Goal: Navigation & Orientation: Find specific page/section

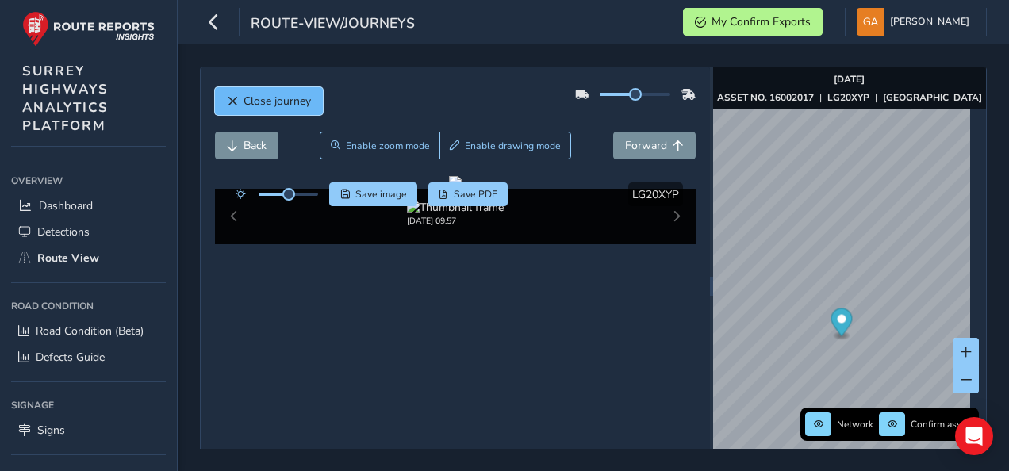
click at [229, 96] on span "Close journey" at bounding box center [232, 101] width 11 height 11
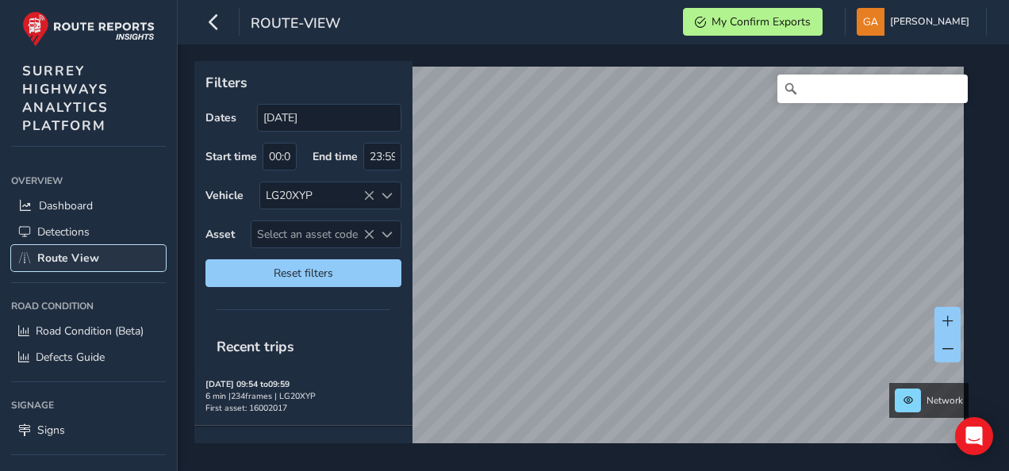
click at [68, 255] on span "Route View" at bounding box center [68, 258] width 62 height 15
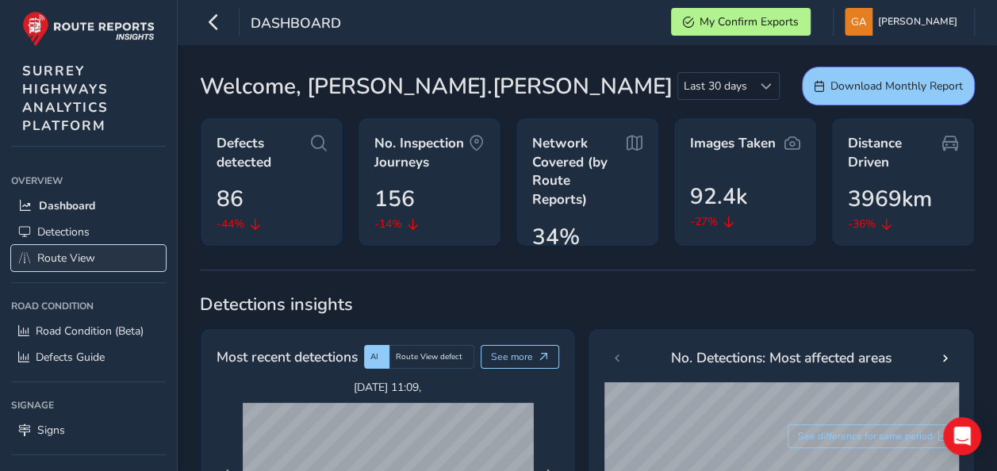
click at [80, 256] on span "Route View" at bounding box center [66, 258] width 58 height 15
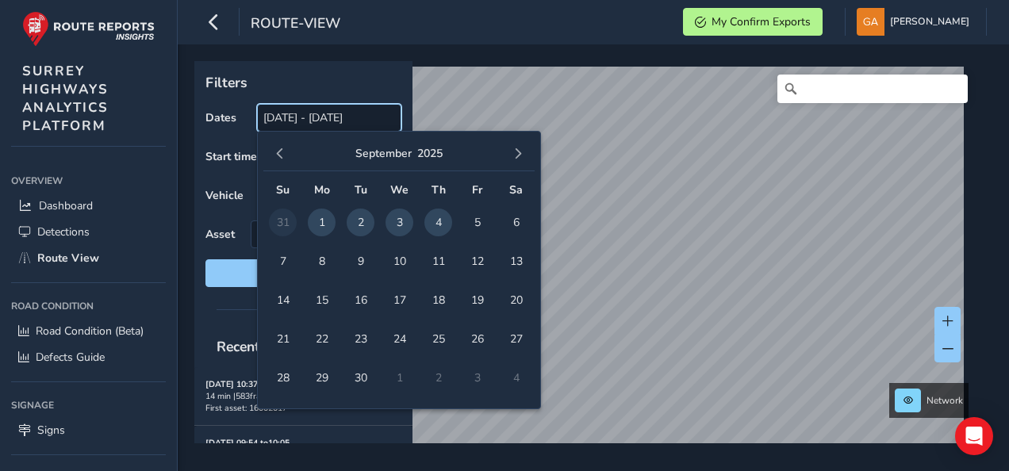
click at [330, 121] on input "[DATE] - [DATE]" at bounding box center [329, 118] width 144 height 28
click at [440, 216] on span "4" at bounding box center [439, 223] width 28 height 28
type input "[DATE]"
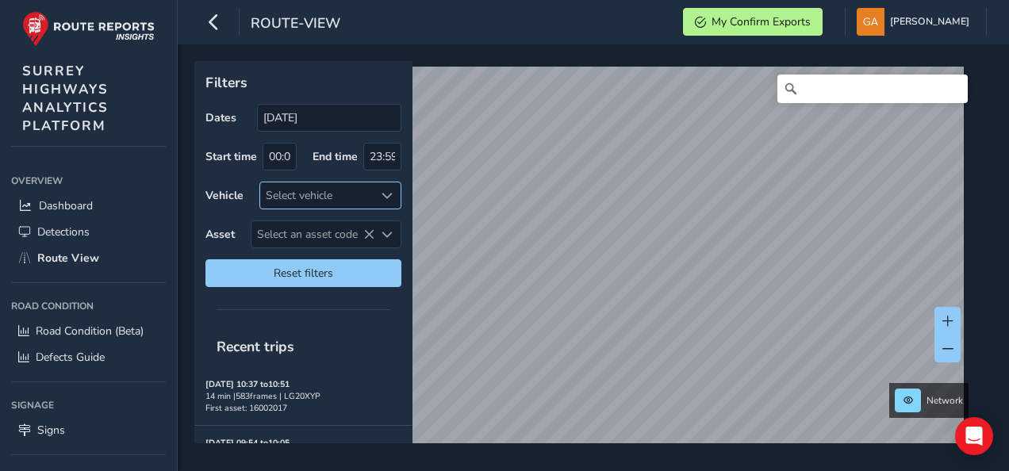
click at [385, 190] on span at bounding box center [387, 195] width 11 height 11
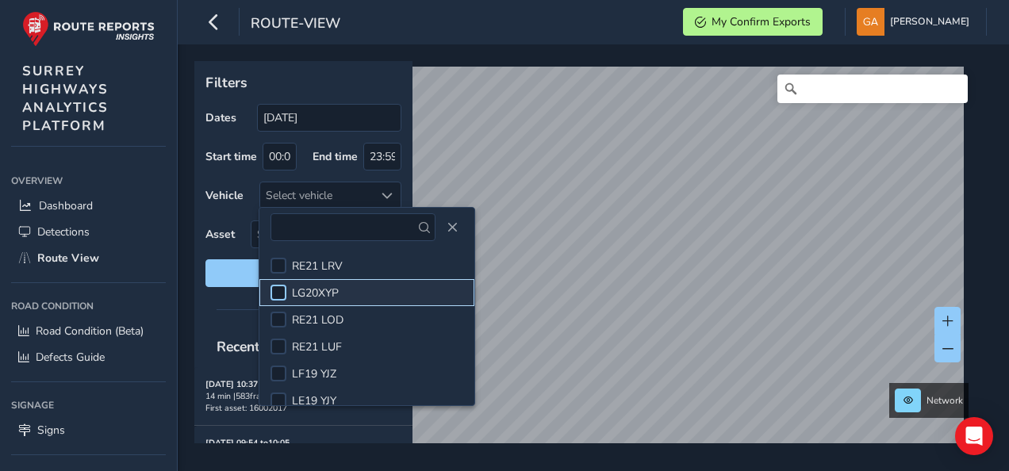
click at [282, 290] on div at bounding box center [279, 293] width 16 height 16
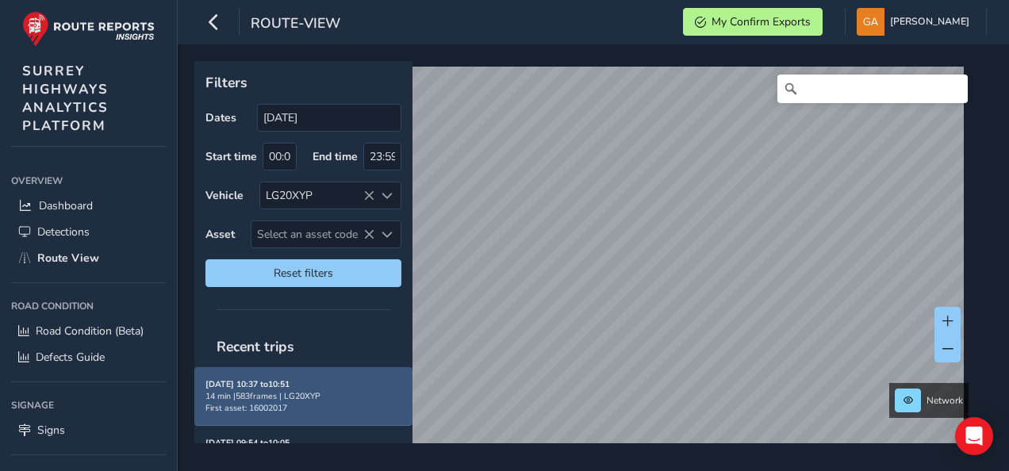
click at [278, 390] on div "14 min | 583 frames | LG20XYP" at bounding box center [304, 396] width 196 height 12
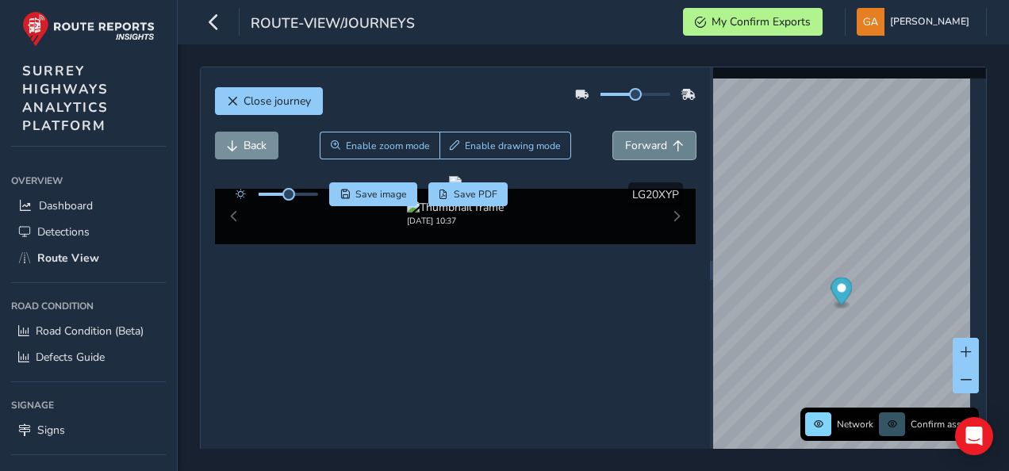
click at [641, 146] on span "Forward" at bounding box center [646, 145] width 42 height 15
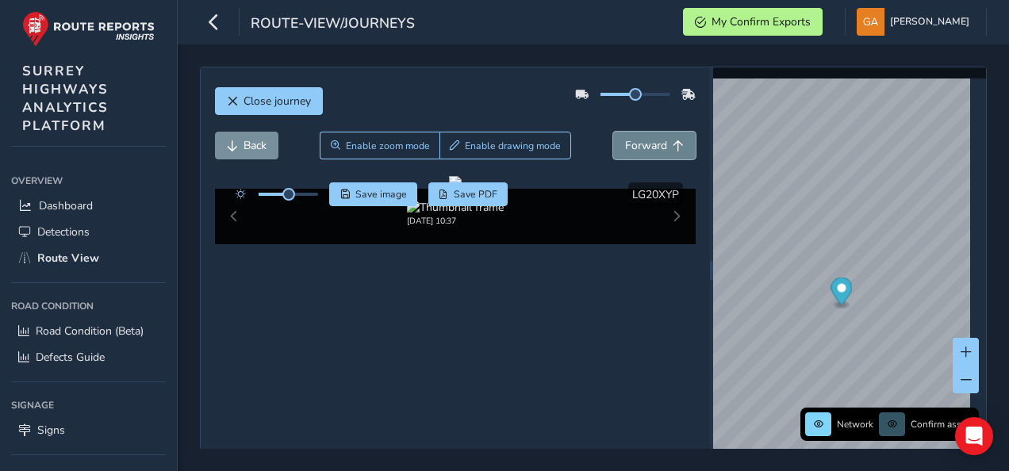
click at [641, 146] on span "Forward" at bounding box center [646, 145] width 42 height 15
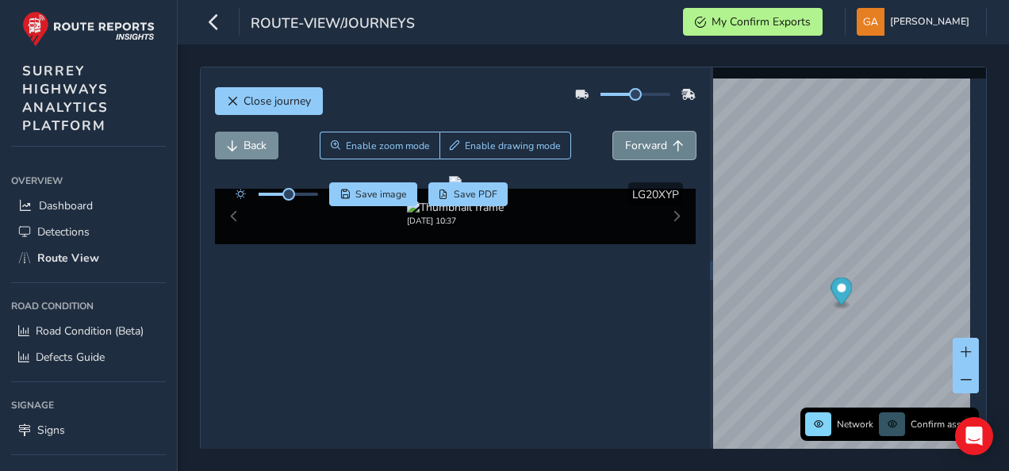
click at [641, 146] on span "Forward" at bounding box center [646, 145] width 42 height 15
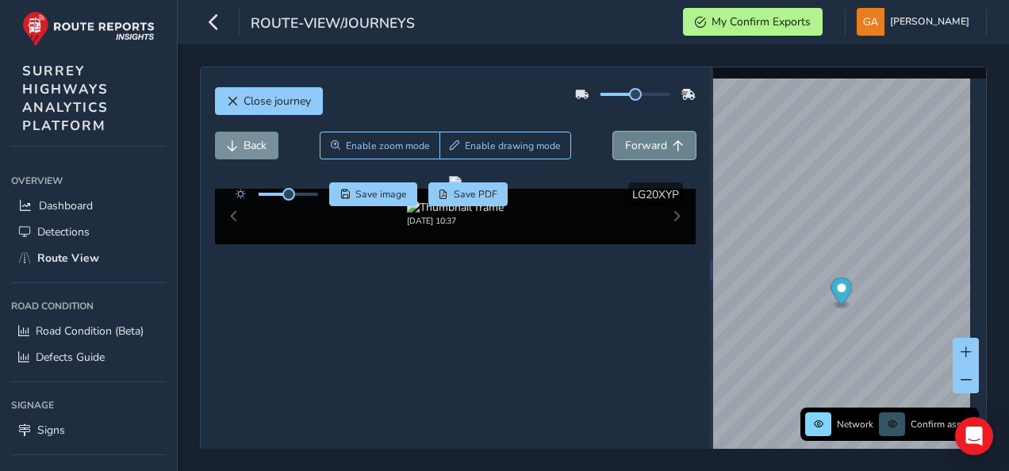
click at [641, 146] on span "Forward" at bounding box center [646, 145] width 42 height 15
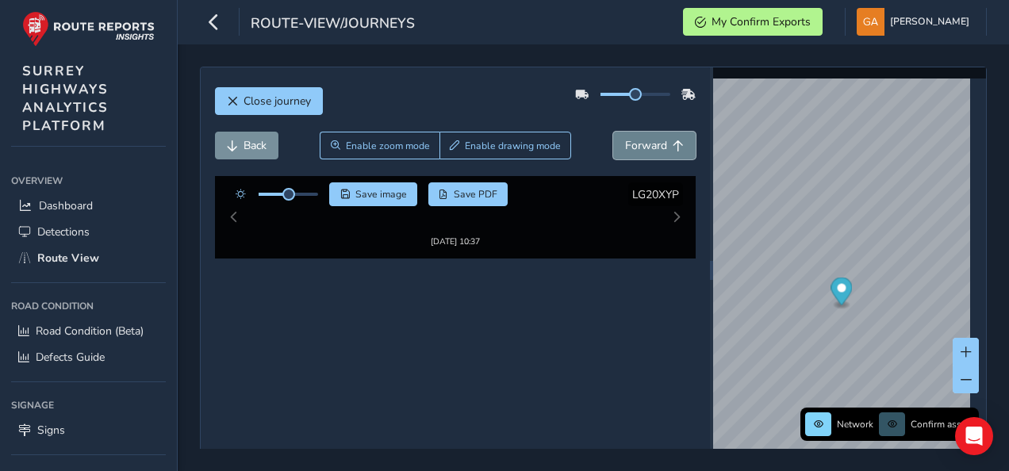
click at [641, 146] on span "Forward" at bounding box center [646, 145] width 42 height 15
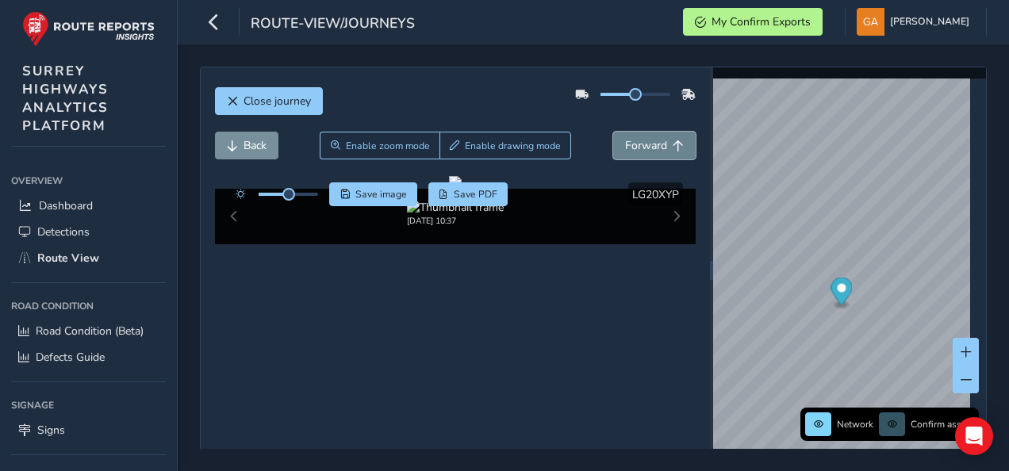
click at [641, 146] on span "Forward" at bounding box center [646, 145] width 42 height 15
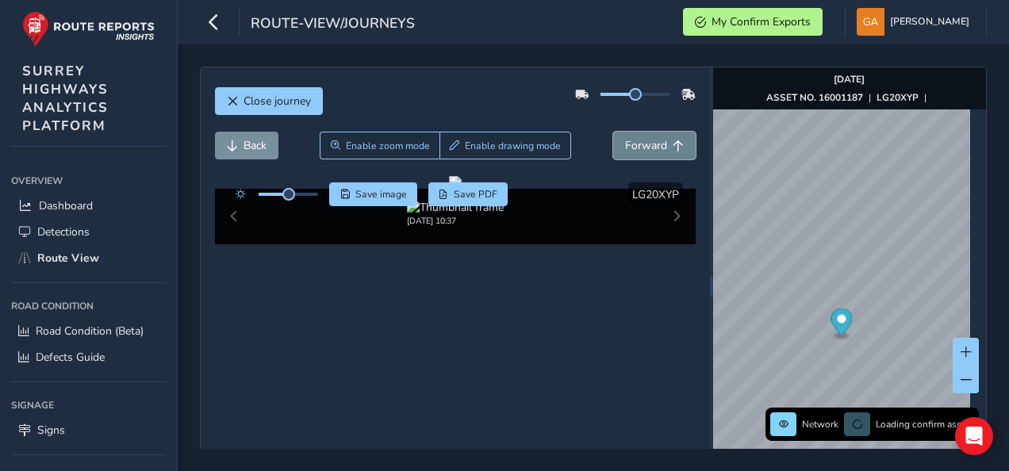
click at [641, 146] on span "Forward" at bounding box center [646, 145] width 42 height 15
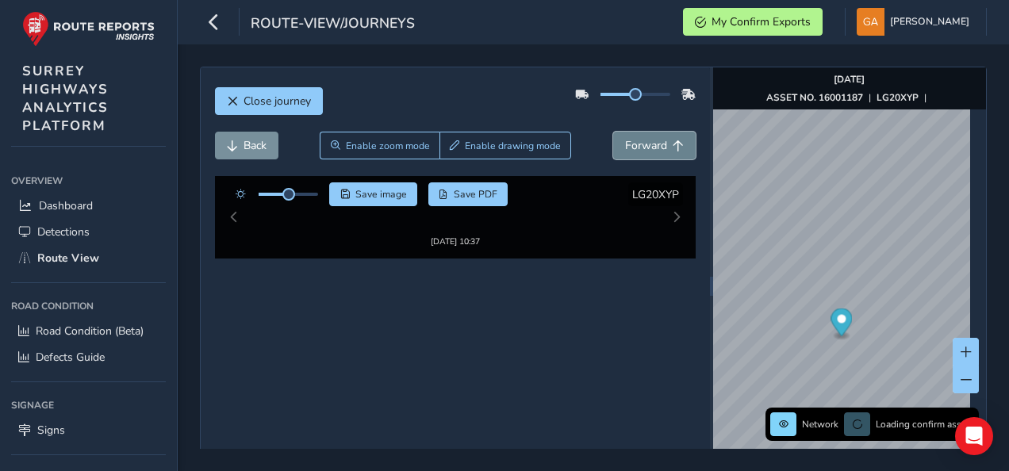
click at [641, 146] on span "Forward" at bounding box center [646, 145] width 42 height 15
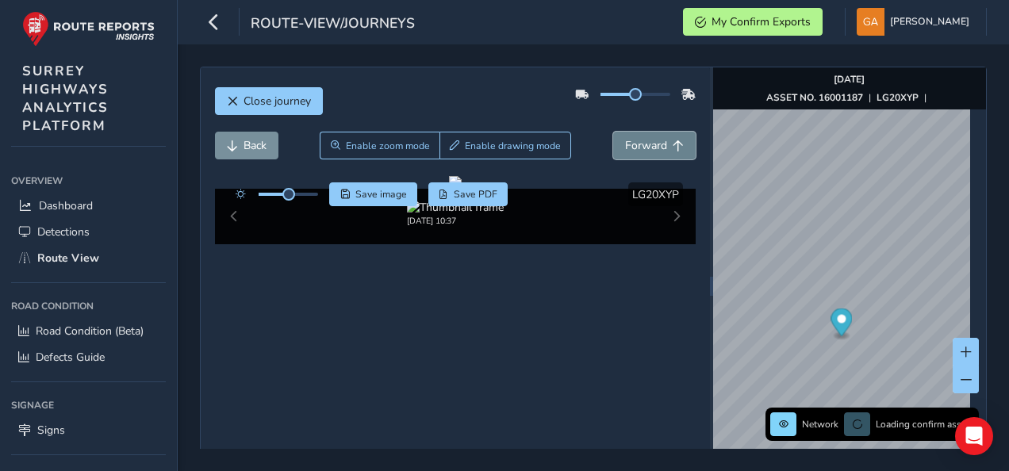
click at [641, 146] on span "Forward" at bounding box center [646, 145] width 42 height 15
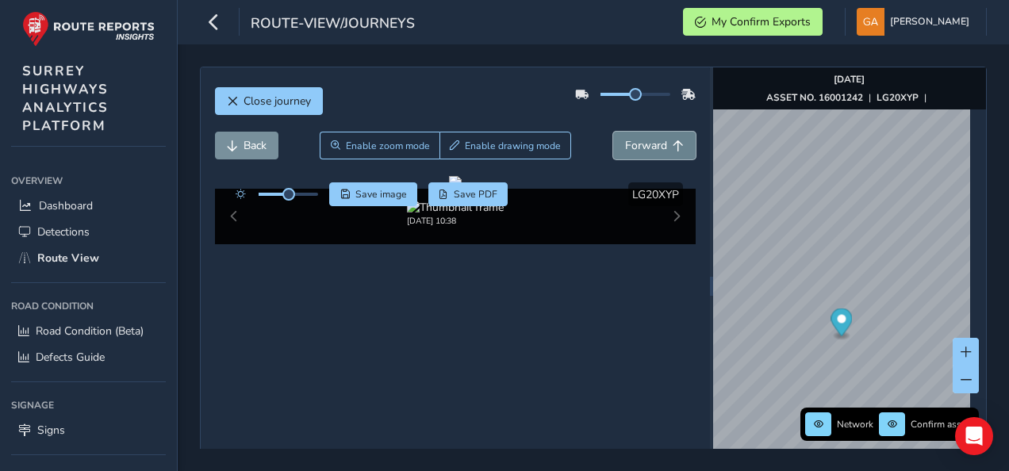
click at [641, 146] on span "Forward" at bounding box center [646, 145] width 42 height 15
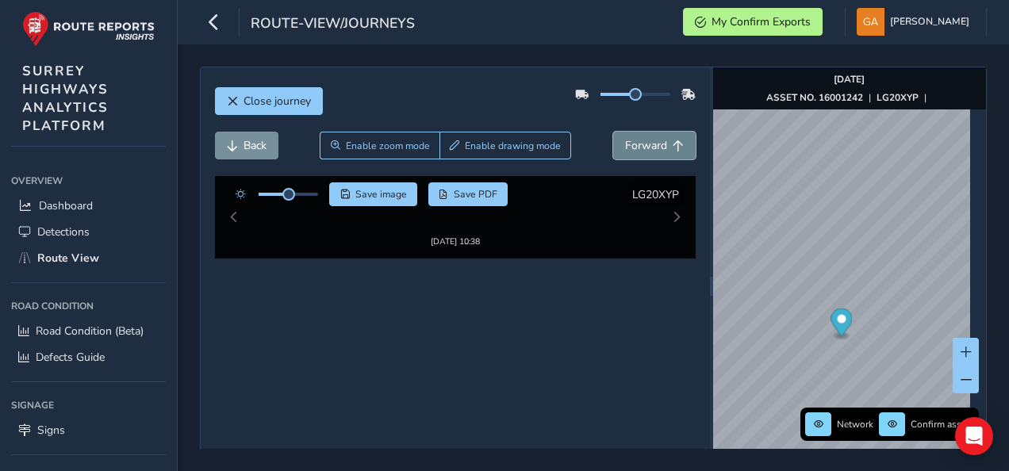
click at [641, 146] on span "Forward" at bounding box center [646, 145] width 42 height 15
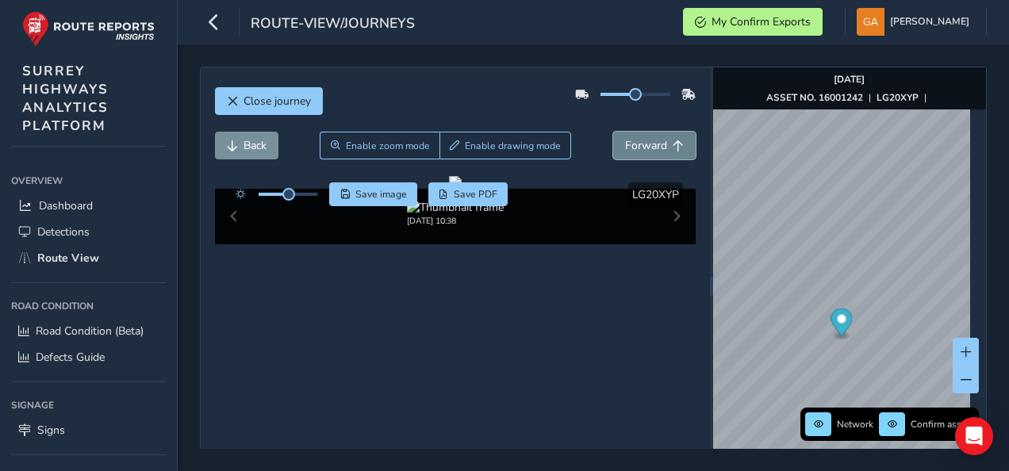
click at [641, 146] on span "Forward" at bounding box center [646, 145] width 42 height 15
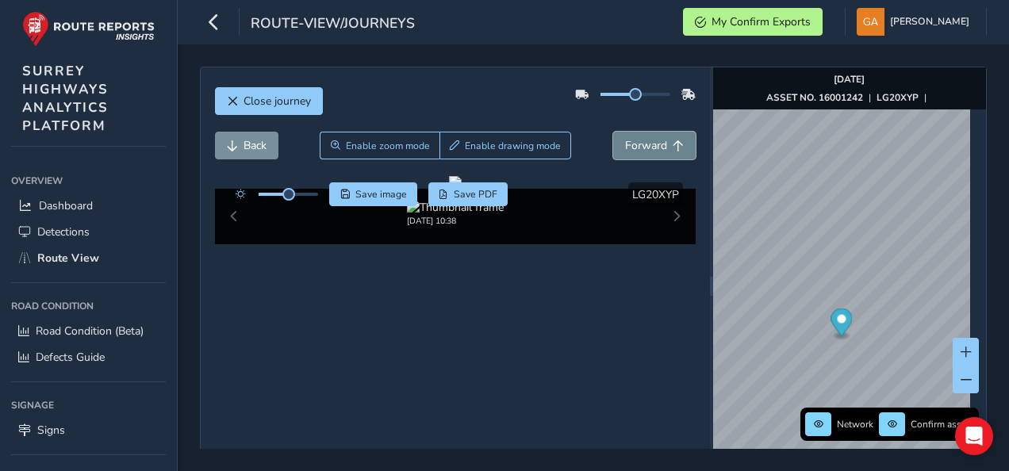
click at [641, 146] on span "Forward" at bounding box center [646, 145] width 42 height 15
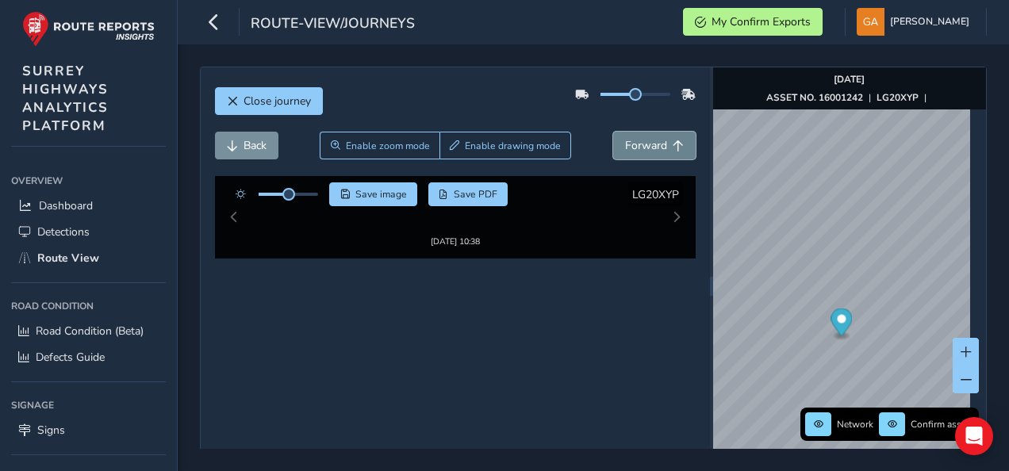
click at [641, 146] on span "Forward" at bounding box center [646, 145] width 42 height 15
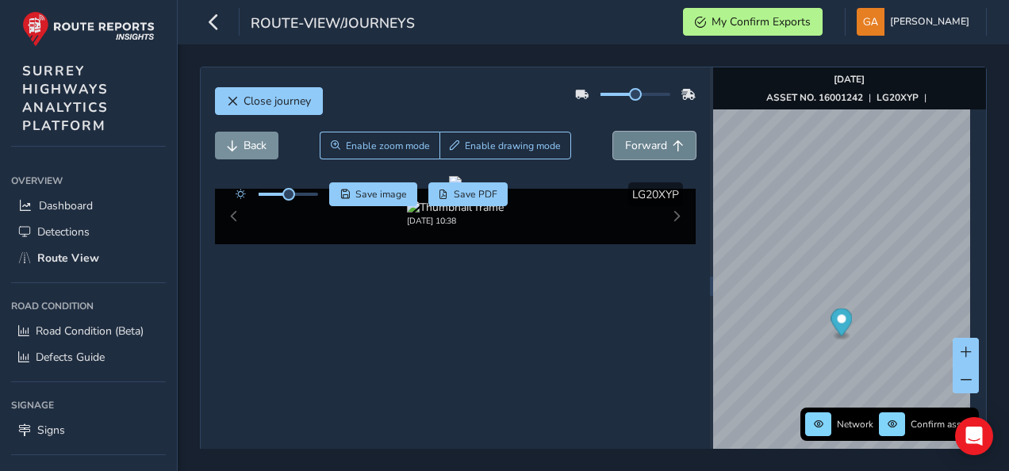
click at [641, 146] on span "Forward" at bounding box center [646, 145] width 42 height 15
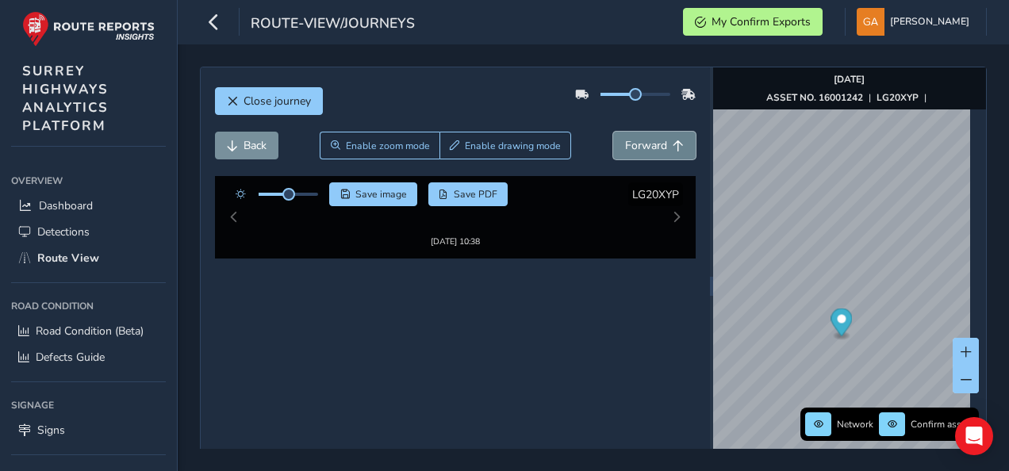
click at [641, 146] on span "Forward" at bounding box center [646, 145] width 42 height 15
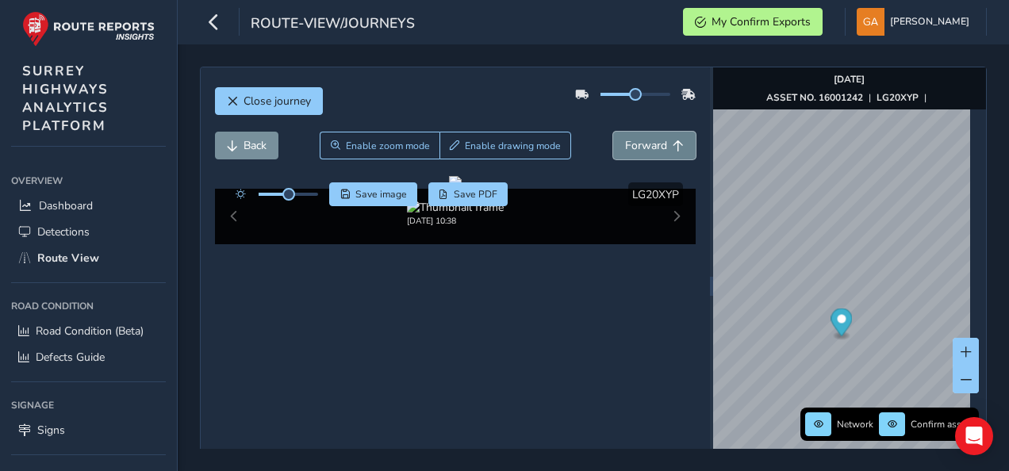
click at [641, 146] on span "Forward" at bounding box center [646, 145] width 42 height 15
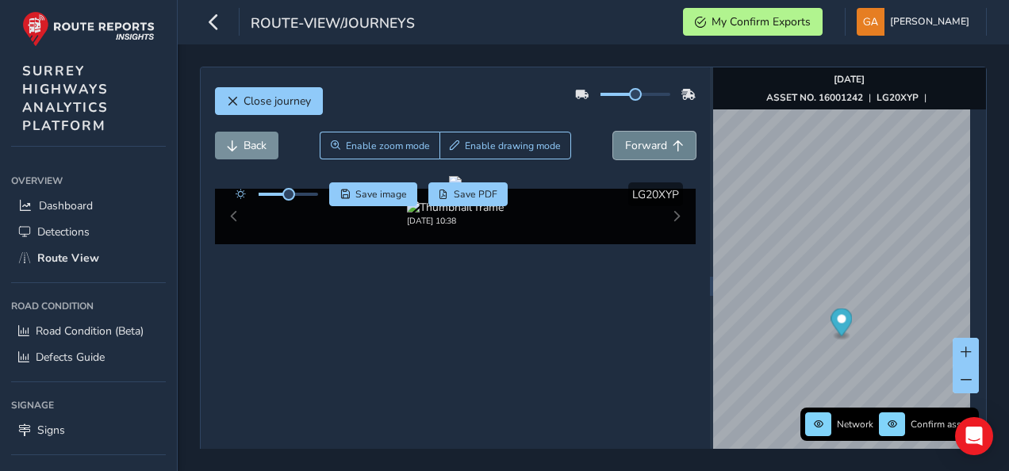
click at [641, 146] on span "Forward" at bounding box center [646, 145] width 42 height 15
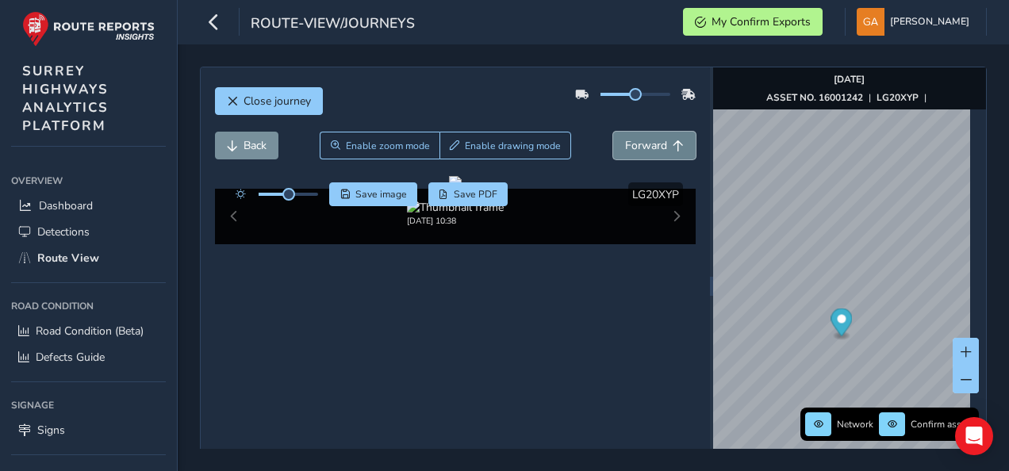
click at [641, 146] on span "Forward" at bounding box center [646, 145] width 42 height 15
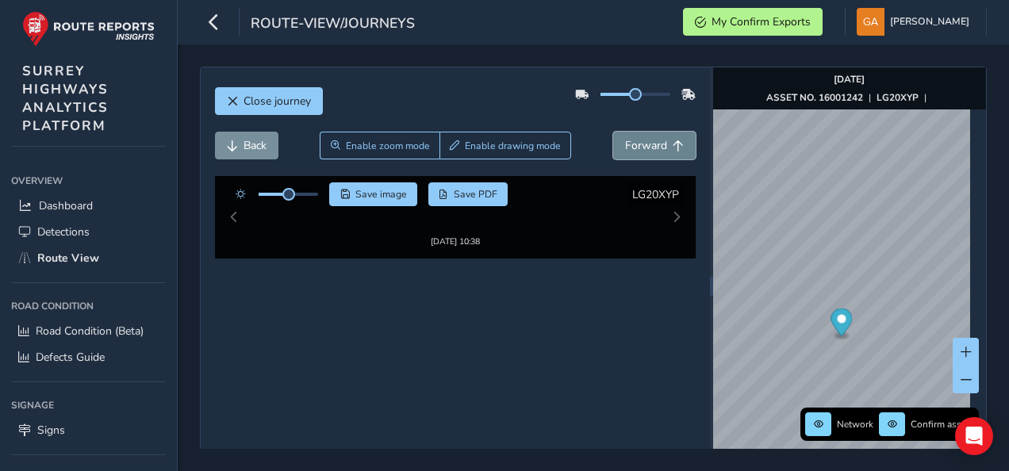
click at [641, 146] on span "Forward" at bounding box center [646, 145] width 42 height 15
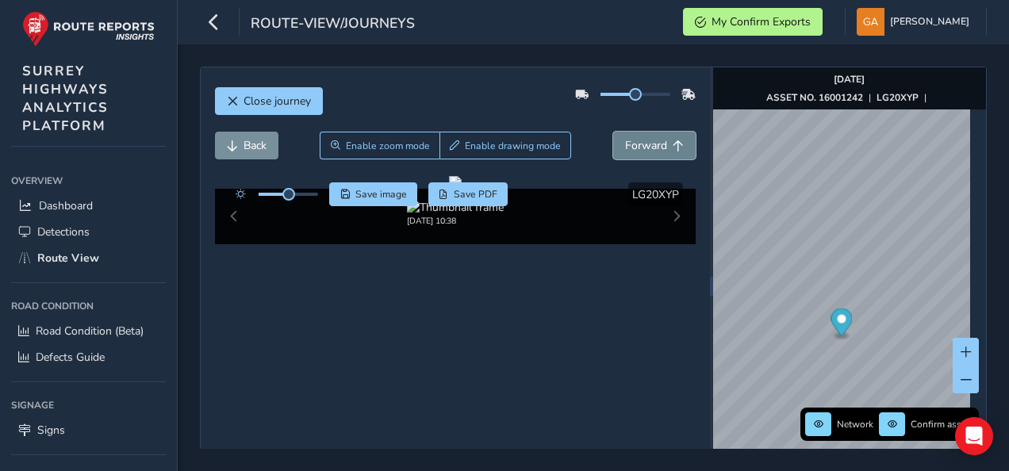
click at [641, 146] on span "Forward" at bounding box center [646, 145] width 42 height 15
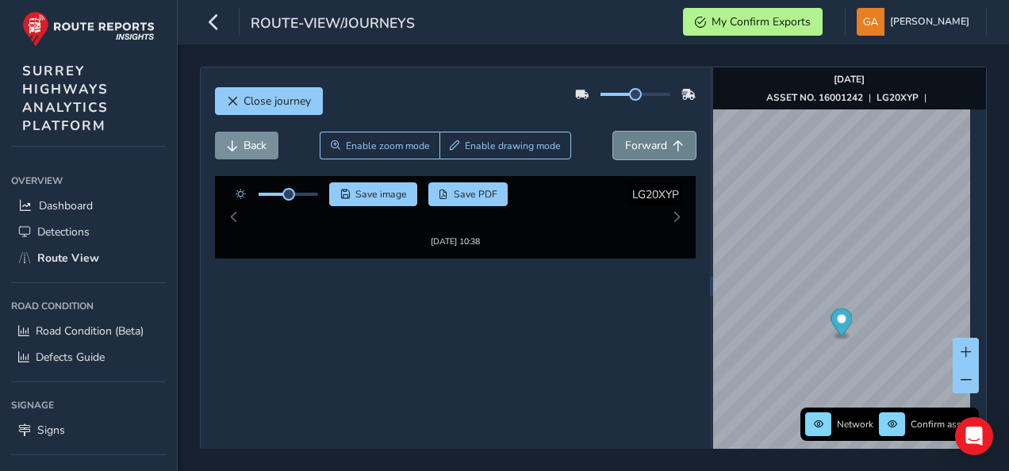
click at [641, 146] on span "Forward" at bounding box center [646, 145] width 42 height 15
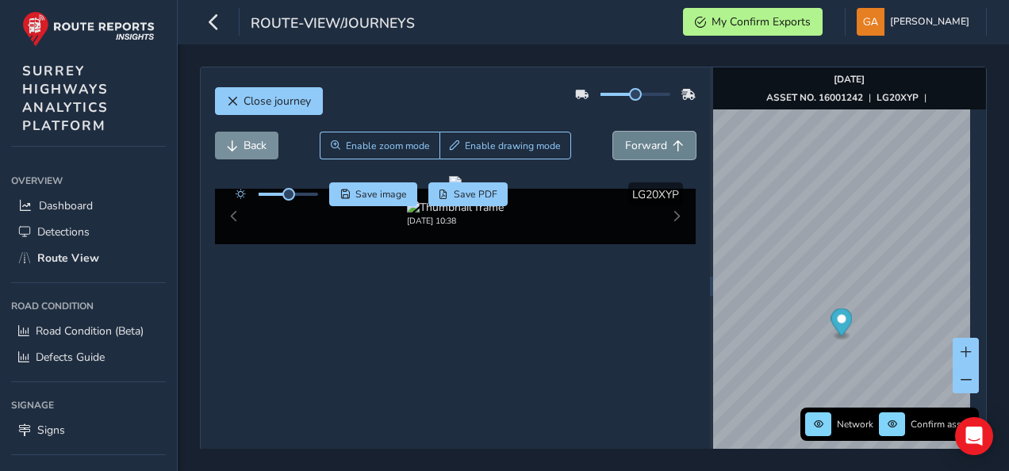
click at [641, 146] on span "Forward" at bounding box center [646, 145] width 42 height 15
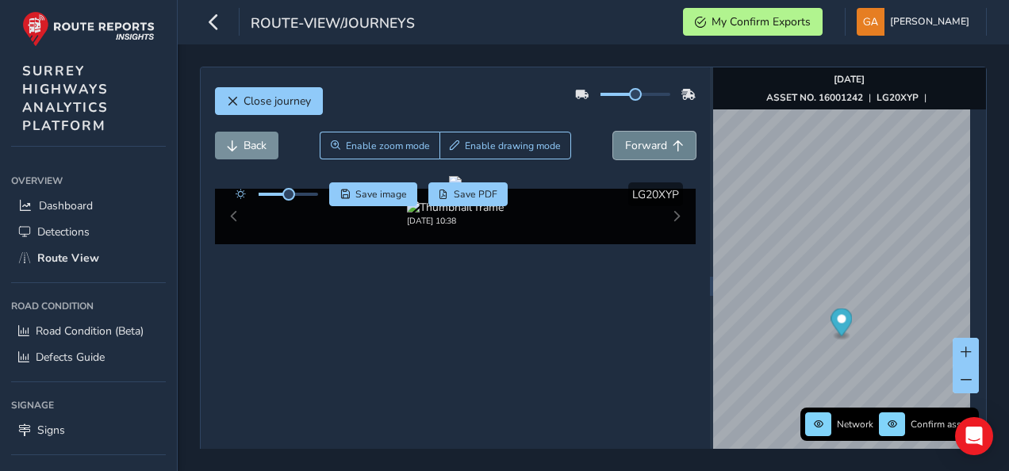
click at [641, 146] on span "Forward" at bounding box center [646, 145] width 42 height 15
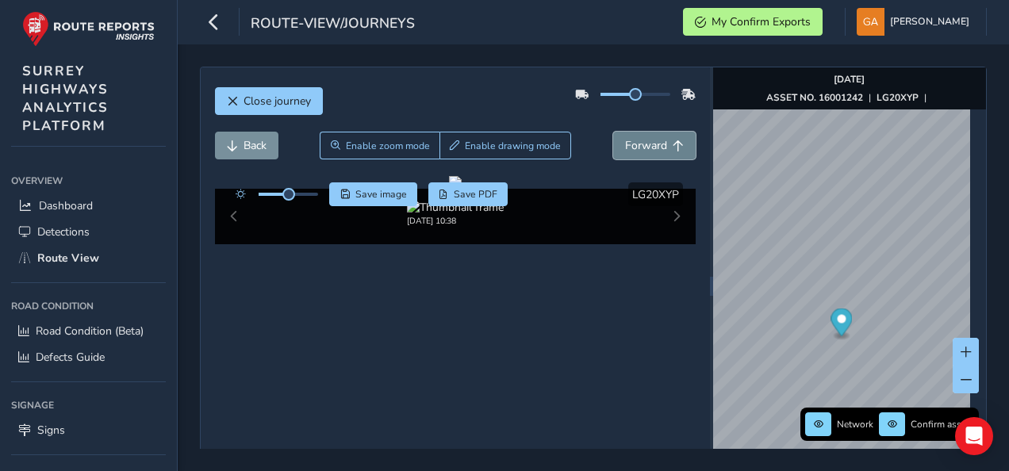
click at [641, 146] on span "Forward" at bounding box center [646, 145] width 42 height 15
click at [655, 141] on span "Forward" at bounding box center [646, 145] width 42 height 15
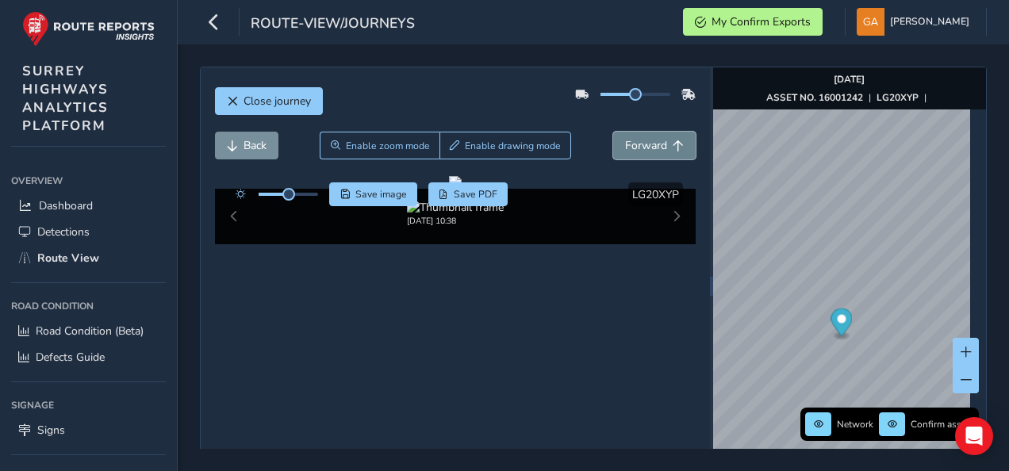
click at [655, 141] on span "Forward" at bounding box center [646, 145] width 42 height 15
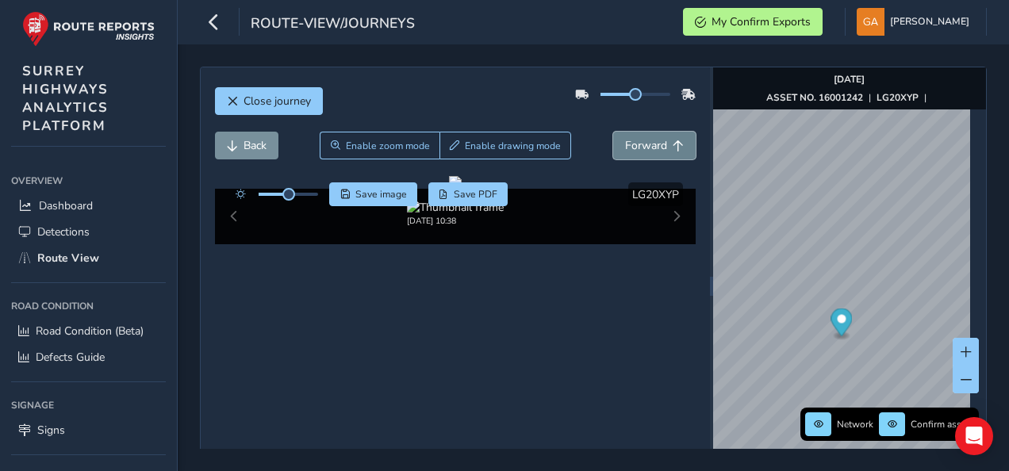
click at [655, 141] on span "Forward" at bounding box center [646, 145] width 42 height 15
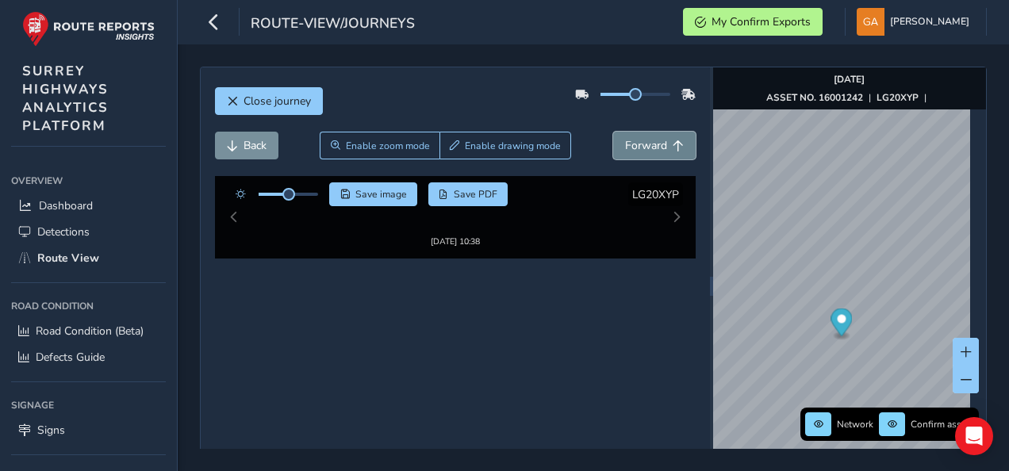
click at [655, 141] on span "Forward" at bounding box center [646, 145] width 42 height 15
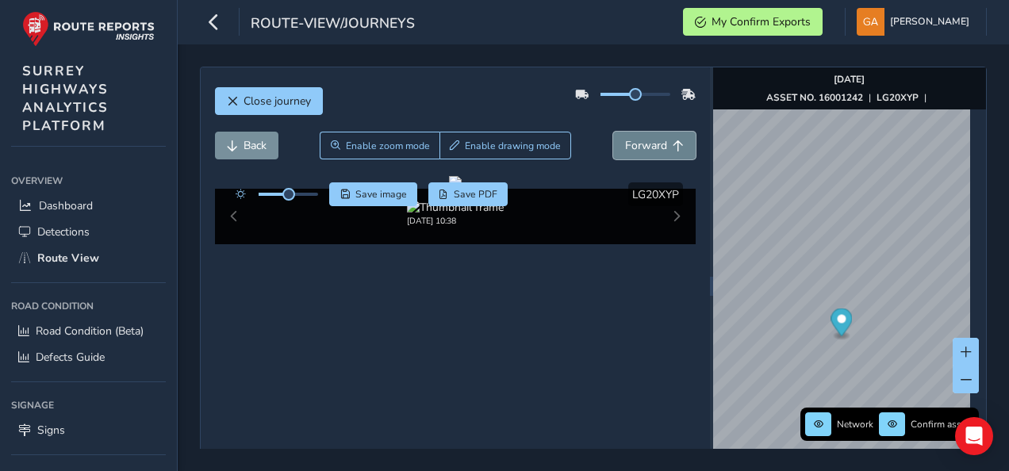
click at [655, 141] on span "Forward" at bounding box center [646, 145] width 42 height 15
click at [646, 146] on span "Forward" at bounding box center [646, 145] width 42 height 15
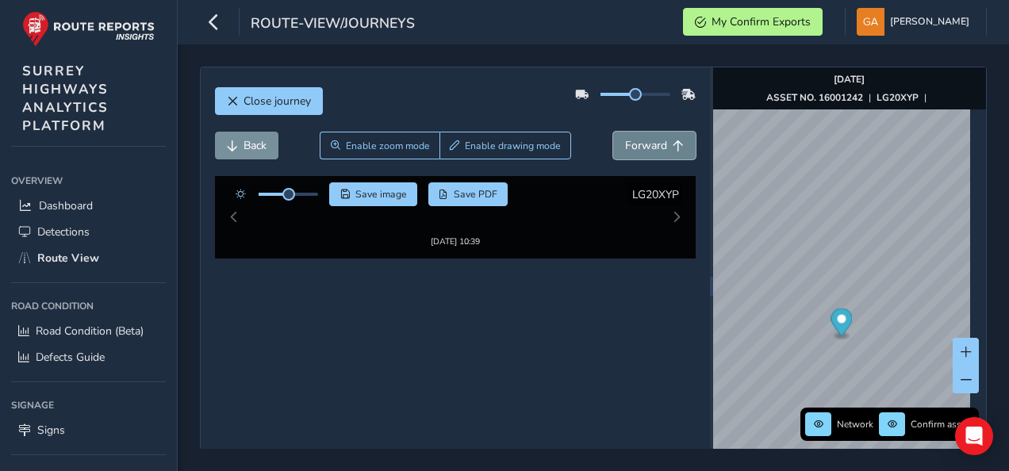
click at [646, 146] on span "Forward" at bounding box center [646, 145] width 42 height 15
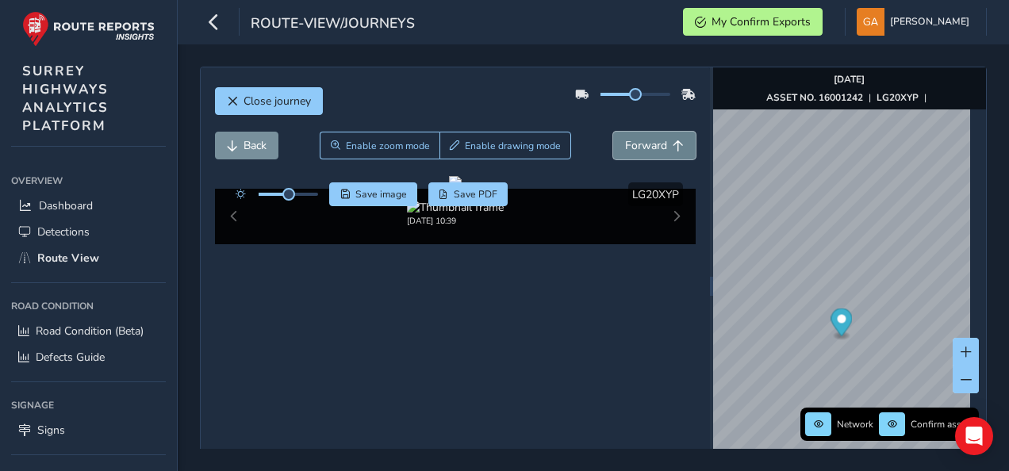
click at [646, 146] on span "Forward" at bounding box center [646, 145] width 42 height 15
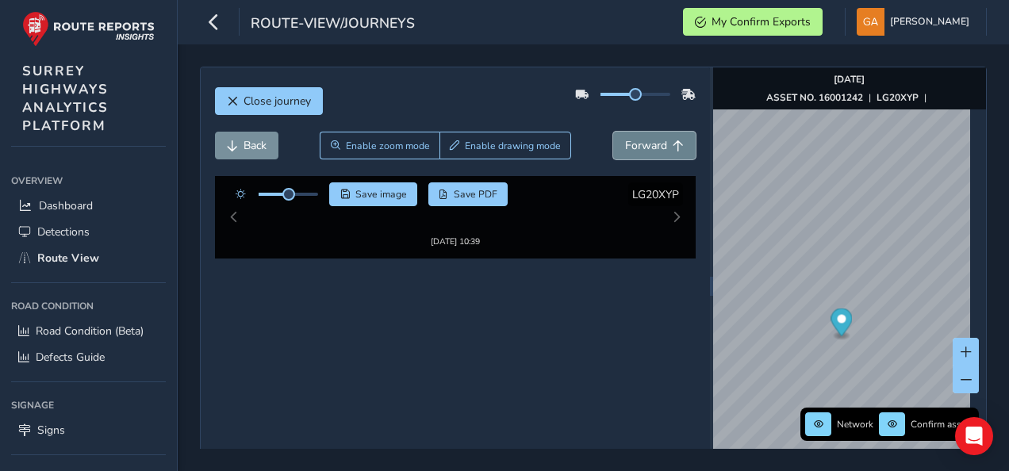
click at [646, 146] on span "Forward" at bounding box center [646, 145] width 42 height 15
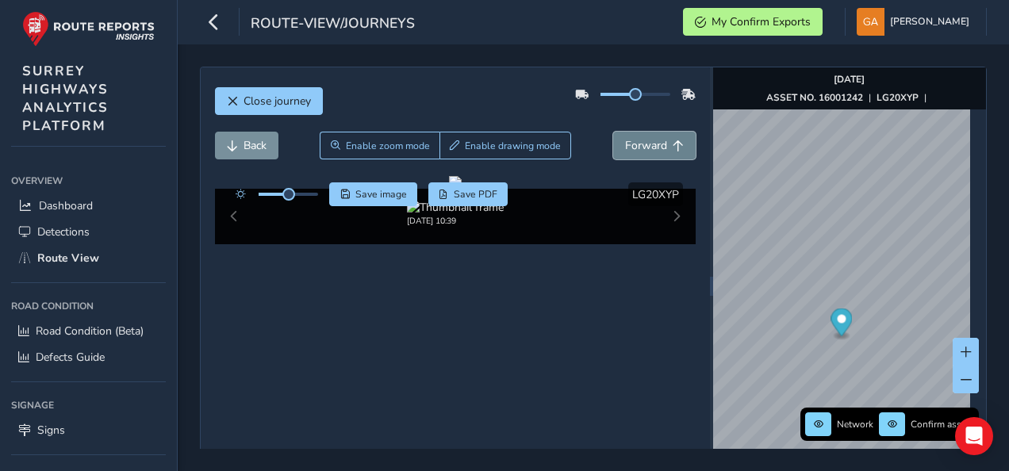
click at [646, 146] on span "Forward" at bounding box center [646, 145] width 42 height 15
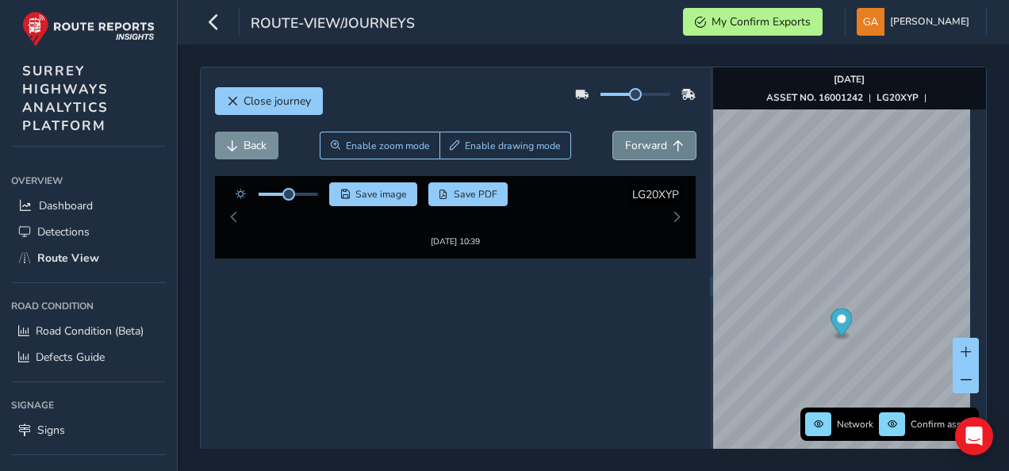
click at [646, 146] on span "Forward" at bounding box center [646, 145] width 42 height 15
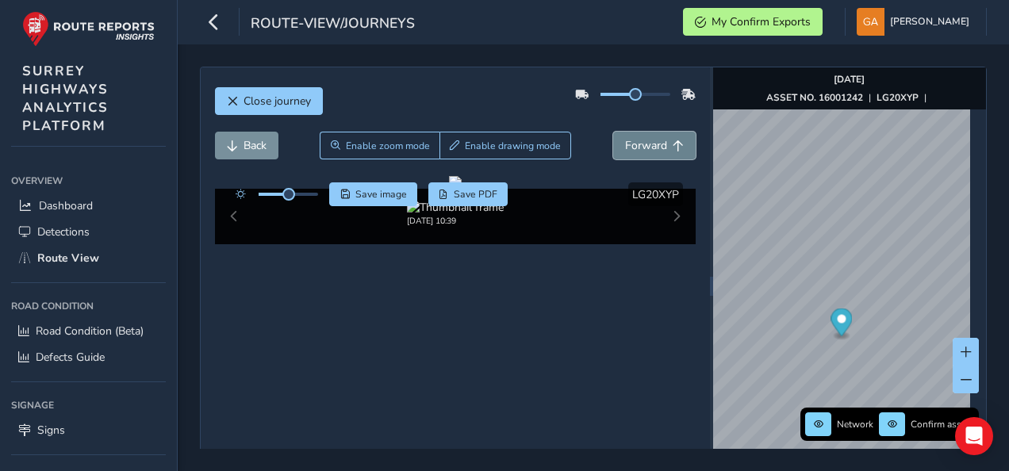
click at [646, 146] on span "Forward" at bounding box center [646, 145] width 42 height 15
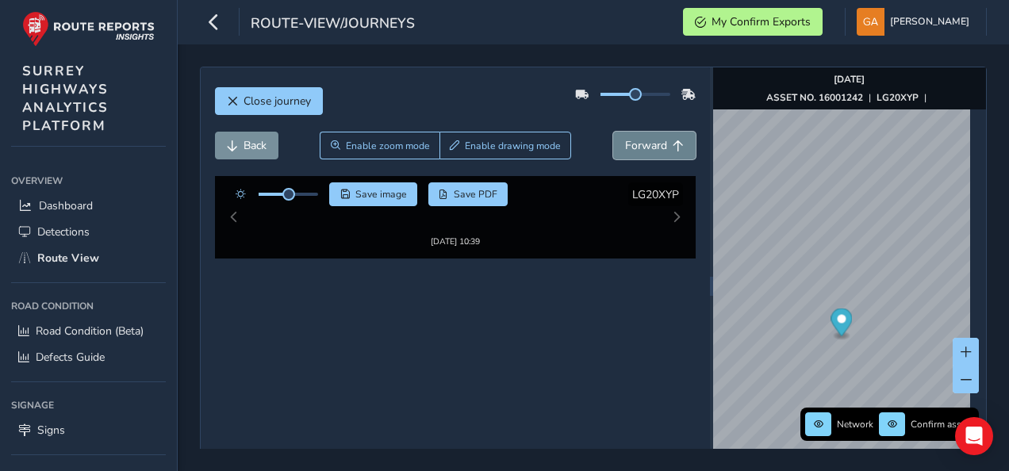
click at [646, 146] on span "Forward" at bounding box center [646, 145] width 42 height 15
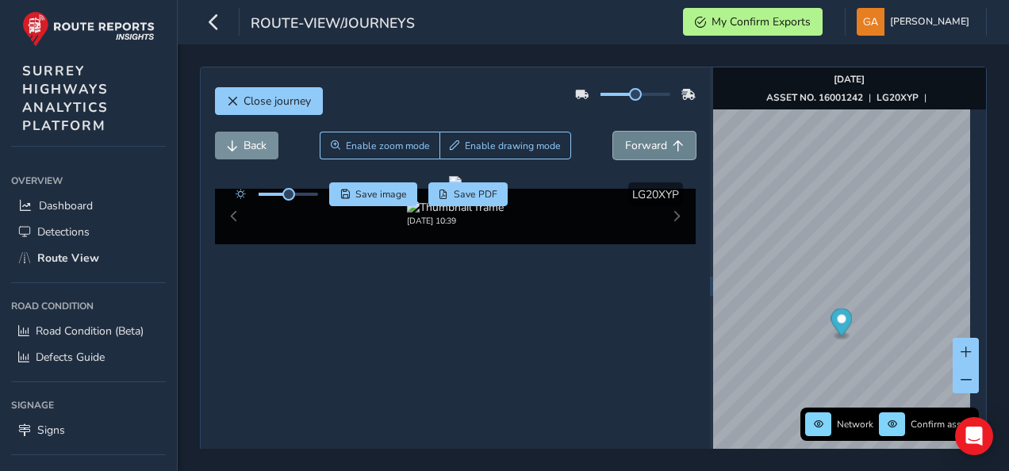
click at [646, 146] on span "Forward" at bounding box center [646, 145] width 42 height 15
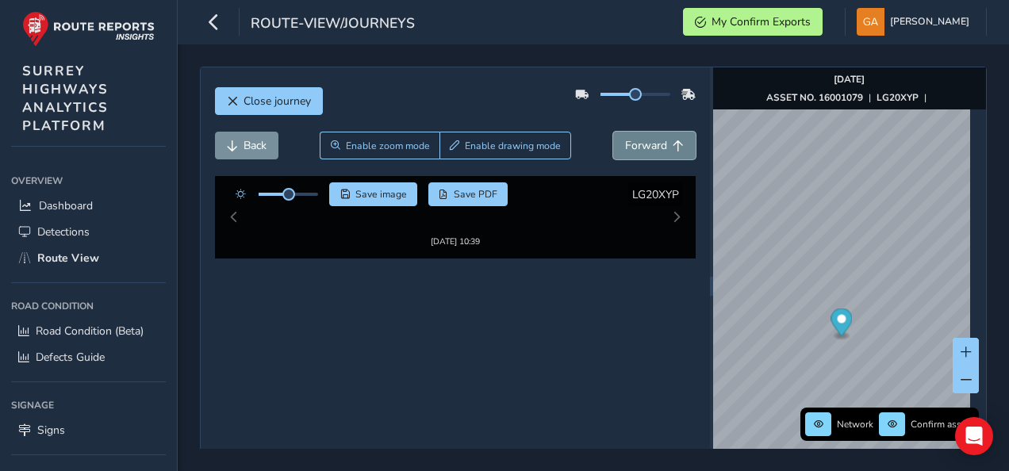
click at [646, 146] on span "Forward" at bounding box center [646, 145] width 42 height 15
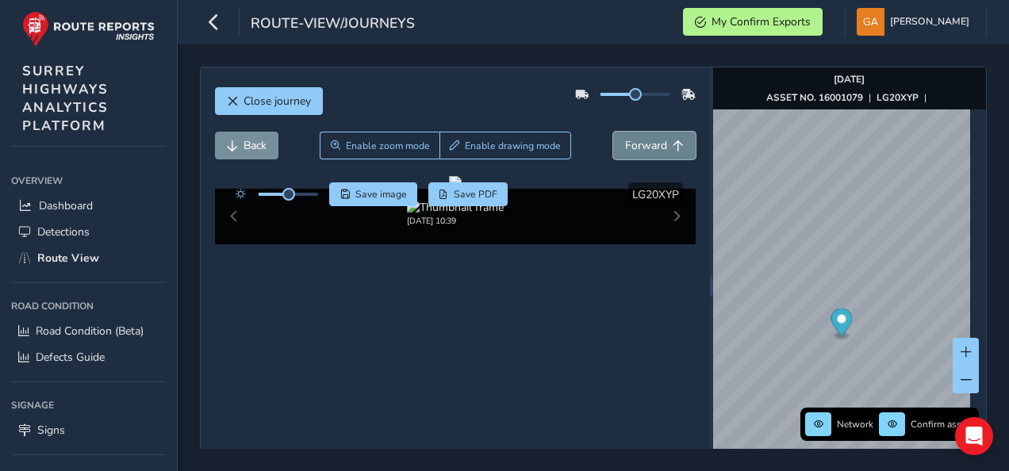
click at [646, 146] on span "Forward" at bounding box center [646, 145] width 42 height 15
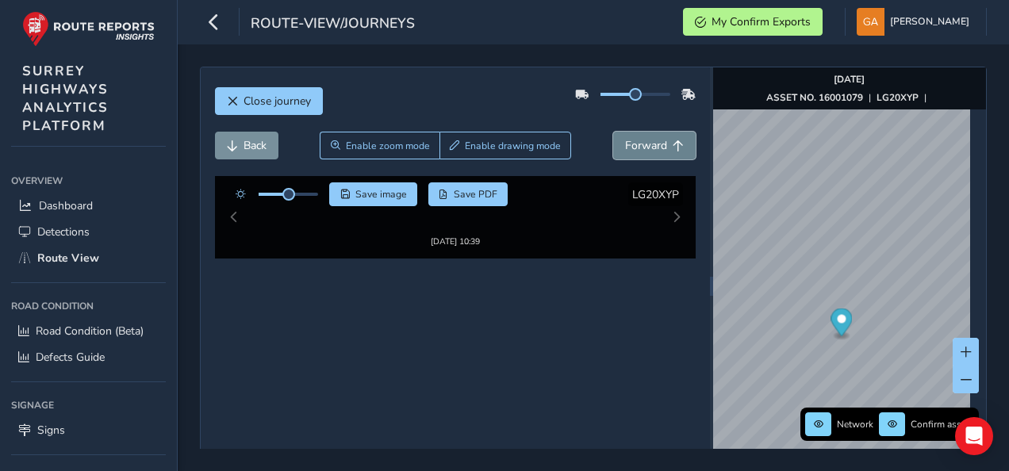
click at [646, 146] on span "Forward" at bounding box center [646, 145] width 42 height 15
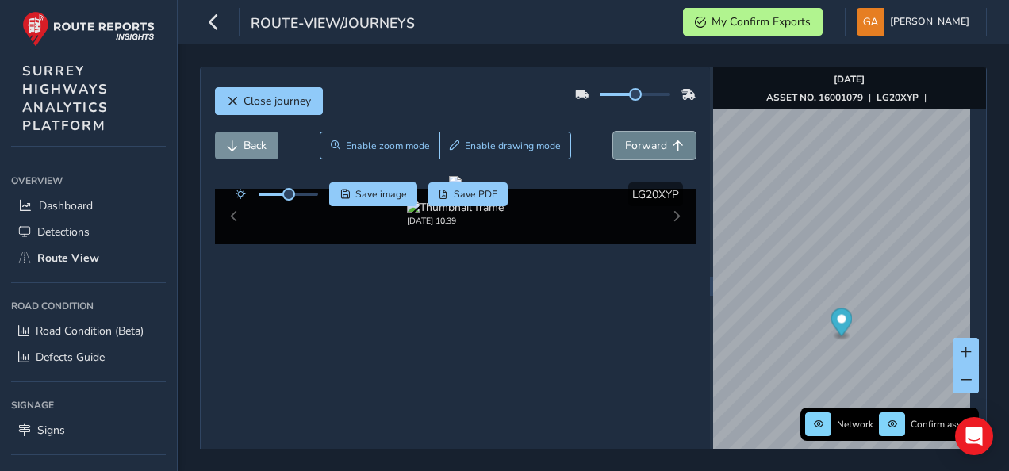
click at [646, 146] on span "Forward" at bounding box center [646, 145] width 42 height 15
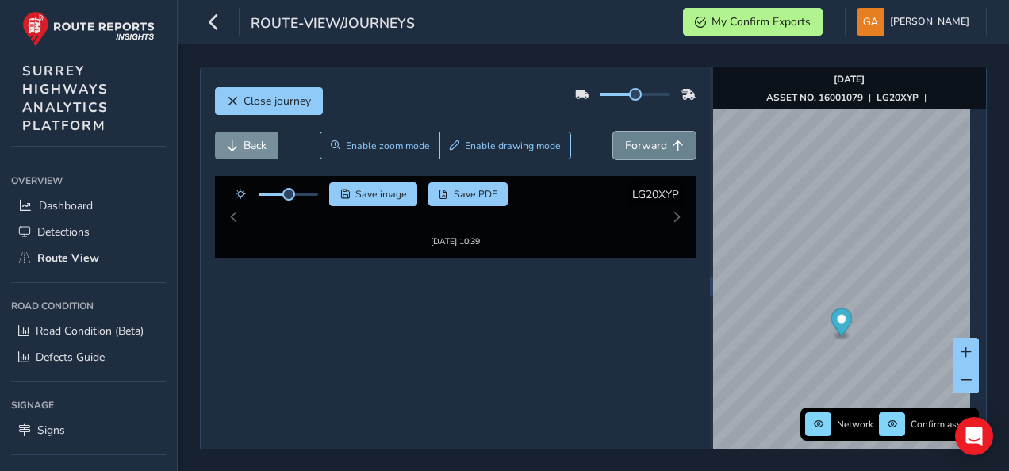
click at [646, 146] on span "Forward" at bounding box center [646, 145] width 42 height 15
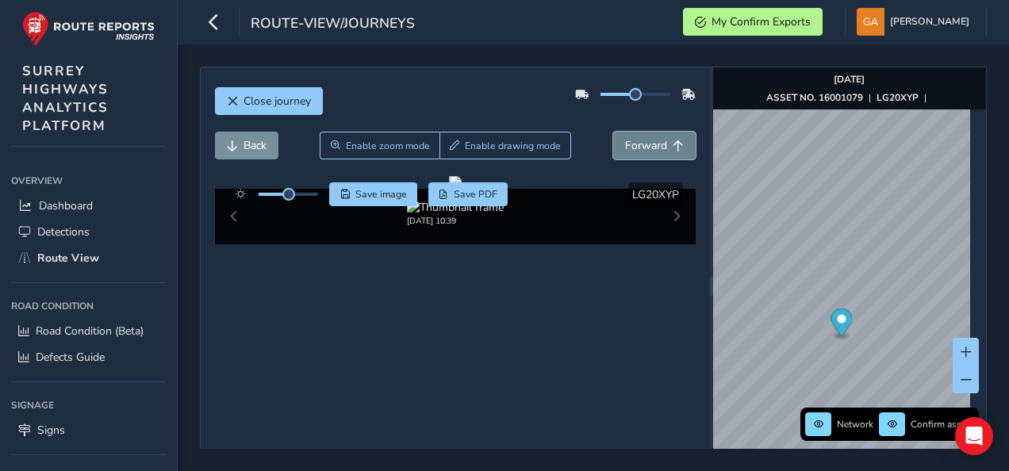
click at [646, 146] on span "Forward" at bounding box center [646, 145] width 42 height 15
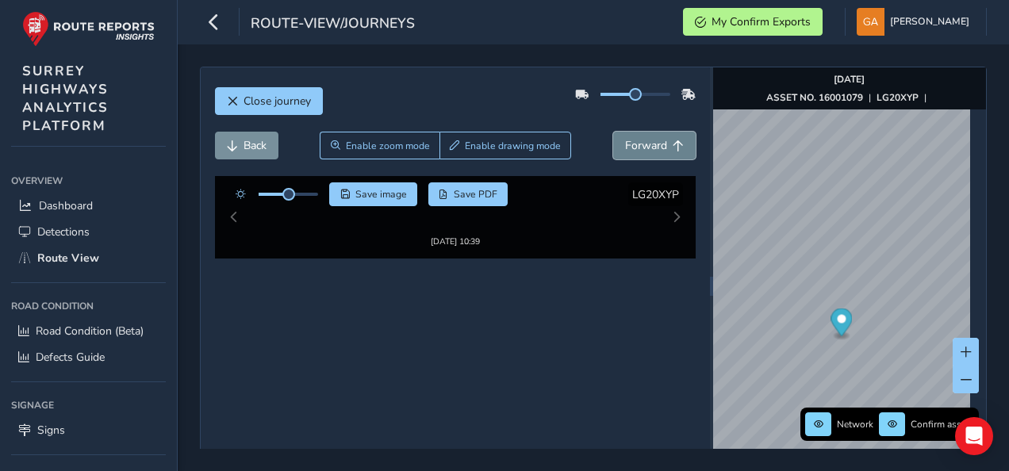
click at [646, 146] on span "Forward" at bounding box center [646, 145] width 42 height 15
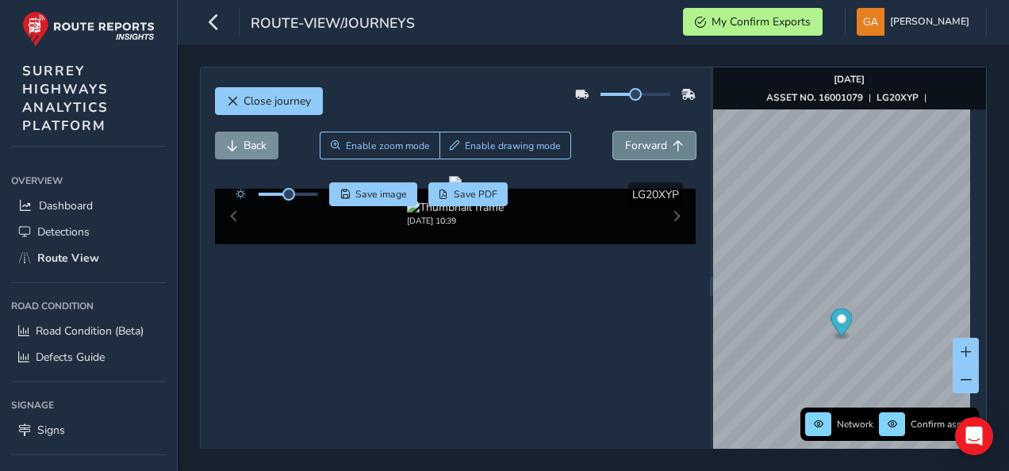
click at [646, 146] on span "Forward" at bounding box center [646, 145] width 42 height 15
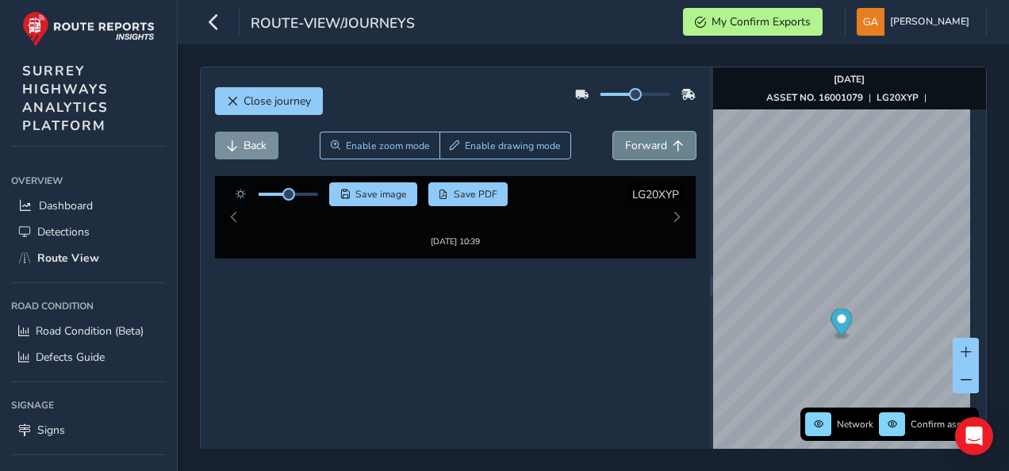
click at [646, 146] on span "Forward" at bounding box center [646, 145] width 42 height 15
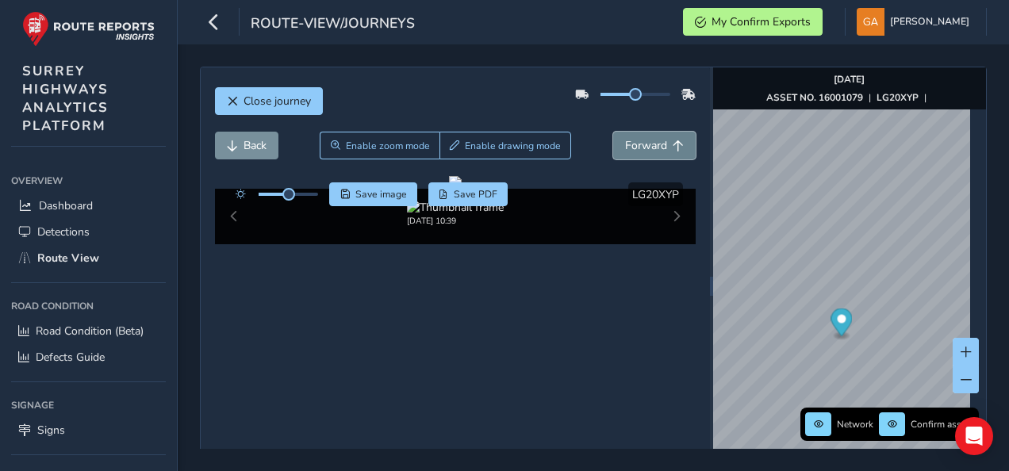
click at [646, 146] on span "Forward" at bounding box center [646, 145] width 42 height 15
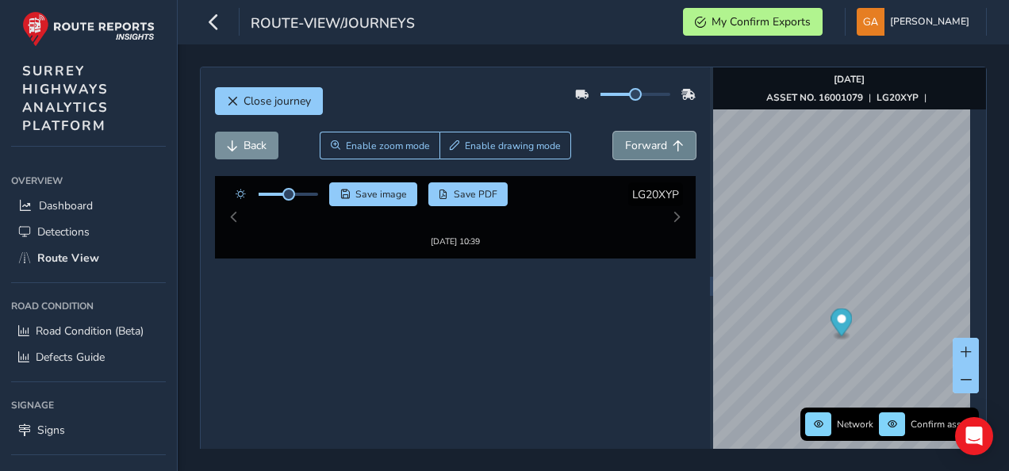
click at [646, 146] on span "Forward" at bounding box center [646, 145] width 42 height 15
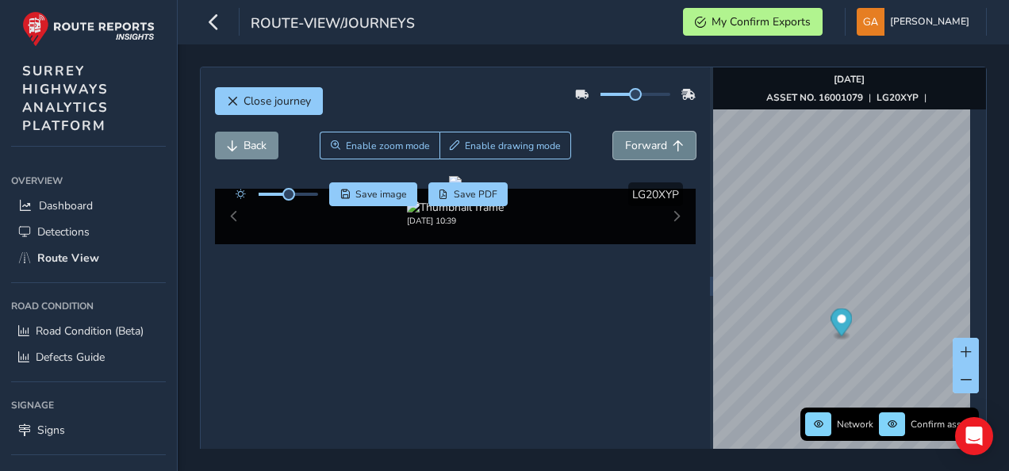
click at [646, 146] on span "Forward" at bounding box center [646, 145] width 42 height 15
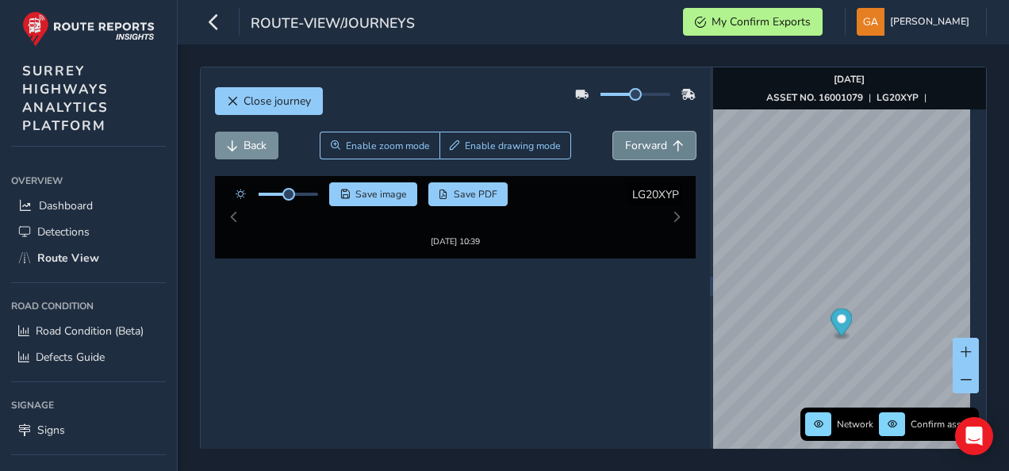
click at [646, 146] on span "Forward" at bounding box center [646, 145] width 42 height 15
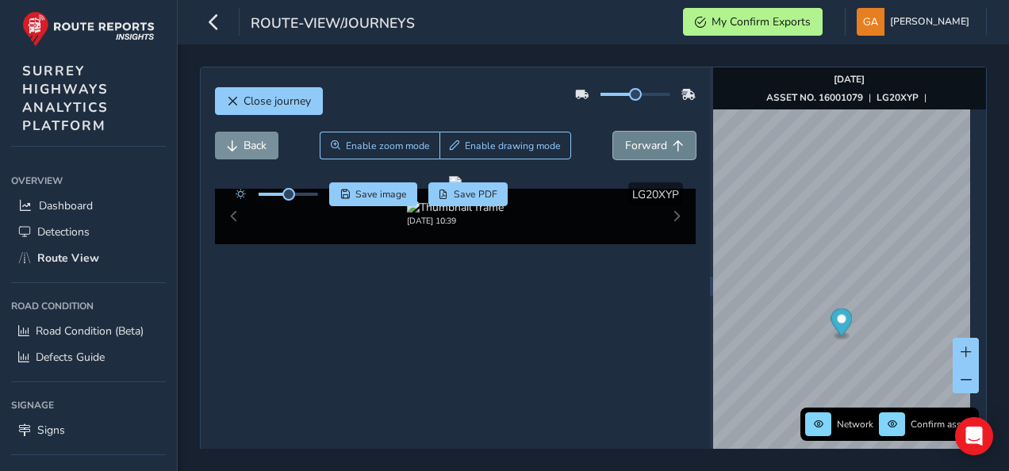
click at [646, 146] on span "Forward" at bounding box center [646, 145] width 42 height 15
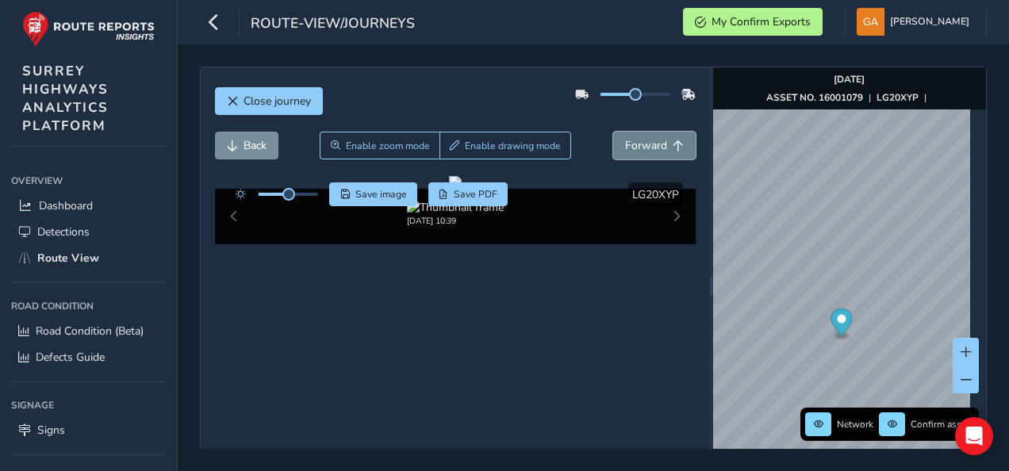
click at [646, 146] on span "Forward" at bounding box center [646, 145] width 42 height 15
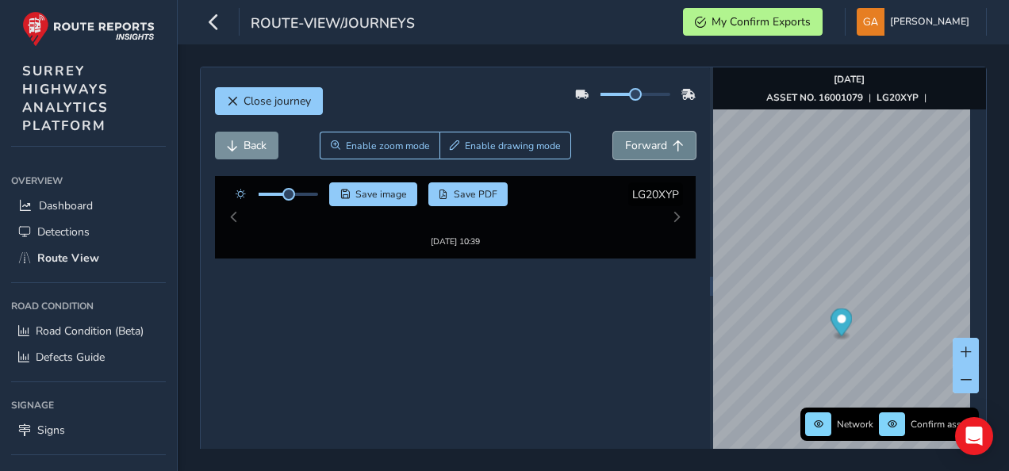
click at [646, 146] on span "Forward" at bounding box center [646, 145] width 42 height 15
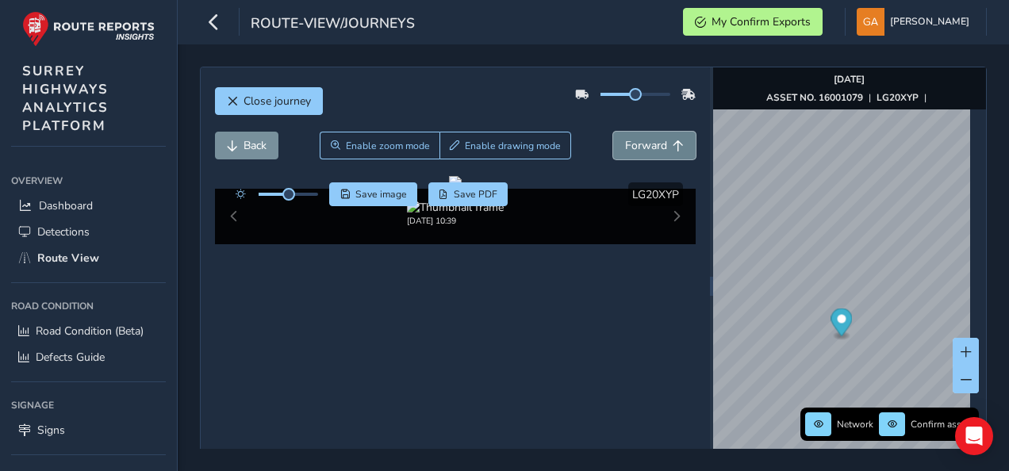
click at [646, 146] on span "Forward" at bounding box center [646, 145] width 42 height 15
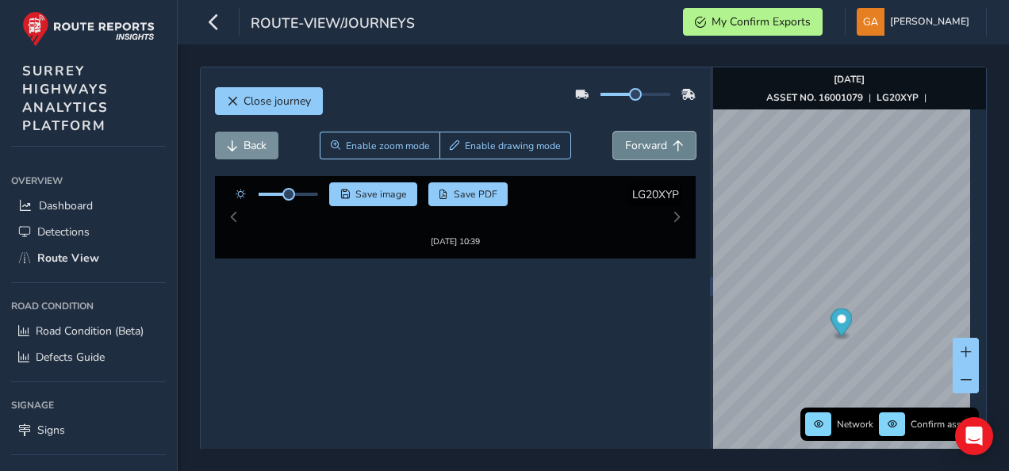
click at [646, 146] on span "Forward" at bounding box center [646, 145] width 42 height 15
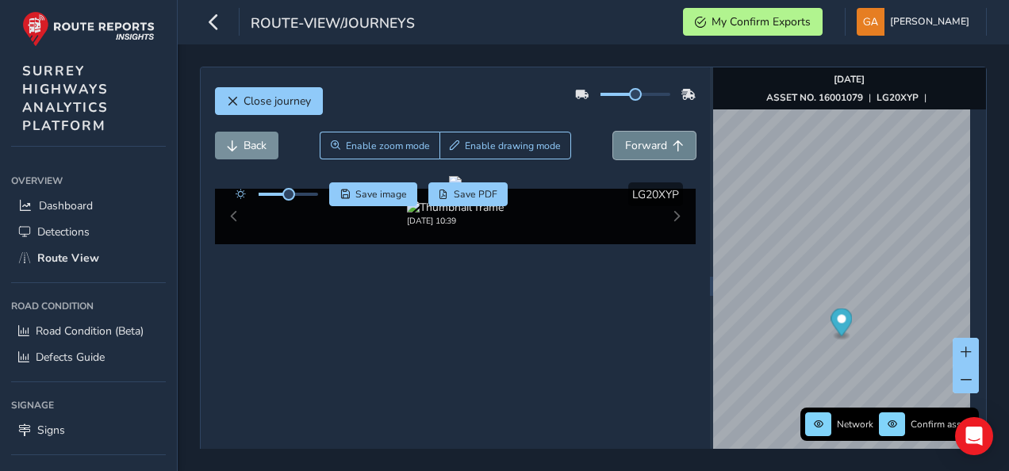
click at [646, 146] on span "Forward" at bounding box center [646, 145] width 42 height 15
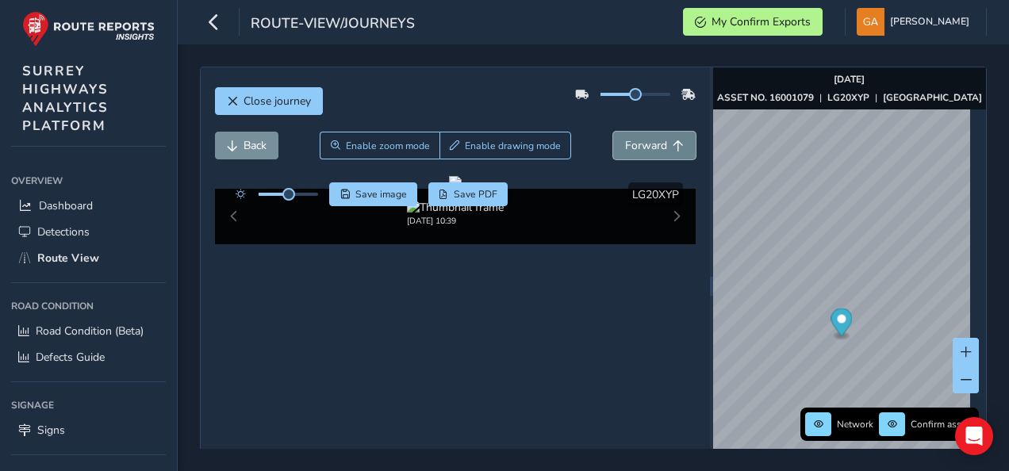
click at [646, 146] on span "Forward" at bounding box center [646, 145] width 42 height 15
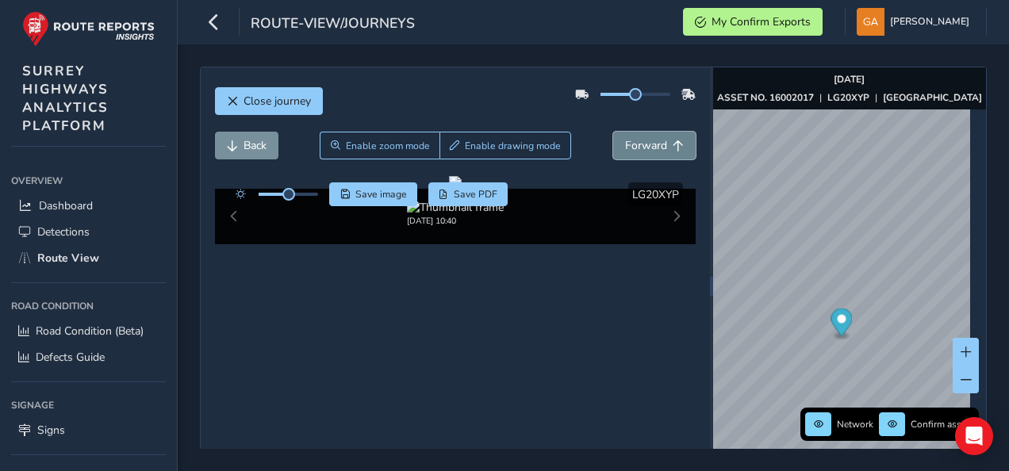
click at [646, 146] on span "Forward" at bounding box center [646, 145] width 42 height 15
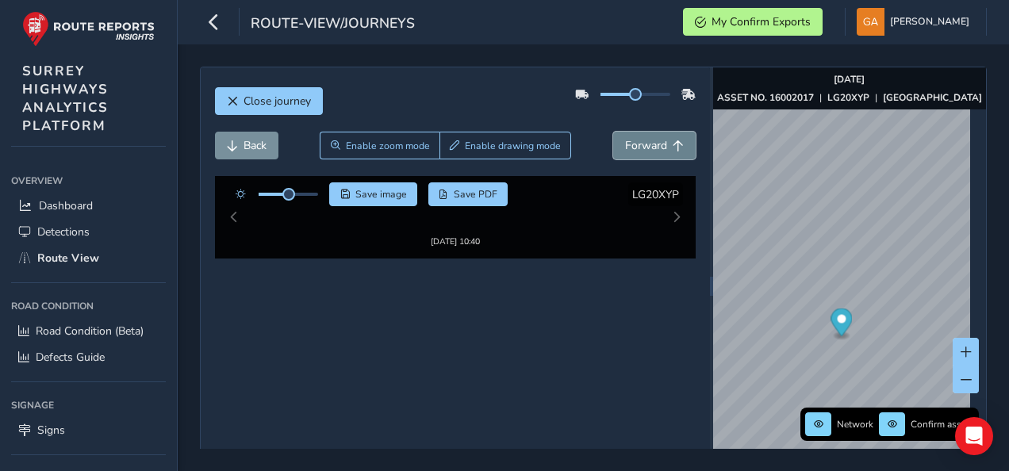
click at [646, 146] on span "Forward" at bounding box center [646, 145] width 42 height 15
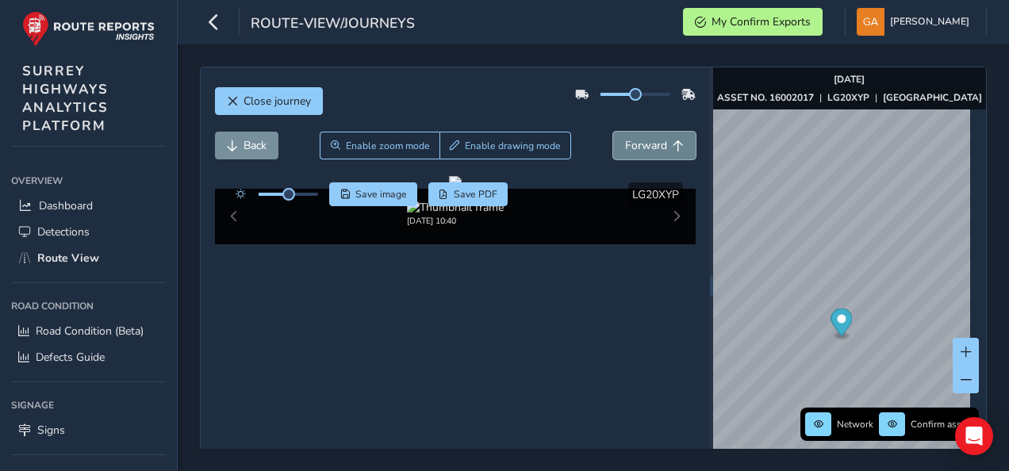
click at [646, 146] on span "Forward" at bounding box center [646, 145] width 42 height 15
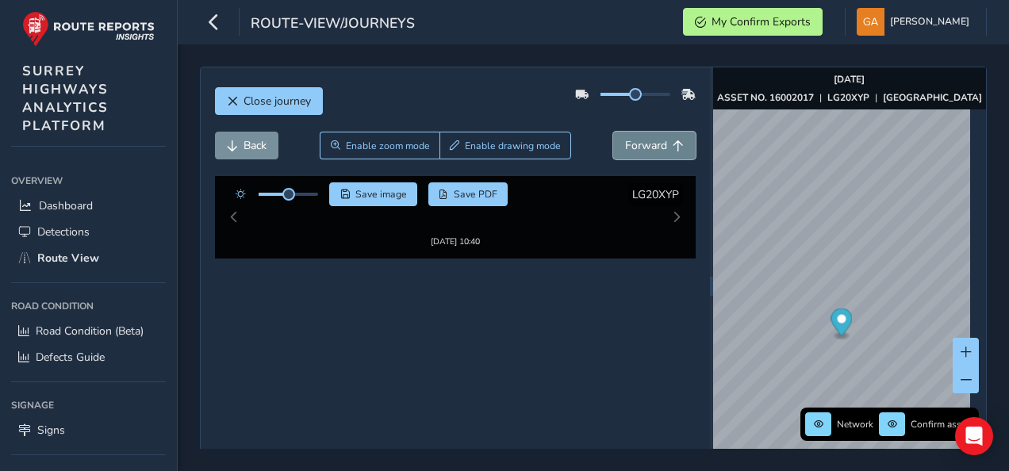
click at [646, 146] on span "Forward" at bounding box center [646, 145] width 42 height 15
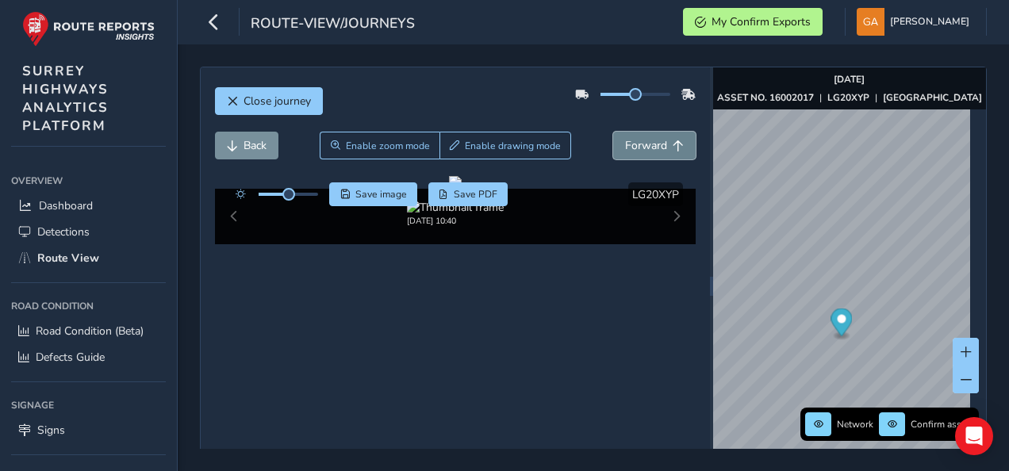
click at [646, 146] on span "Forward" at bounding box center [646, 145] width 42 height 15
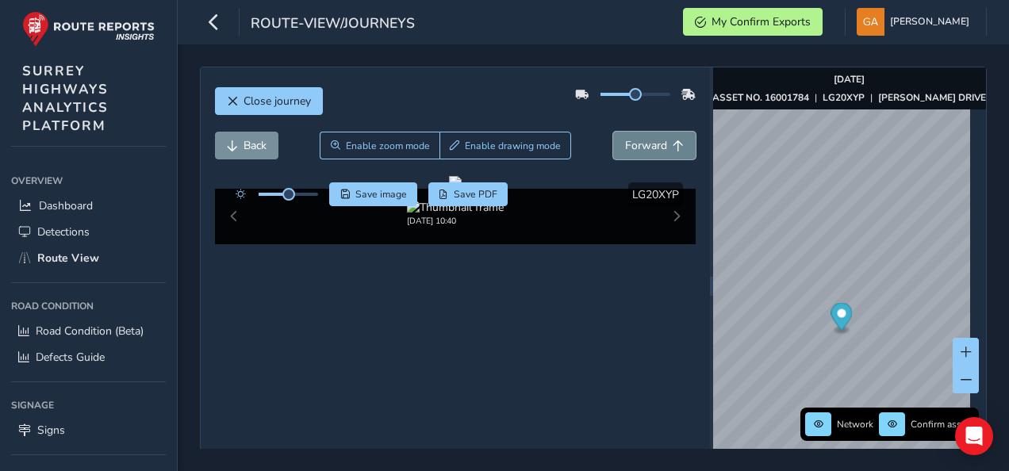
click at [646, 146] on span "Forward" at bounding box center [646, 145] width 42 height 15
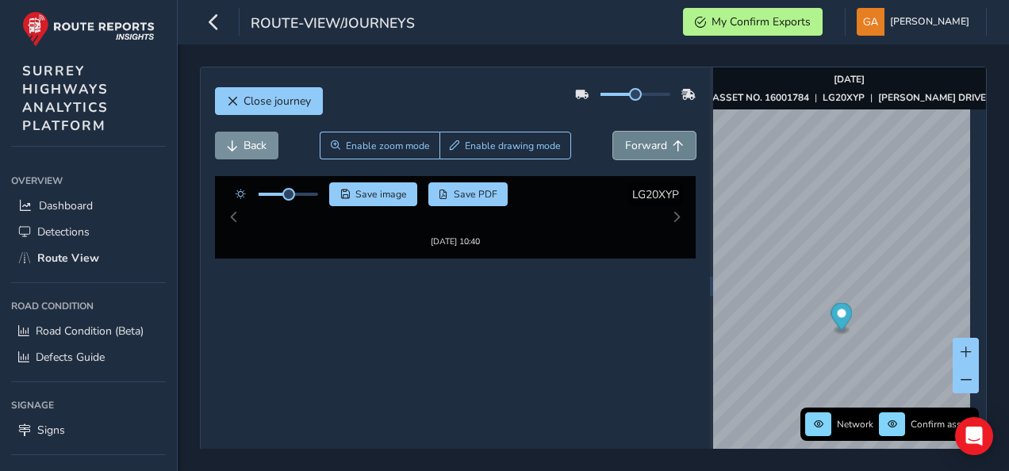
click at [646, 146] on span "Forward" at bounding box center [646, 145] width 42 height 15
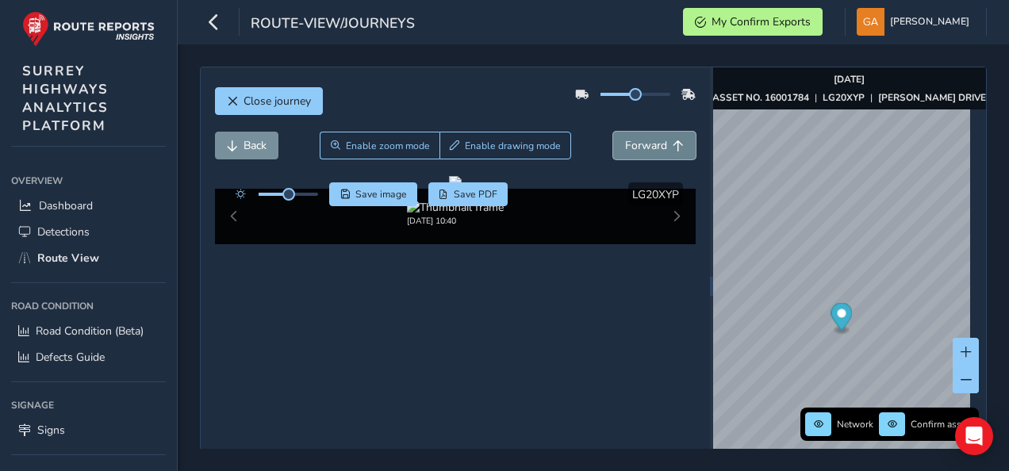
click at [646, 146] on span "Forward" at bounding box center [646, 145] width 42 height 15
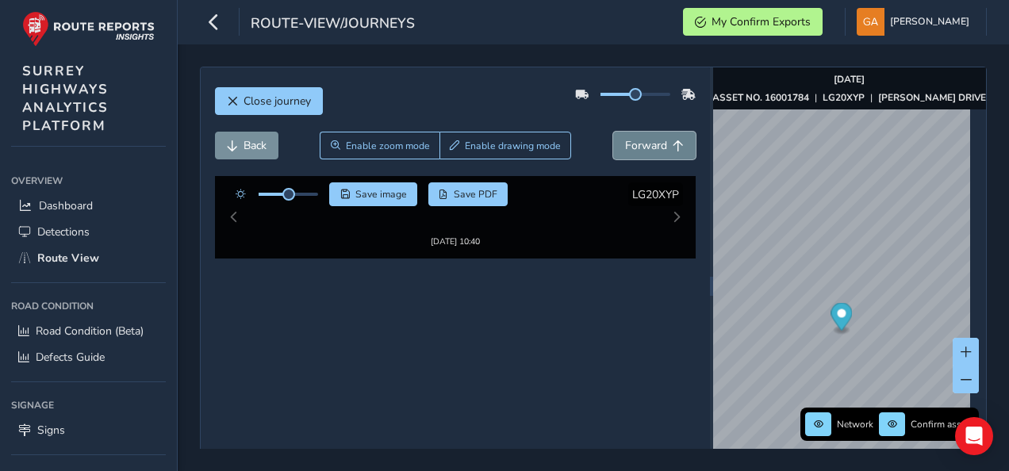
click at [646, 146] on span "Forward" at bounding box center [646, 145] width 42 height 15
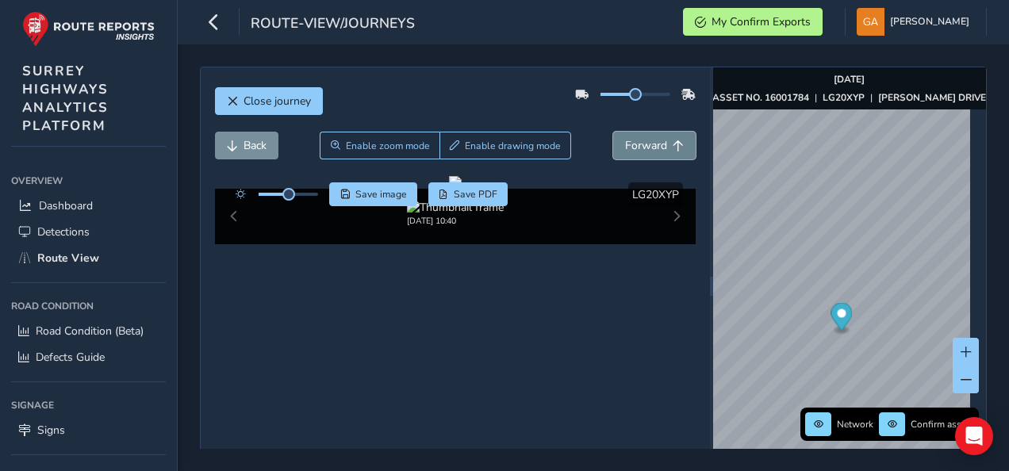
click at [646, 146] on span "Forward" at bounding box center [646, 145] width 42 height 15
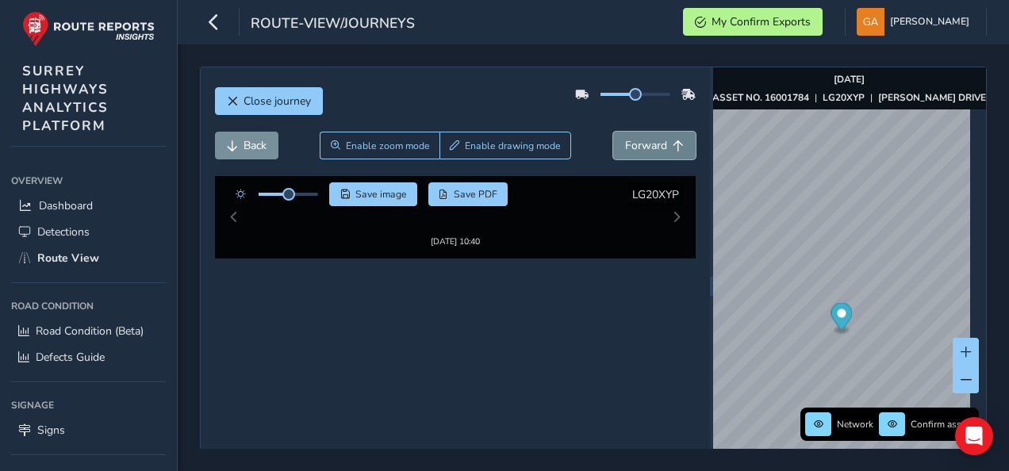
click at [646, 146] on span "Forward" at bounding box center [646, 145] width 42 height 15
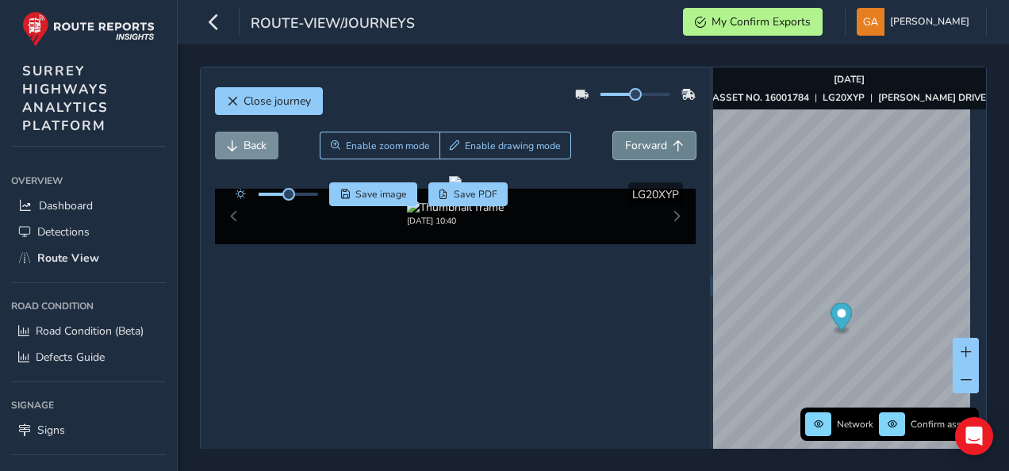
click at [646, 146] on span "Forward" at bounding box center [646, 145] width 42 height 15
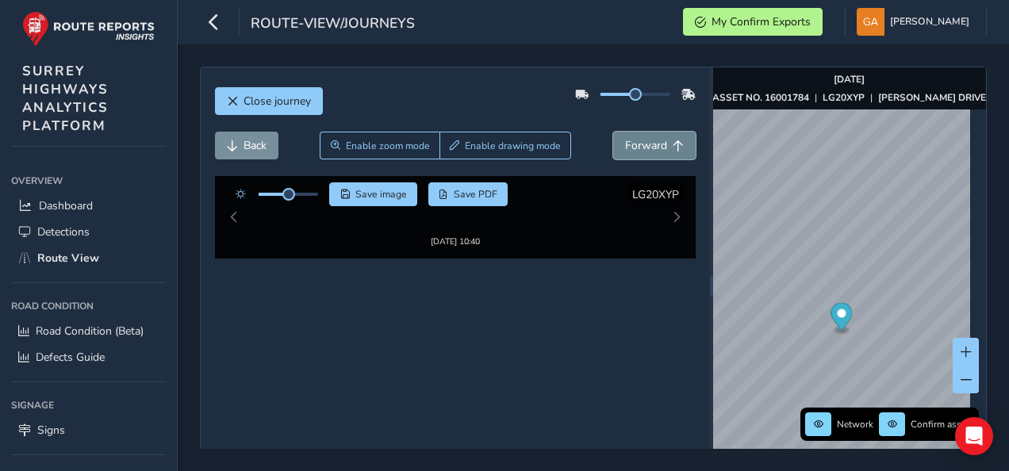
click at [646, 146] on span "Forward" at bounding box center [646, 145] width 42 height 15
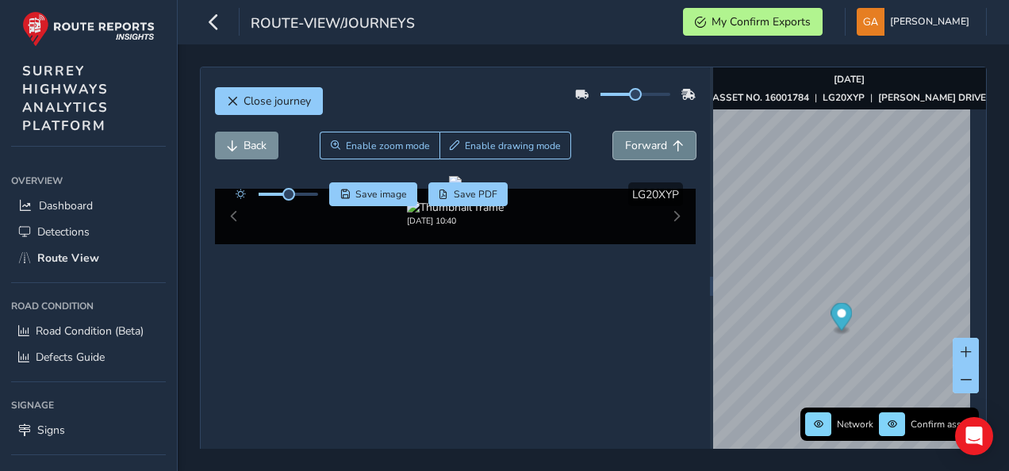
click at [646, 146] on span "Forward" at bounding box center [646, 145] width 42 height 15
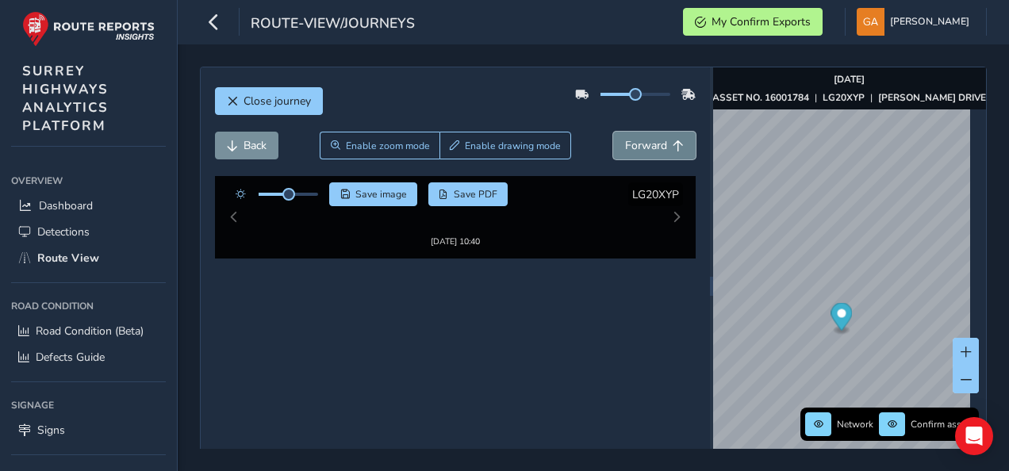
click at [646, 146] on span "Forward" at bounding box center [646, 145] width 42 height 15
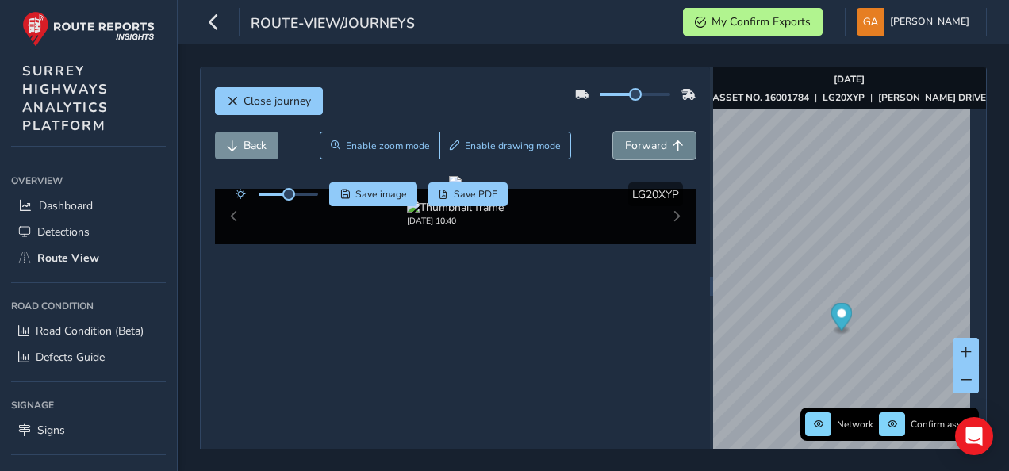
click at [646, 146] on span "Forward" at bounding box center [646, 145] width 42 height 15
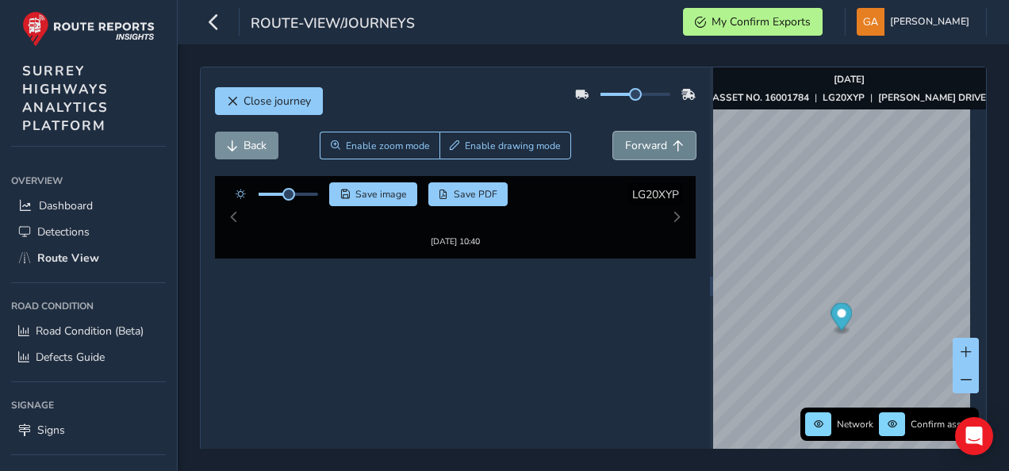
click at [646, 146] on span "Forward" at bounding box center [646, 145] width 42 height 15
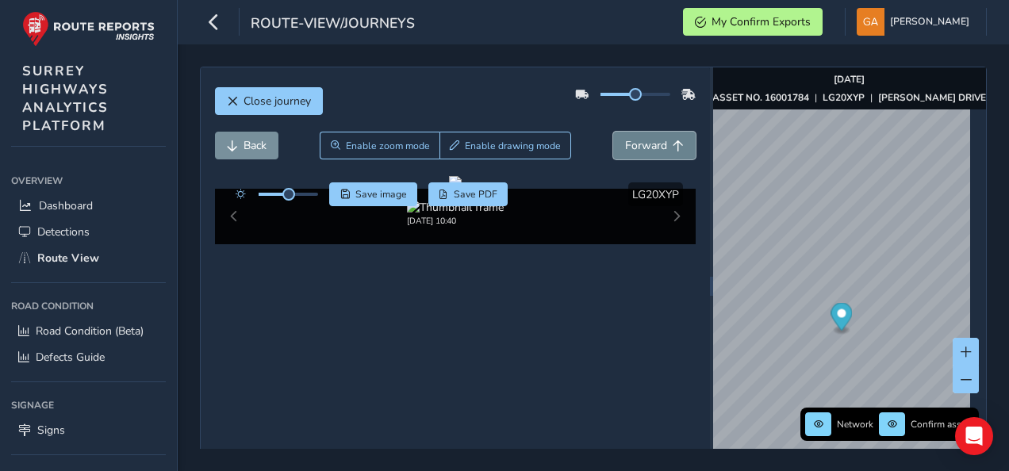
click at [646, 146] on span "Forward" at bounding box center [646, 145] width 42 height 15
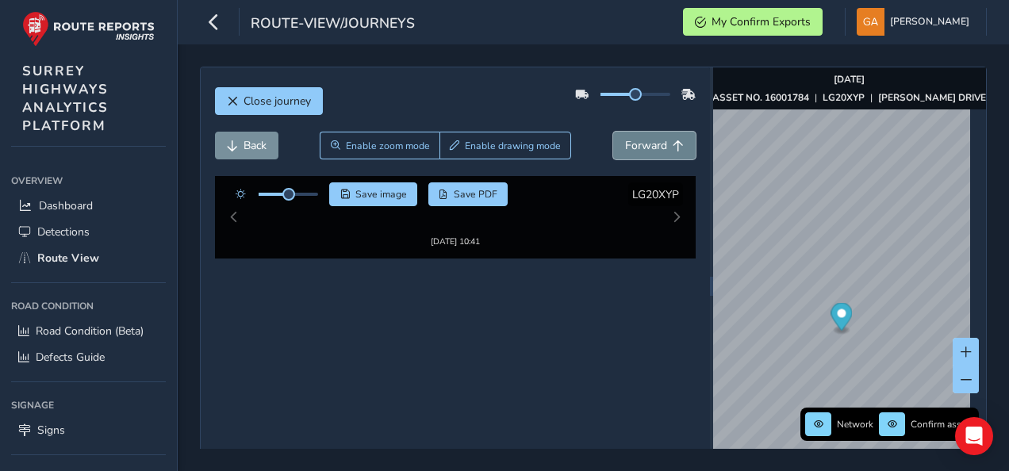
click at [646, 146] on span "Forward" at bounding box center [646, 145] width 42 height 15
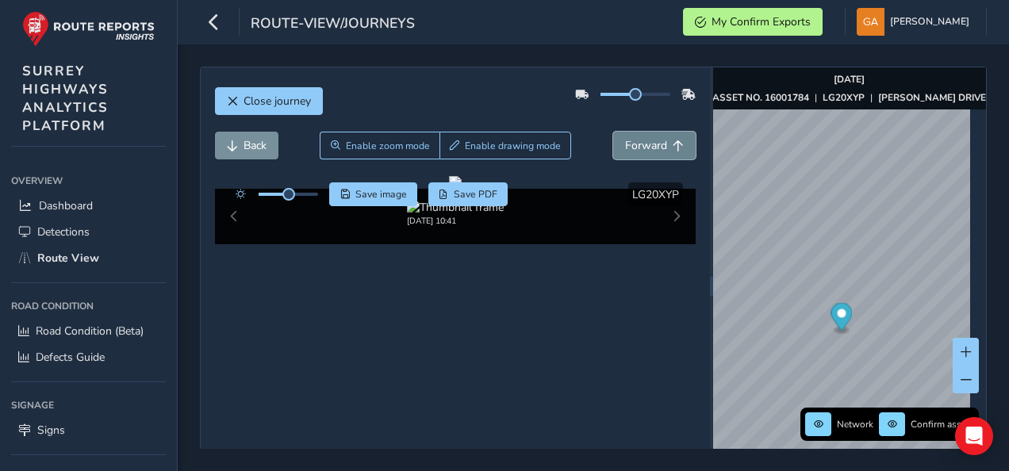
click at [646, 146] on span "Forward" at bounding box center [646, 145] width 42 height 15
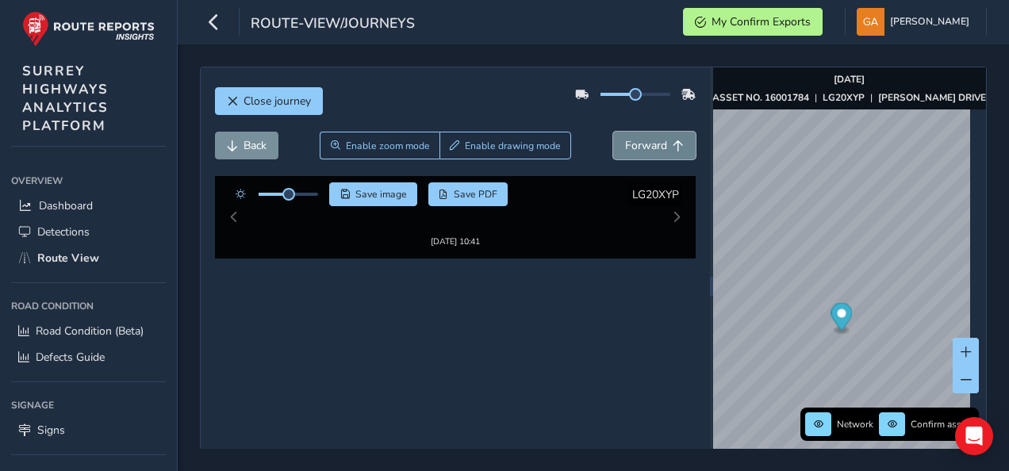
click at [646, 146] on span "Forward" at bounding box center [646, 145] width 42 height 15
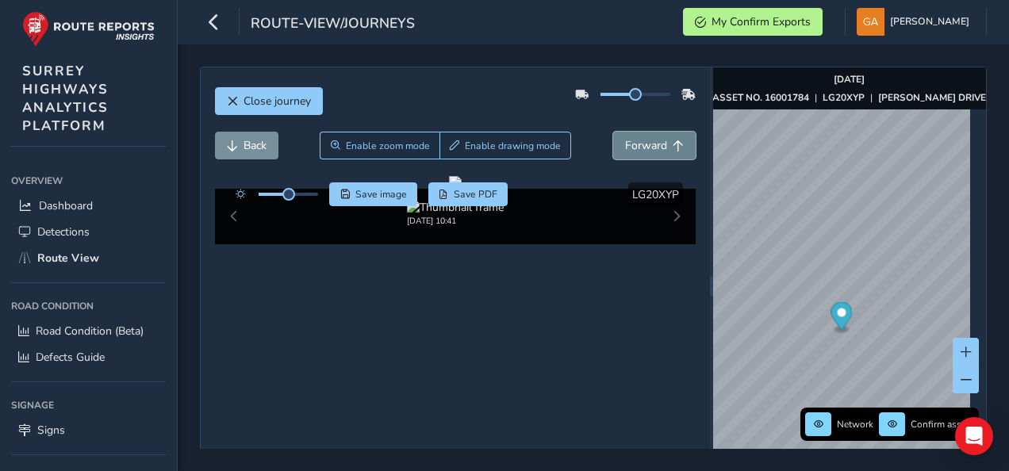
click at [646, 146] on span "Forward" at bounding box center [646, 145] width 42 height 15
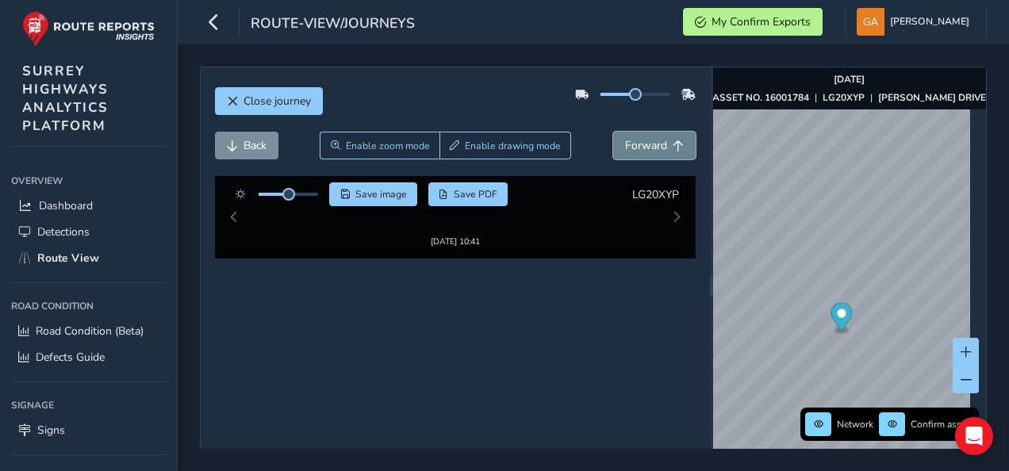
click at [646, 146] on span "Forward" at bounding box center [646, 145] width 42 height 15
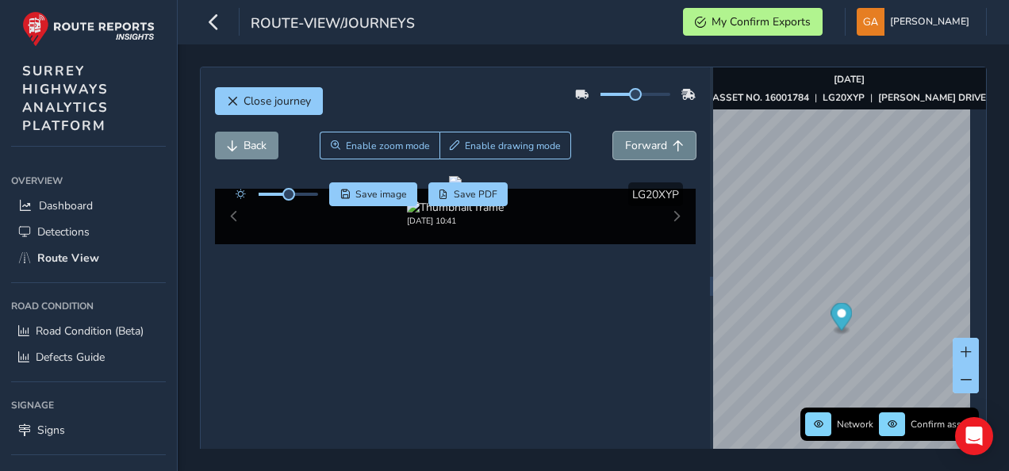
click at [646, 146] on span "Forward" at bounding box center [646, 145] width 42 height 15
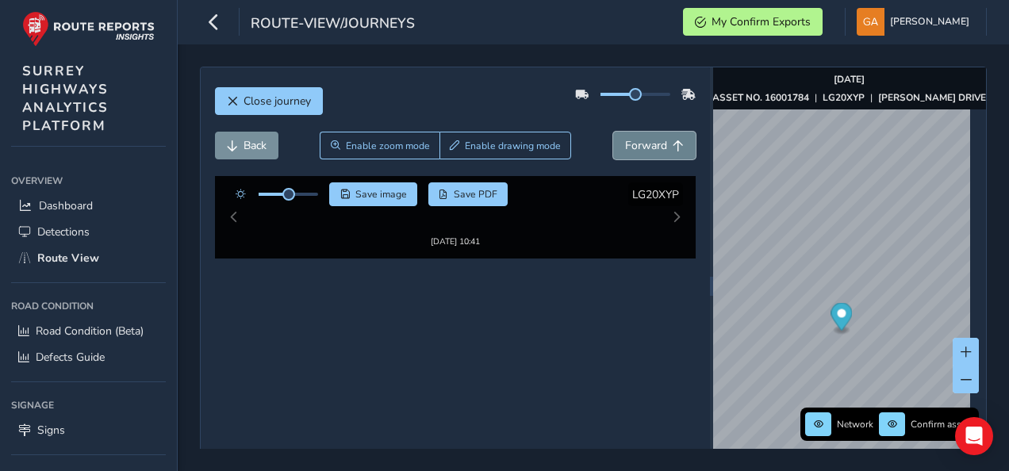
click at [646, 146] on span "Forward" at bounding box center [646, 145] width 42 height 15
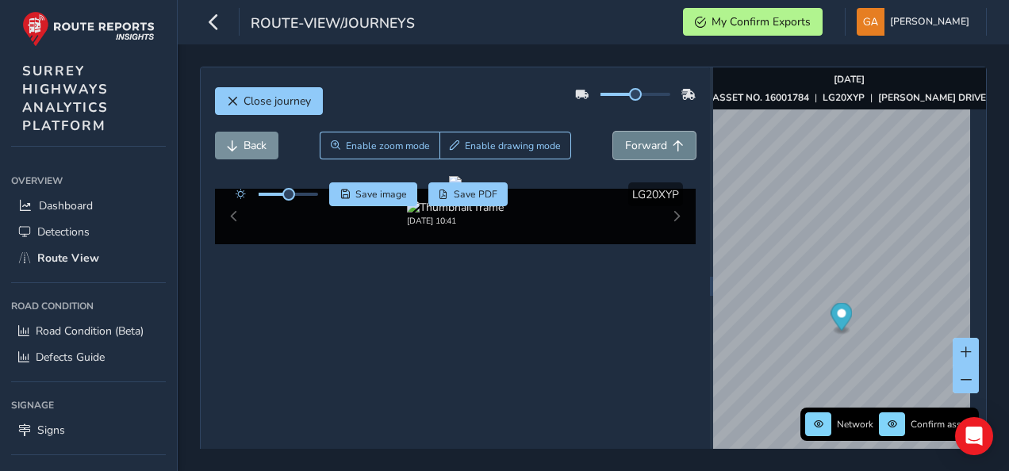
click at [646, 146] on span "Forward" at bounding box center [646, 145] width 42 height 15
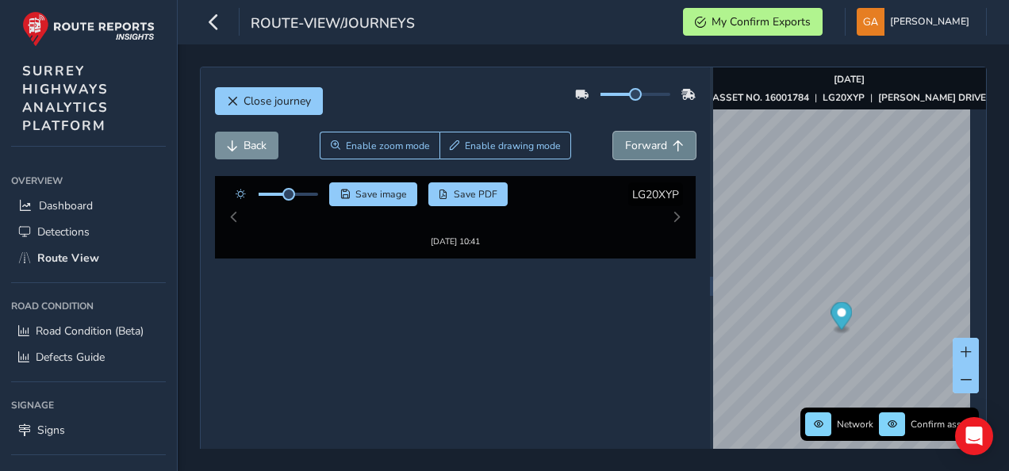
click at [646, 146] on span "Forward" at bounding box center [646, 145] width 42 height 15
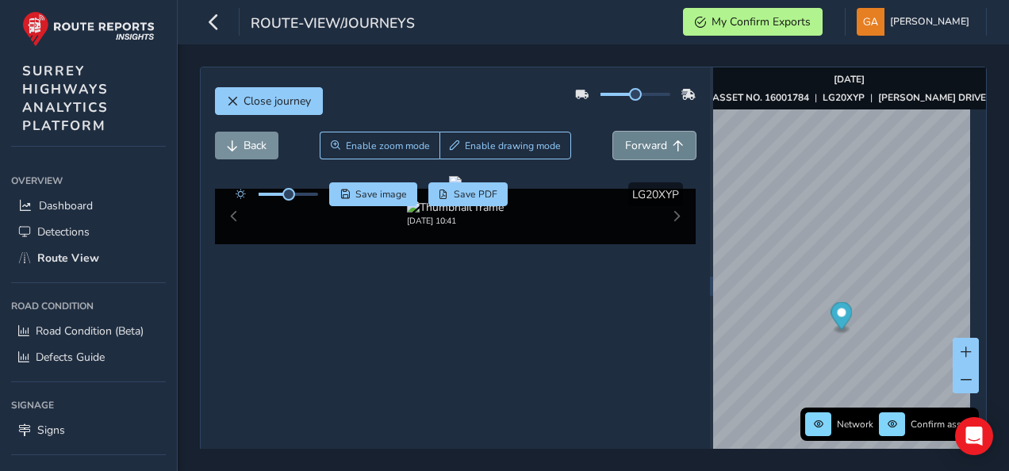
click at [646, 146] on span "Forward" at bounding box center [646, 145] width 42 height 15
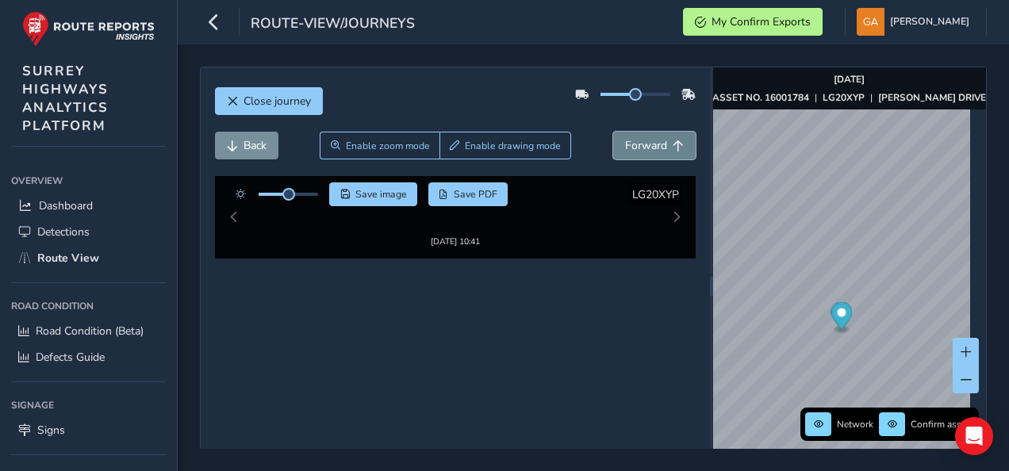
click at [646, 146] on span "Forward" at bounding box center [646, 145] width 42 height 15
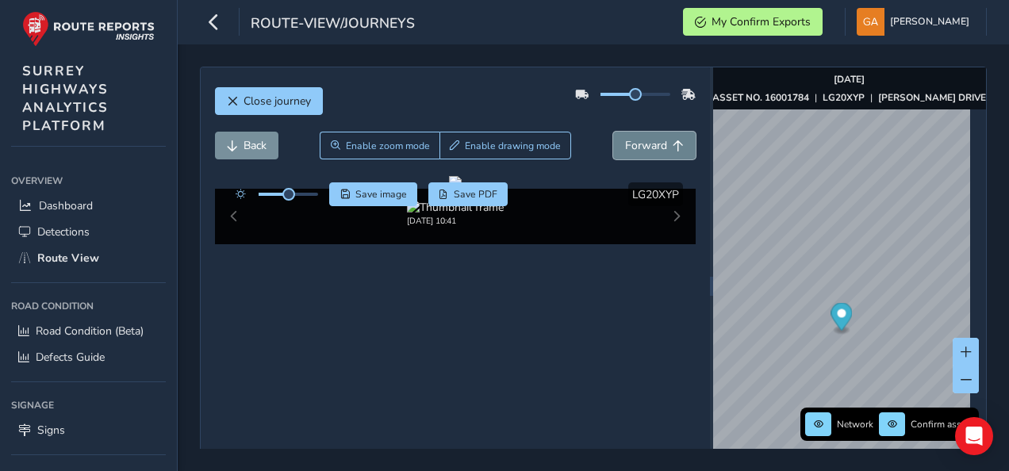
click at [646, 146] on span "Forward" at bounding box center [646, 145] width 42 height 15
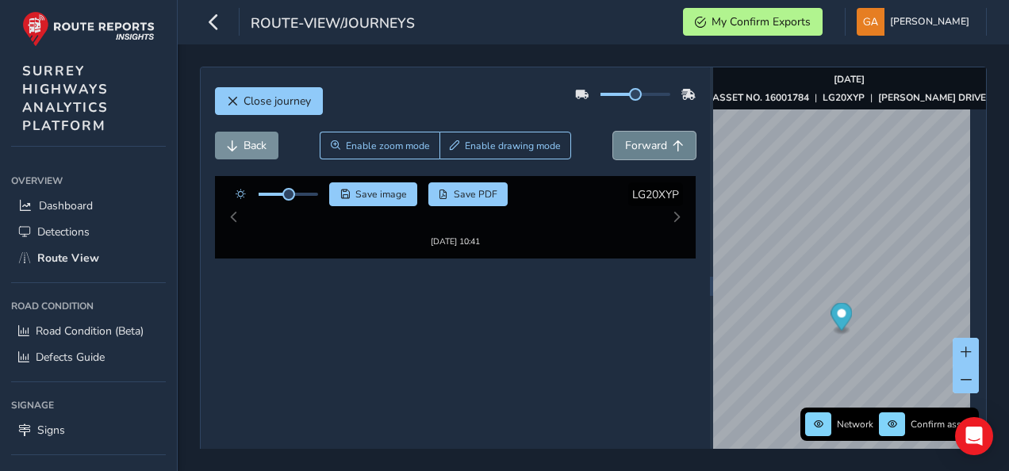
click at [646, 146] on span "Forward" at bounding box center [646, 145] width 42 height 15
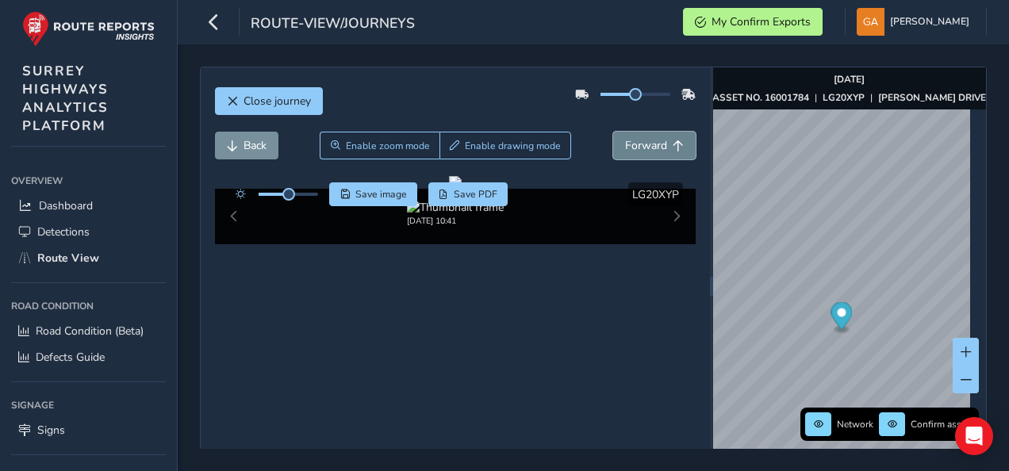
click at [646, 146] on span "Forward" at bounding box center [646, 145] width 42 height 15
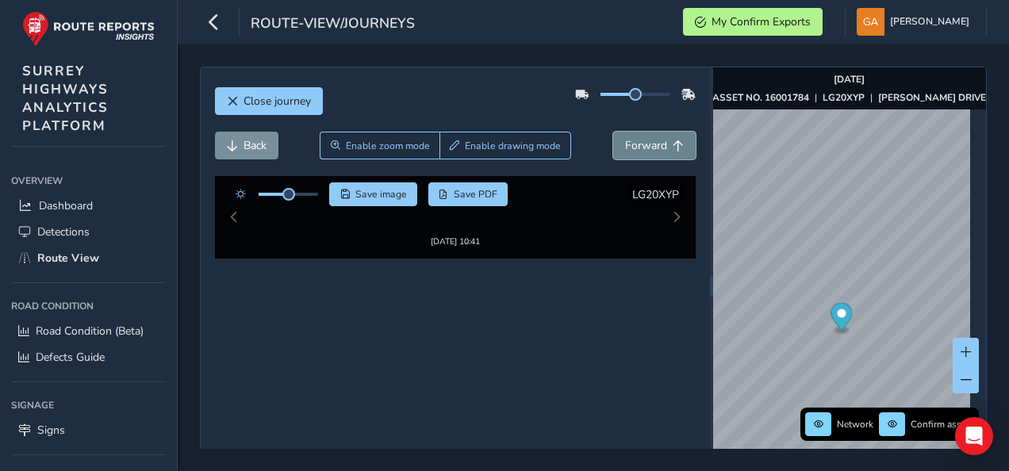
click at [646, 146] on span "Forward" at bounding box center [646, 145] width 42 height 15
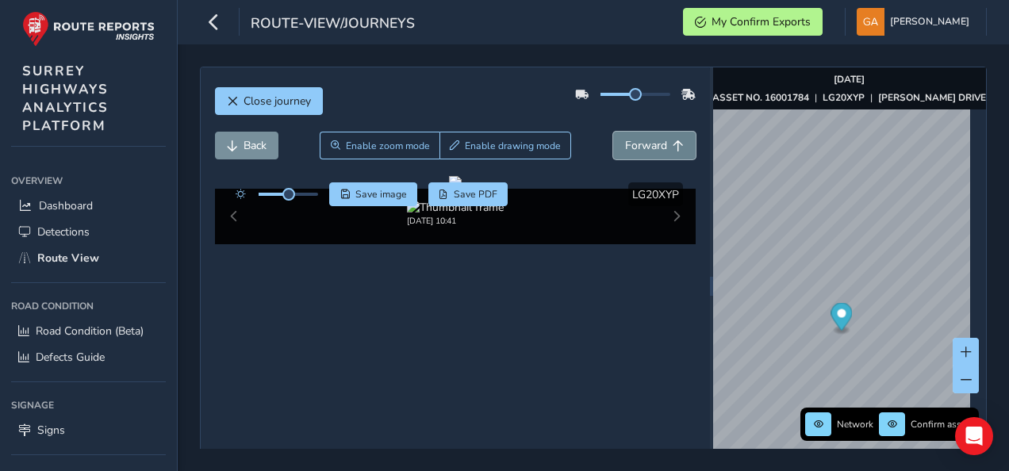
click at [646, 146] on span "Forward" at bounding box center [646, 145] width 42 height 15
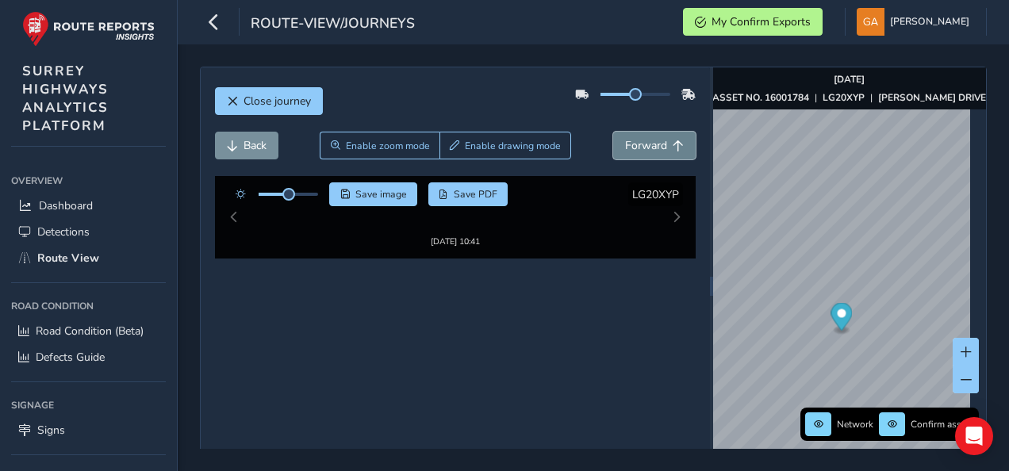
click at [646, 146] on span "Forward" at bounding box center [646, 145] width 42 height 15
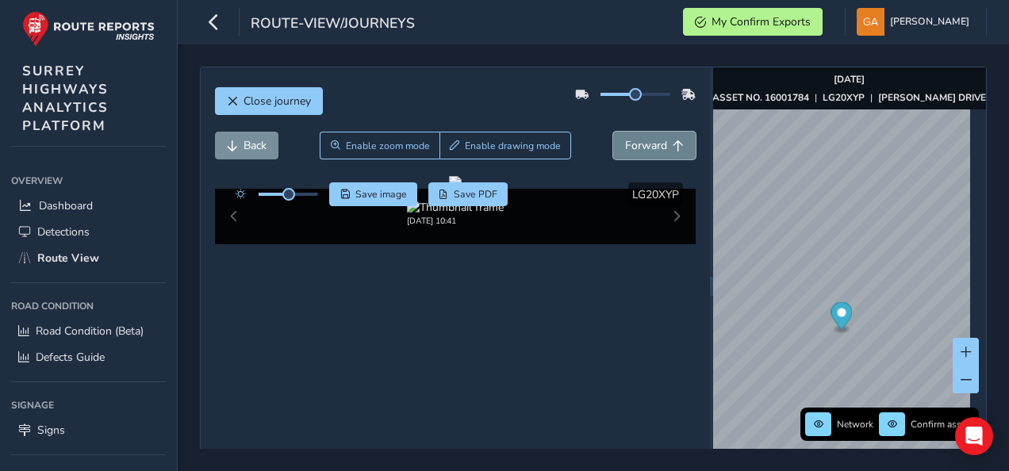
click at [646, 146] on span "Forward" at bounding box center [646, 145] width 42 height 15
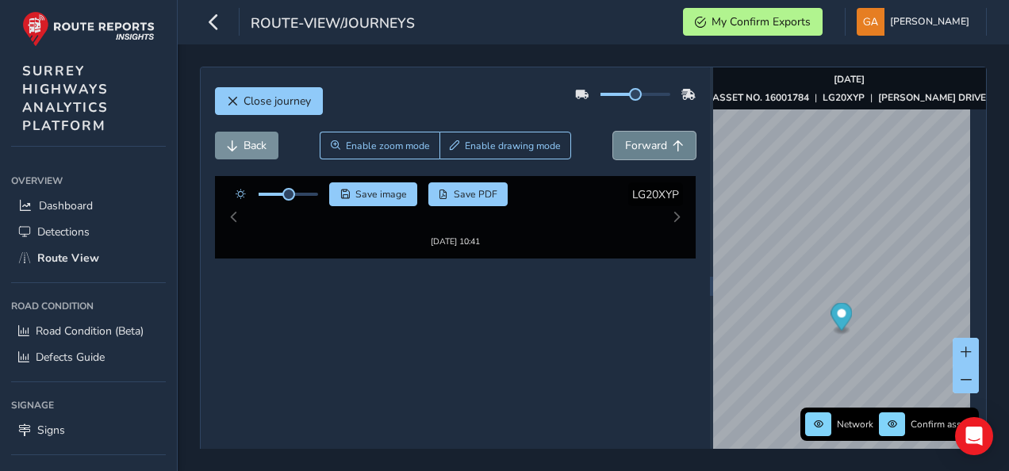
click at [646, 146] on span "Forward" at bounding box center [646, 145] width 42 height 15
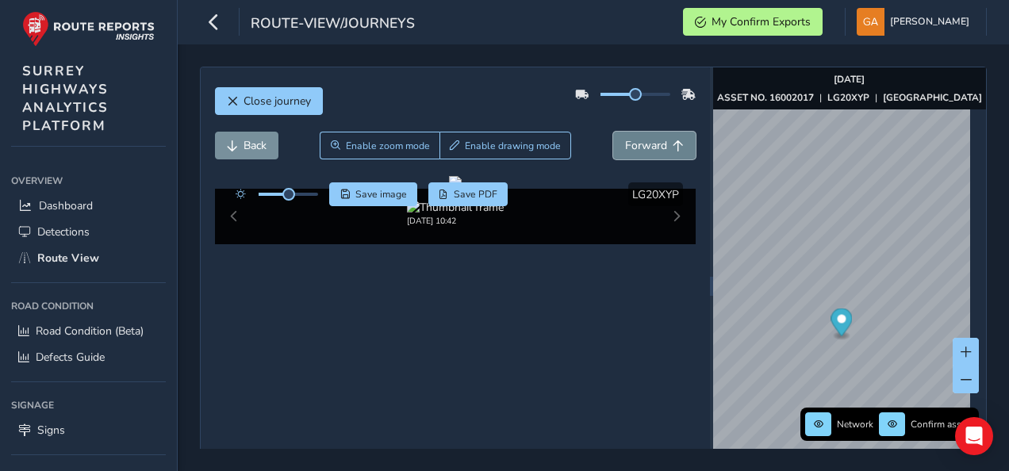
click at [646, 146] on span "Forward" at bounding box center [646, 145] width 42 height 15
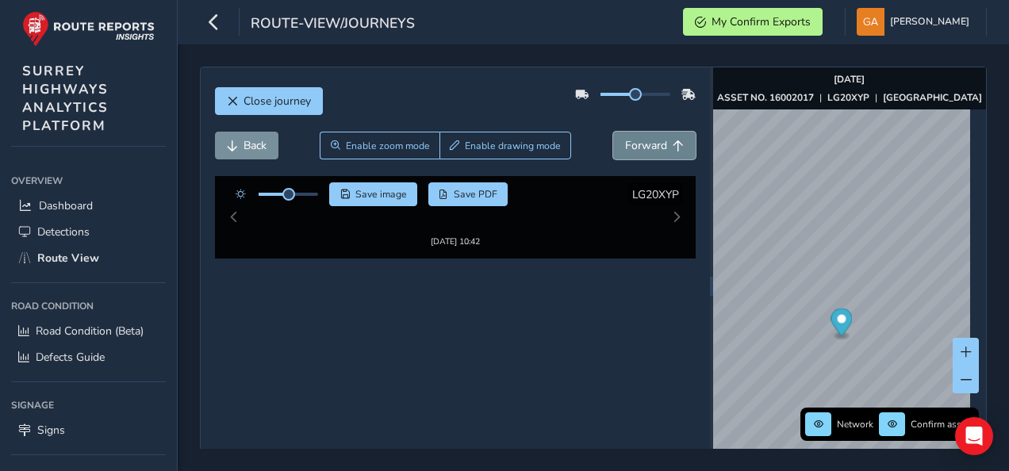
click at [646, 146] on span "Forward" at bounding box center [646, 145] width 42 height 15
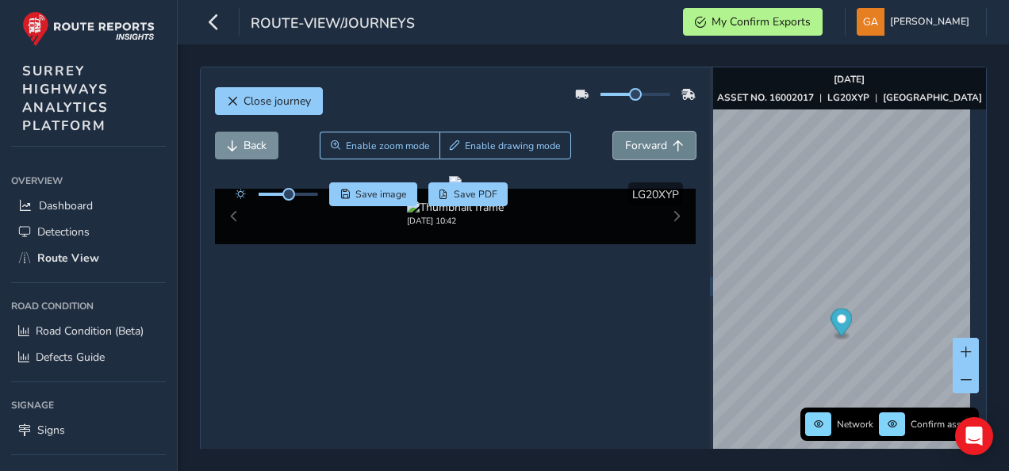
click at [646, 146] on span "Forward" at bounding box center [646, 145] width 42 height 15
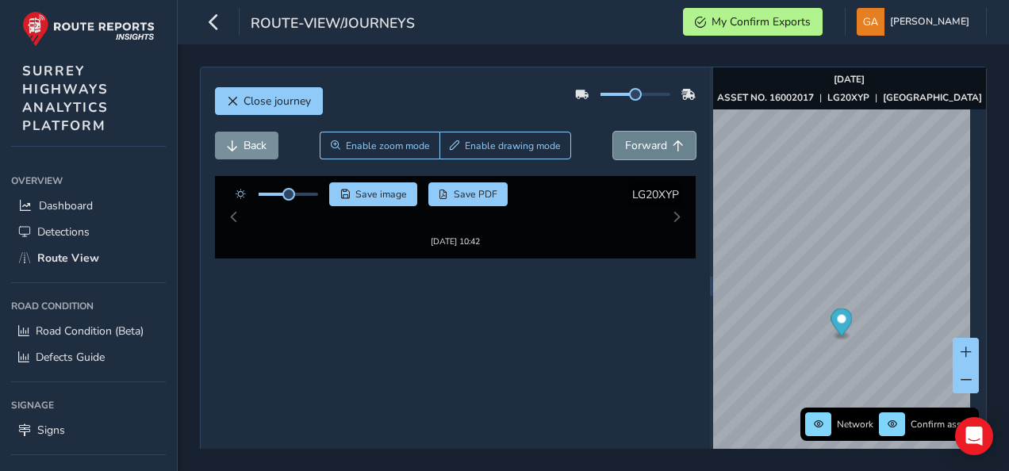
click at [646, 146] on span "Forward" at bounding box center [646, 145] width 42 height 15
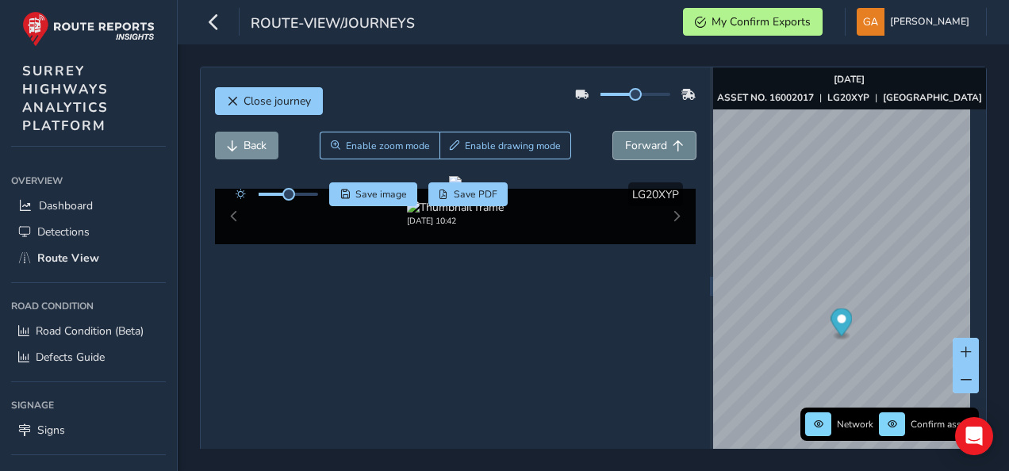
click at [646, 146] on span "Forward" at bounding box center [646, 145] width 42 height 15
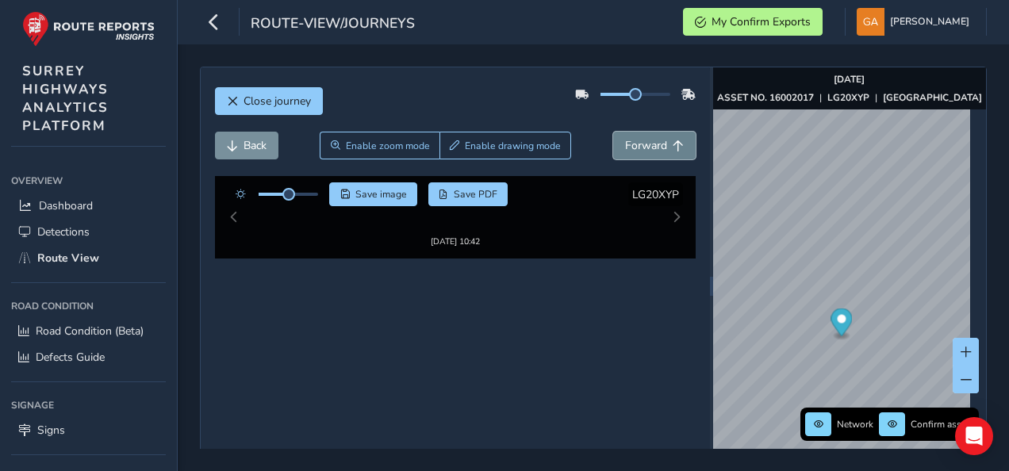
click at [646, 146] on span "Forward" at bounding box center [646, 145] width 42 height 15
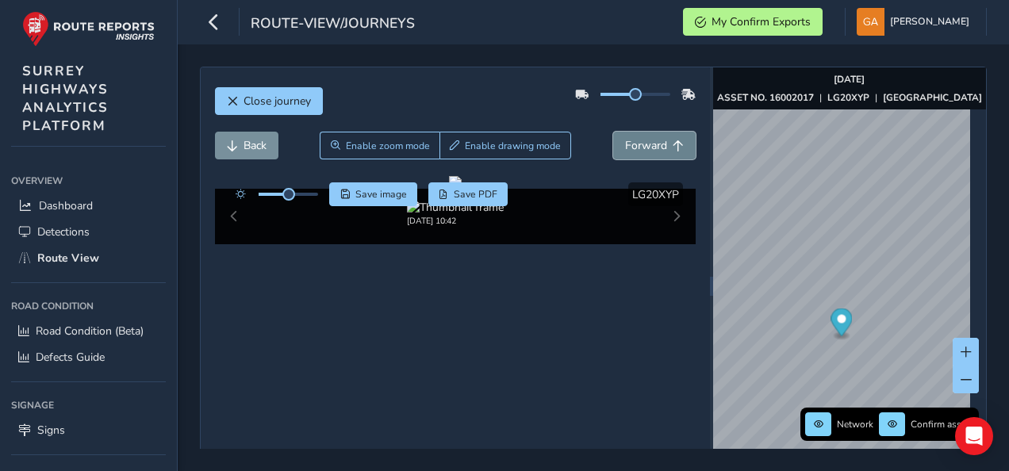
click at [646, 146] on span "Forward" at bounding box center [646, 145] width 42 height 15
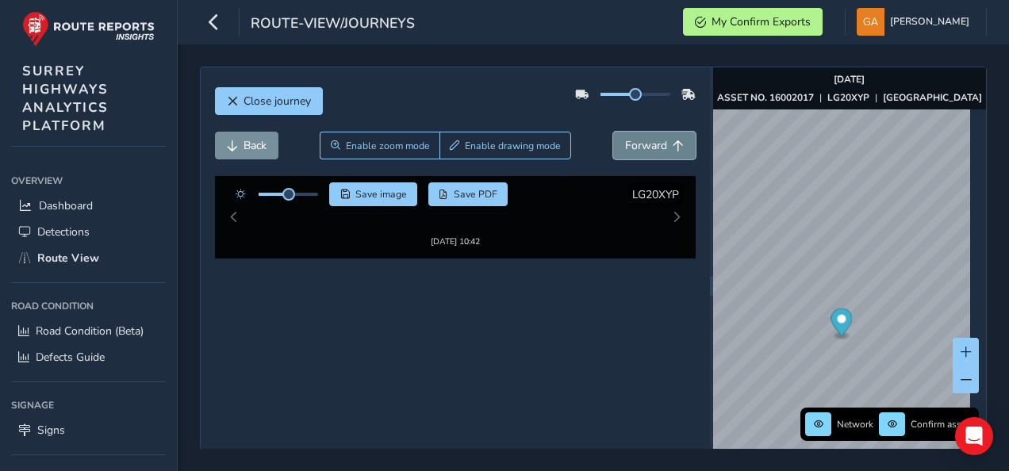
click at [646, 146] on span "Forward" at bounding box center [646, 145] width 42 height 15
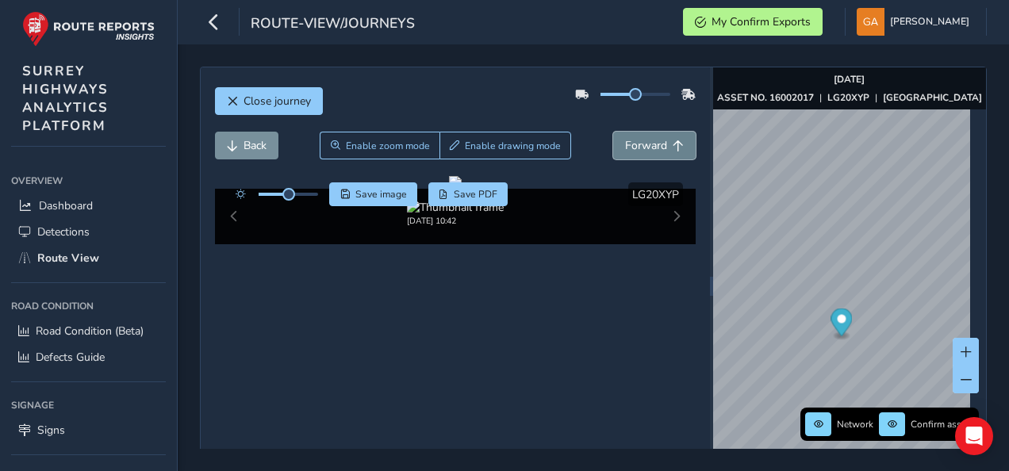
click at [646, 146] on span "Forward" at bounding box center [646, 145] width 42 height 15
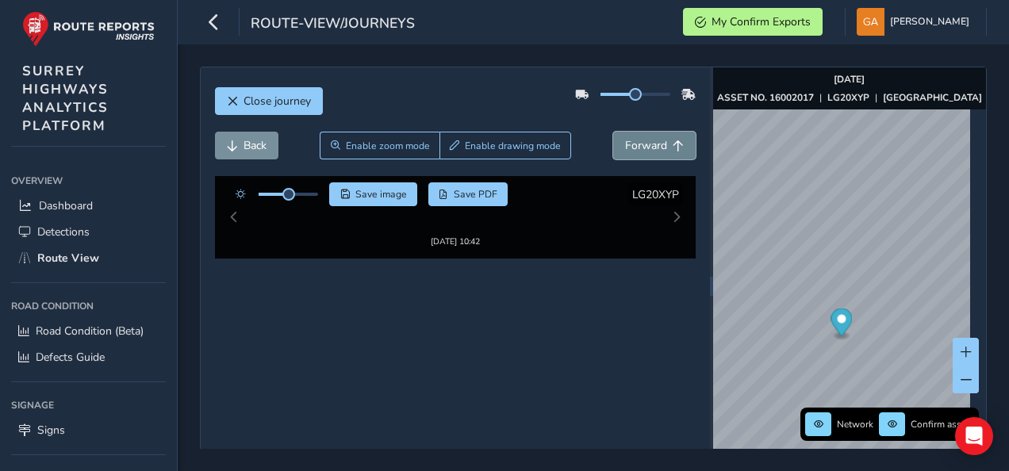
click at [646, 146] on span "Forward" at bounding box center [646, 145] width 42 height 15
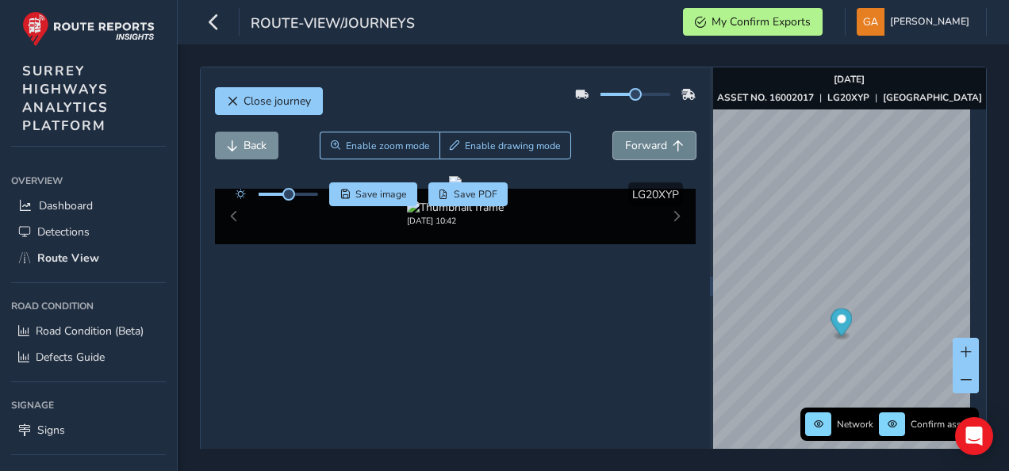
click at [646, 146] on span "Forward" at bounding box center [646, 145] width 42 height 15
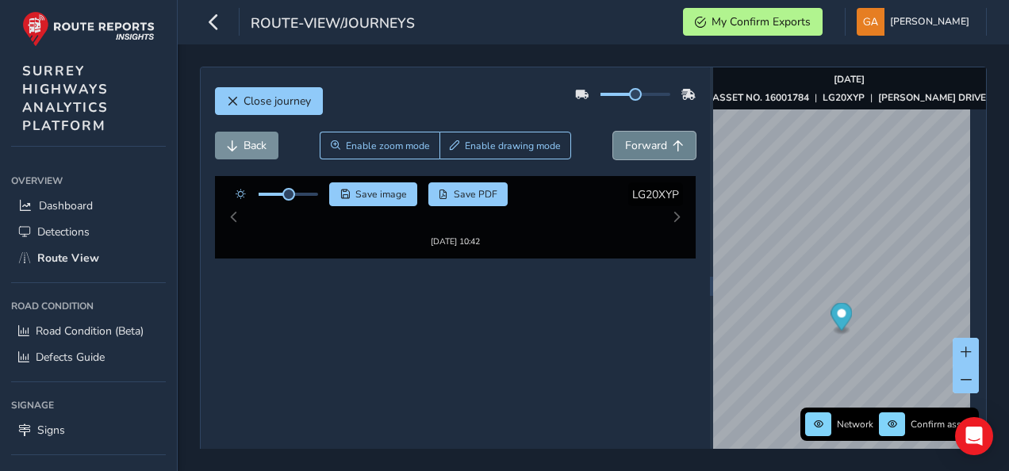
click at [646, 146] on span "Forward" at bounding box center [646, 145] width 42 height 15
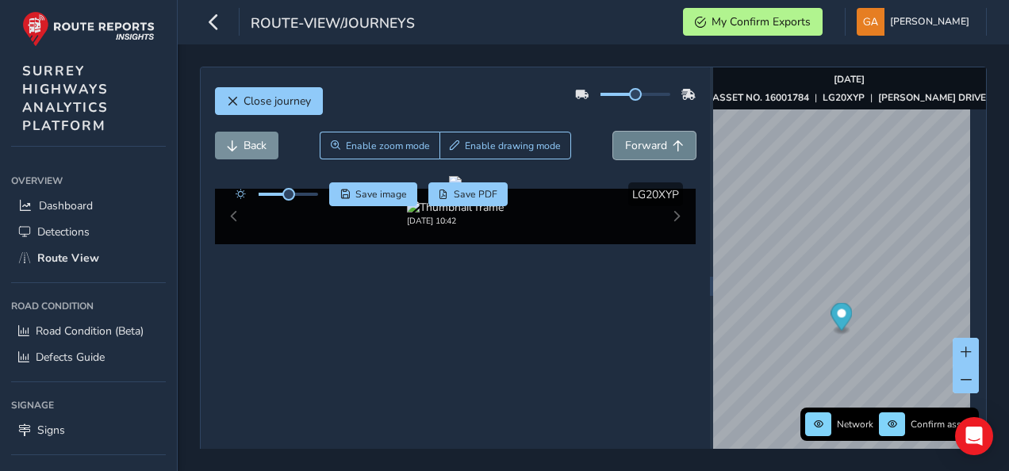
click at [646, 146] on span "Forward" at bounding box center [646, 145] width 42 height 15
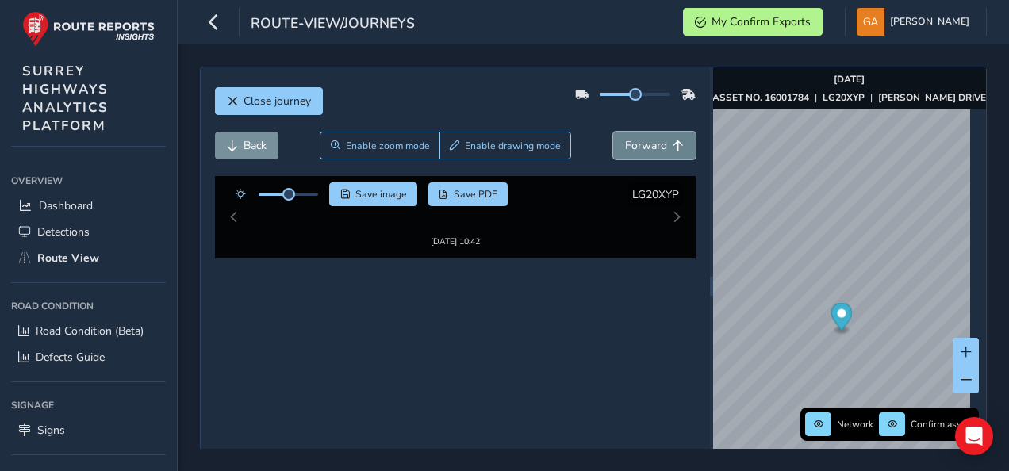
click at [646, 146] on span "Forward" at bounding box center [646, 145] width 42 height 15
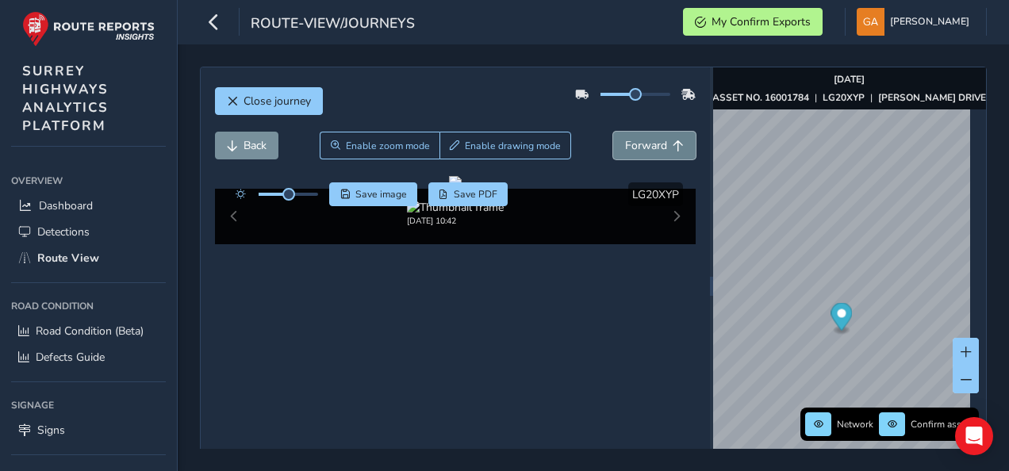
click at [646, 146] on span "Forward" at bounding box center [646, 145] width 42 height 15
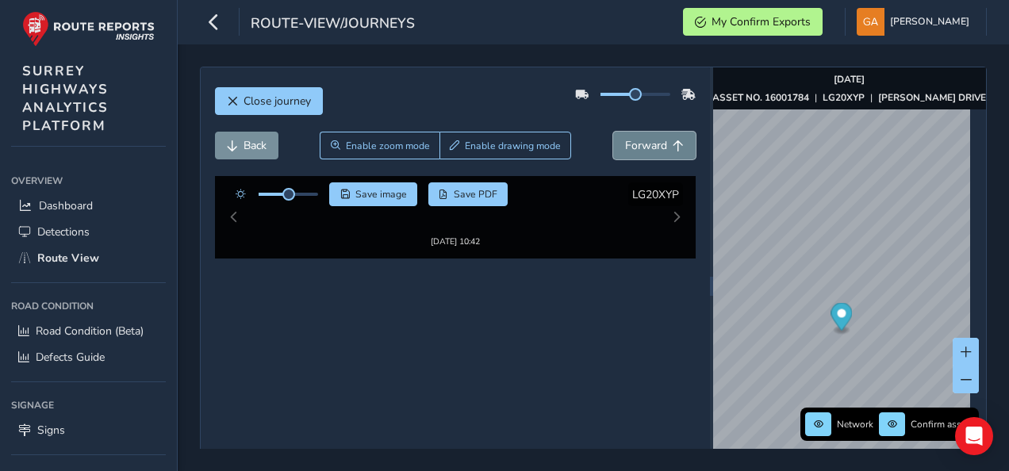
click at [646, 146] on span "Forward" at bounding box center [646, 145] width 42 height 15
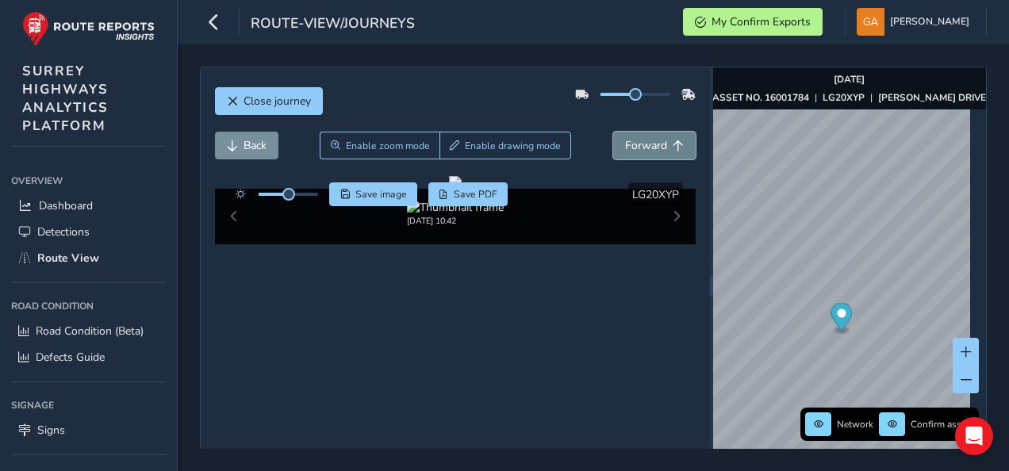
click at [646, 146] on span "Forward" at bounding box center [646, 145] width 42 height 15
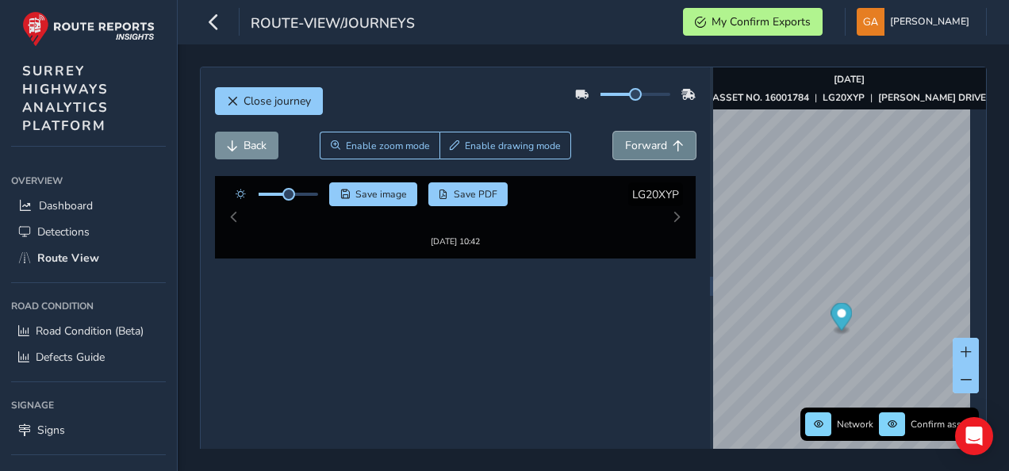
click at [646, 146] on span "Forward" at bounding box center [646, 145] width 42 height 15
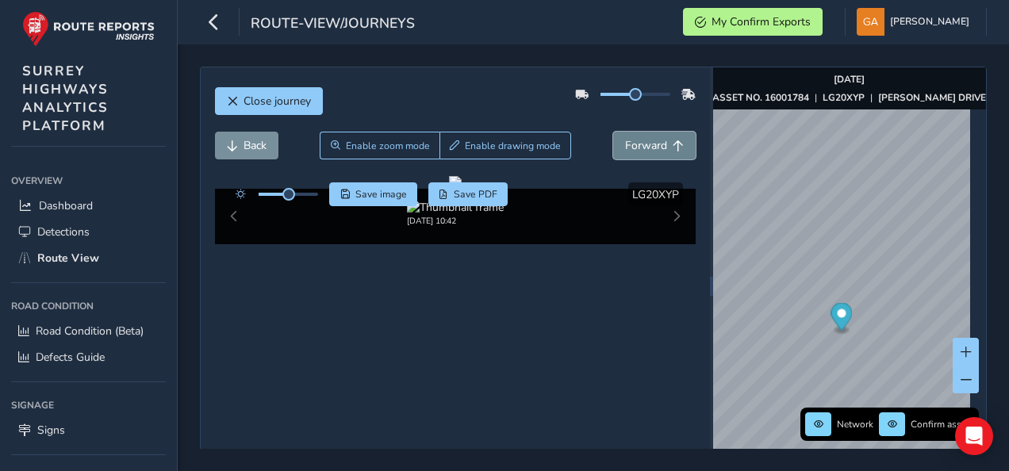
click at [646, 146] on span "Forward" at bounding box center [646, 145] width 42 height 15
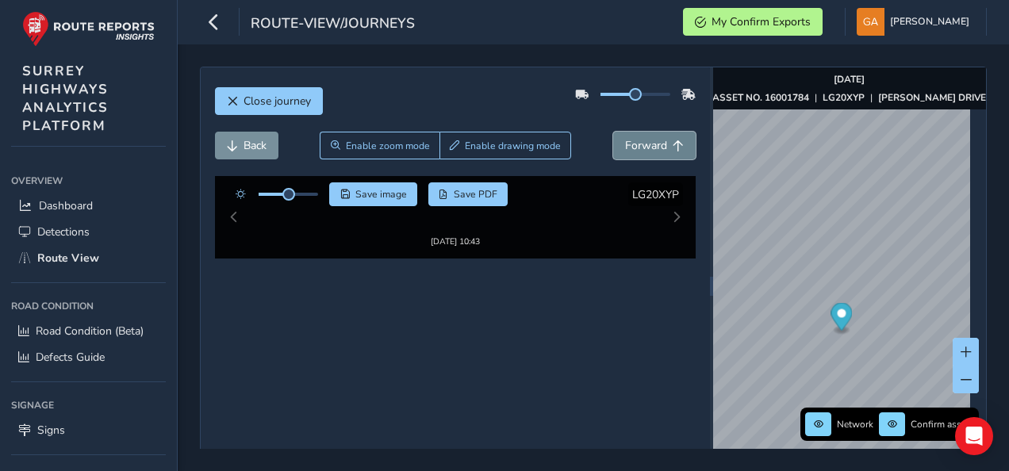
click at [646, 146] on span "Forward" at bounding box center [646, 145] width 42 height 15
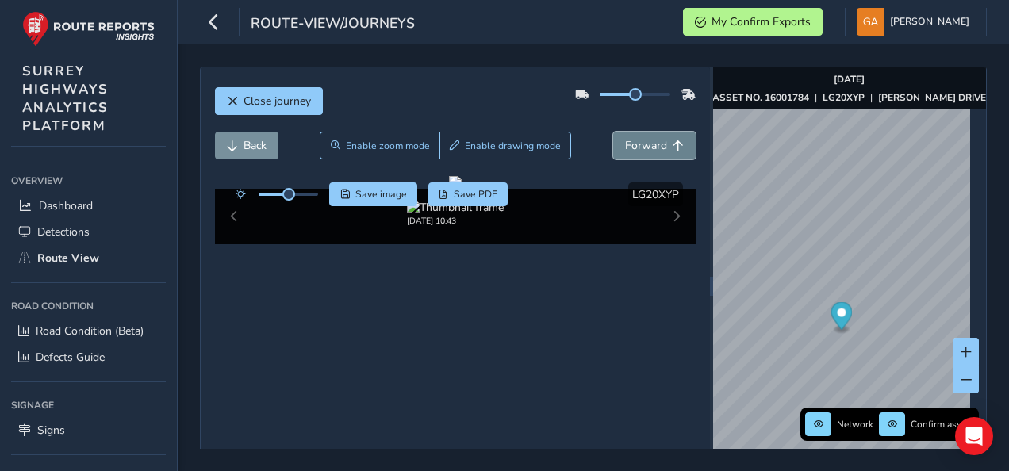
click at [646, 146] on span "Forward" at bounding box center [646, 145] width 42 height 15
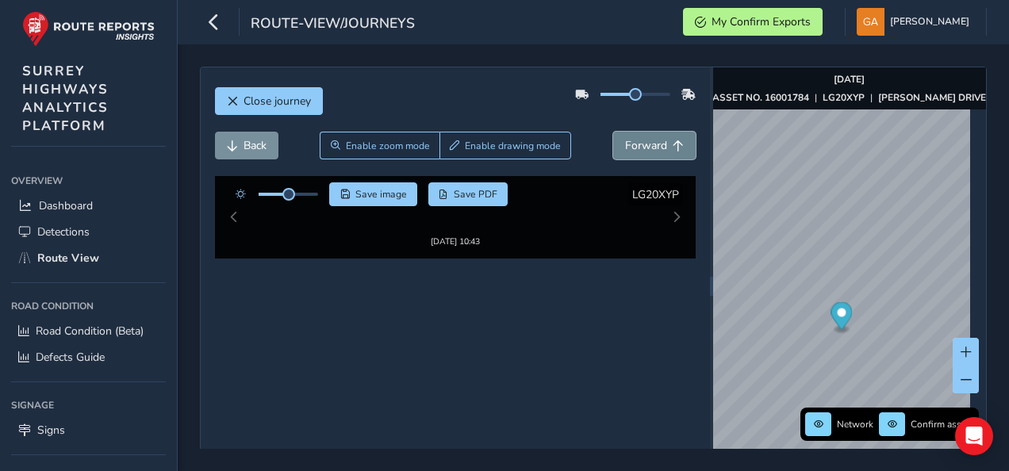
click at [646, 146] on span "Forward" at bounding box center [646, 145] width 42 height 15
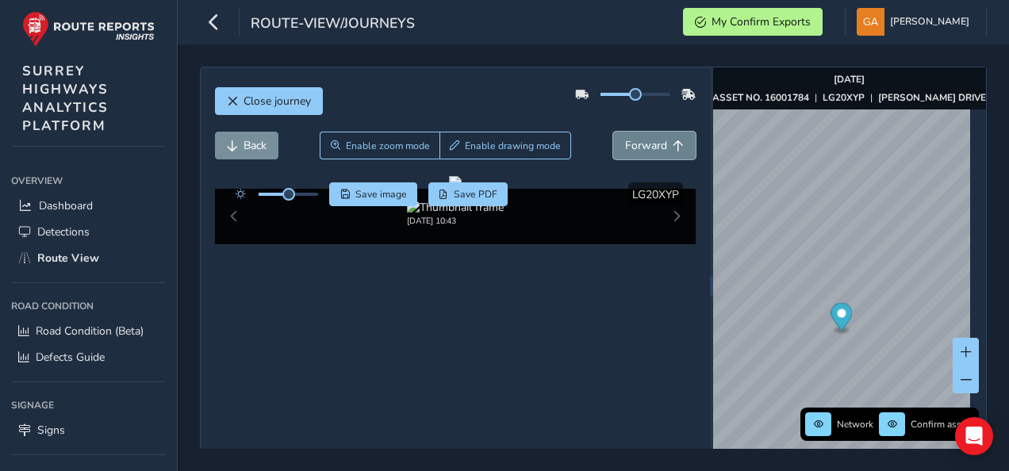
click at [646, 146] on span "Forward" at bounding box center [646, 145] width 42 height 15
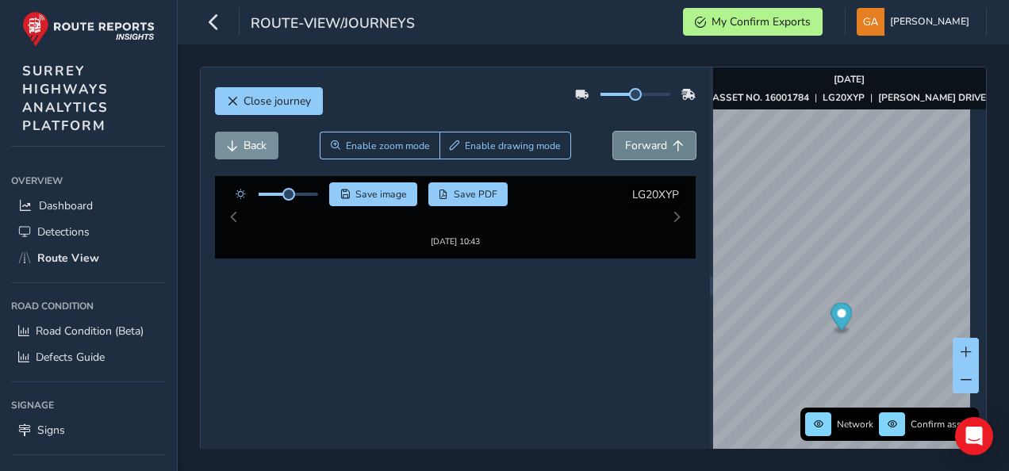
click at [646, 146] on span "Forward" at bounding box center [646, 145] width 42 height 15
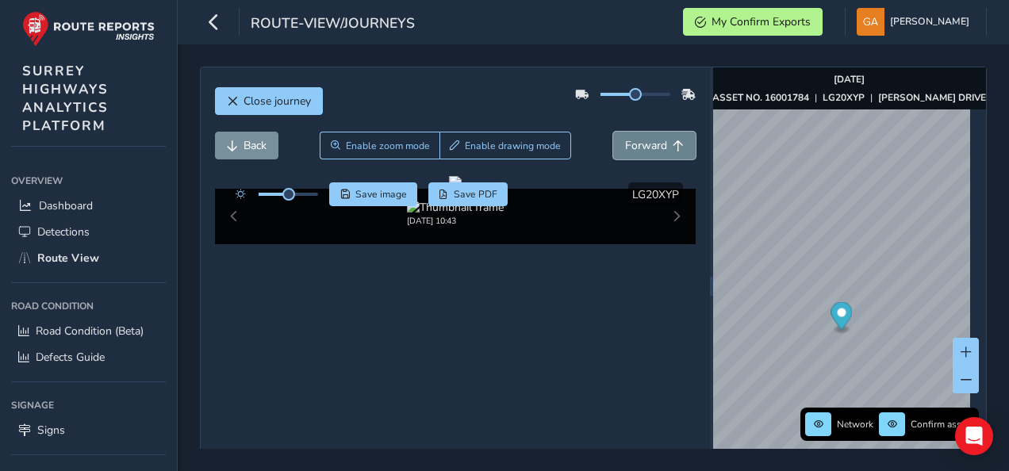
click at [646, 146] on span "Forward" at bounding box center [646, 145] width 42 height 15
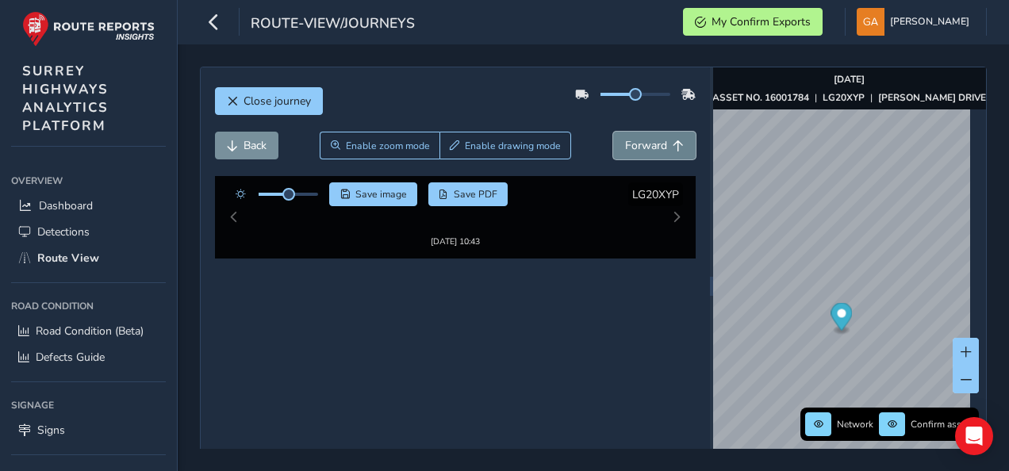
click at [646, 146] on span "Forward" at bounding box center [646, 145] width 42 height 15
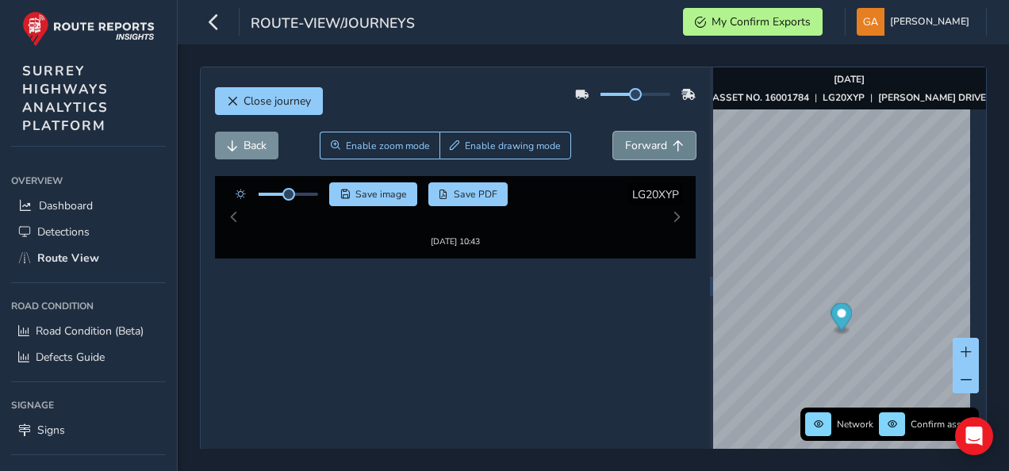
click at [646, 146] on span "Forward" at bounding box center [646, 145] width 42 height 15
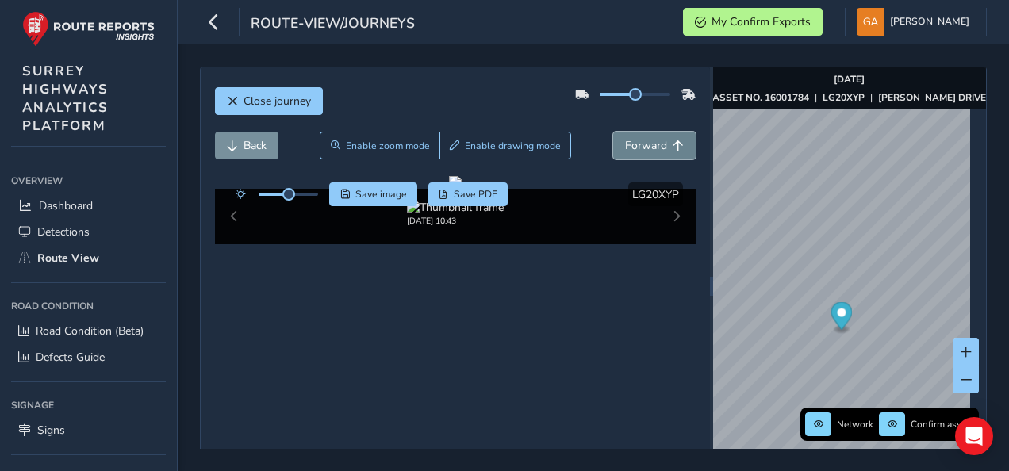
click at [646, 146] on span "Forward" at bounding box center [646, 145] width 42 height 15
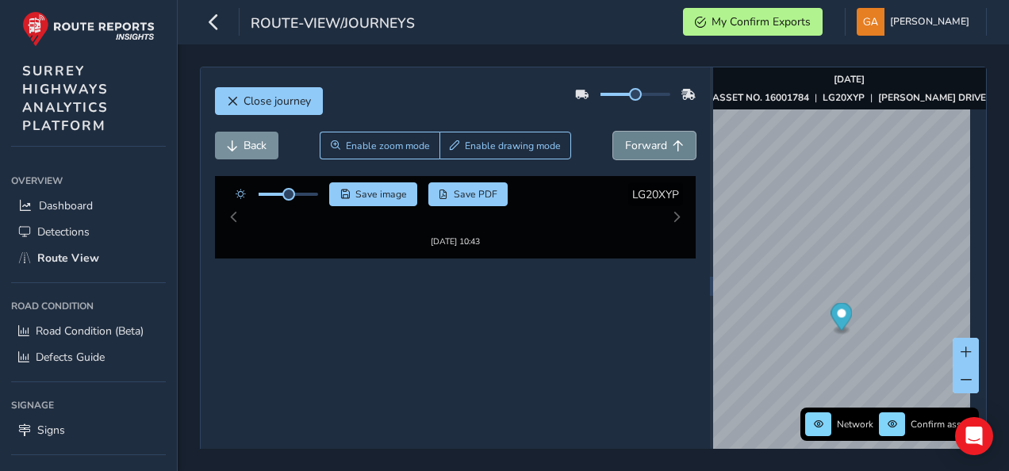
click at [646, 146] on span "Forward" at bounding box center [646, 145] width 42 height 15
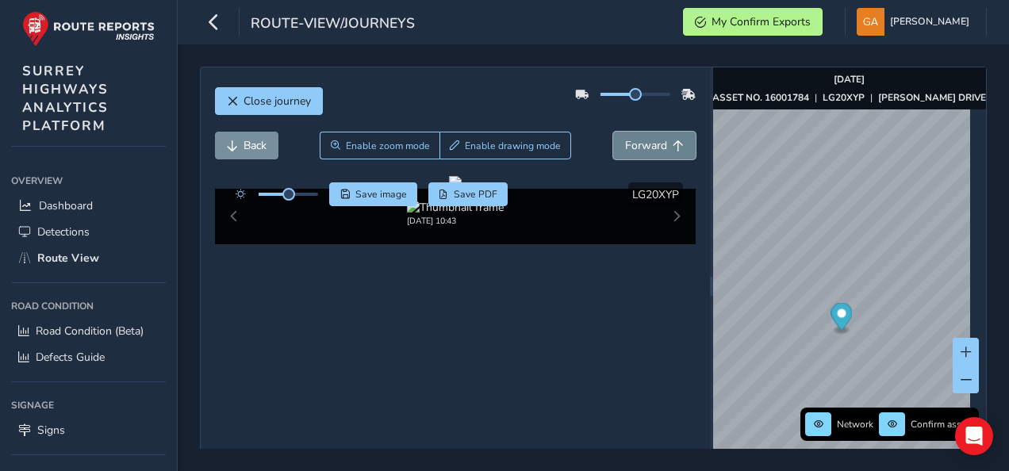
click at [646, 146] on span "Forward" at bounding box center [646, 145] width 42 height 15
click at [639, 143] on span "Forward" at bounding box center [646, 145] width 42 height 15
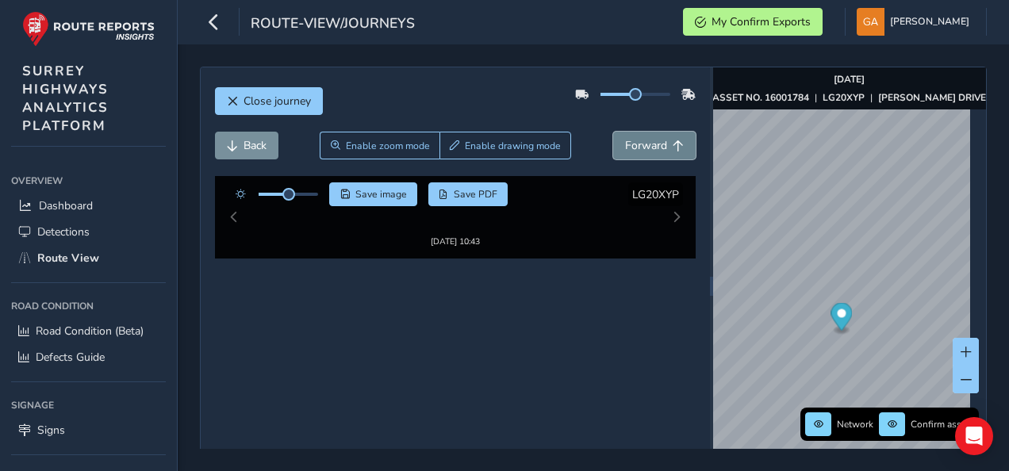
click at [639, 143] on span "Forward" at bounding box center [646, 145] width 42 height 15
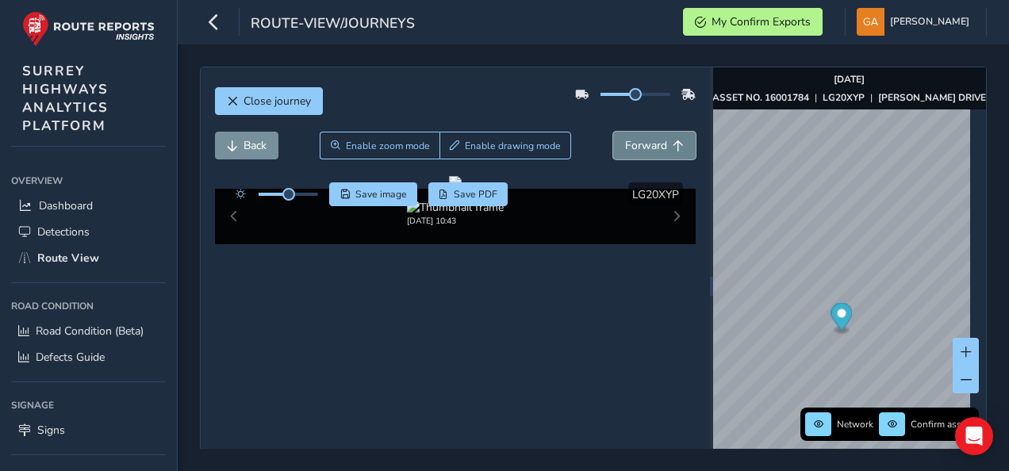
click at [639, 143] on span "Forward" at bounding box center [646, 145] width 42 height 15
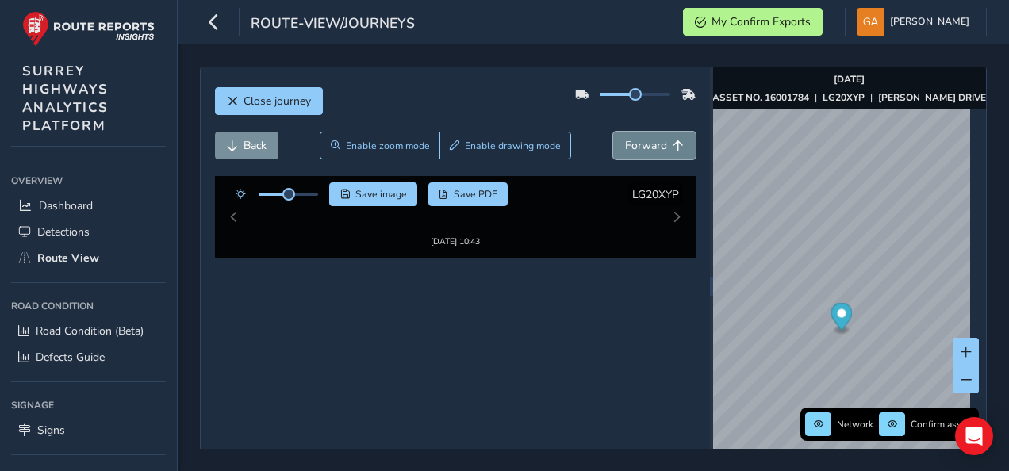
click at [639, 143] on span "Forward" at bounding box center [646, 145] width 42 height 15
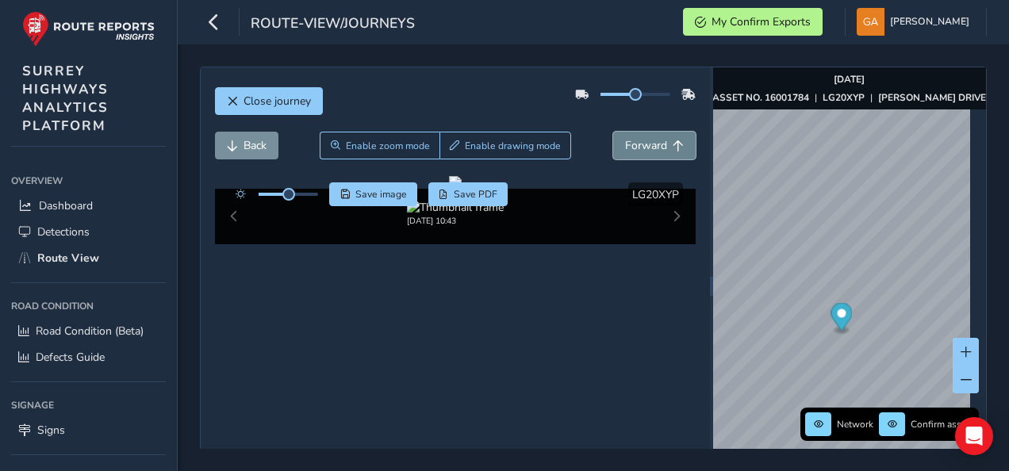
click at [639, 143] on span "Forward" at bounding box center [646, 145] width 42 height 15
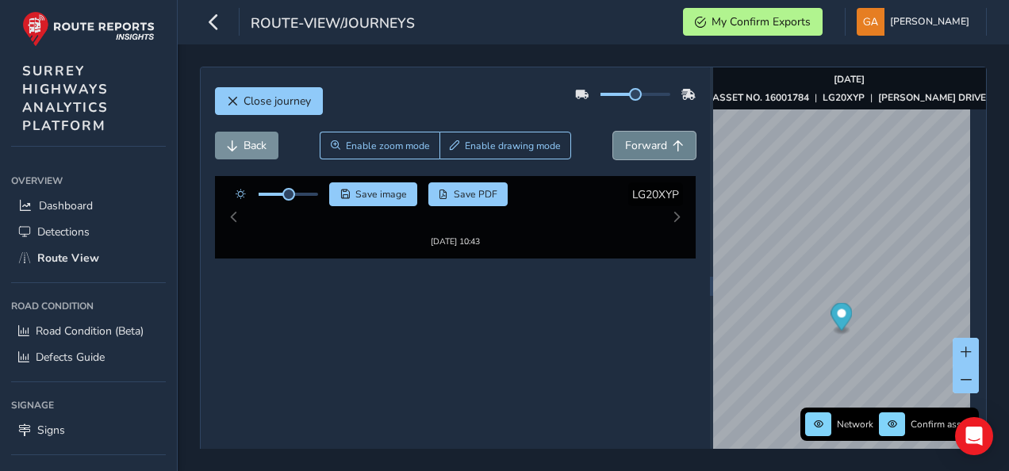
click at [639, 143] on span "Forward" at bounding box center [646, 145] width 42 height 15
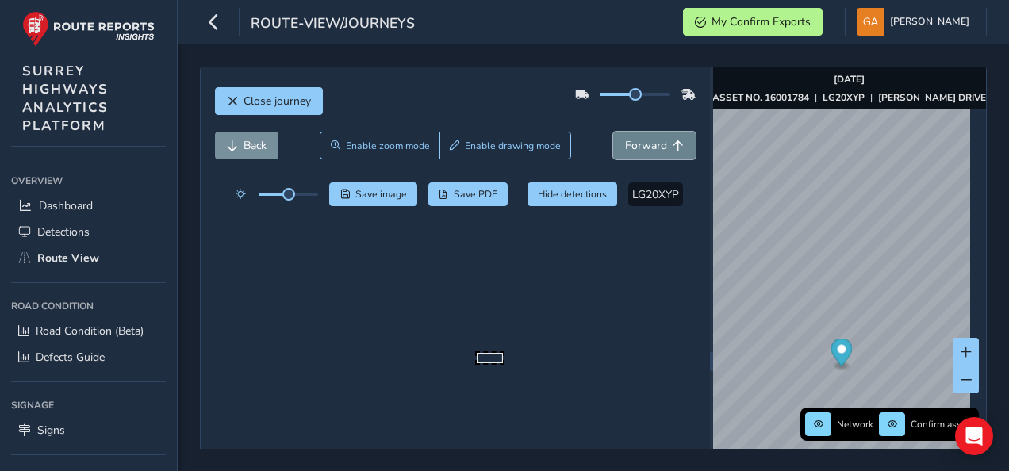
click at [639, 143] on span "Forward" at bounding box center [646, 145] width 42 height 15
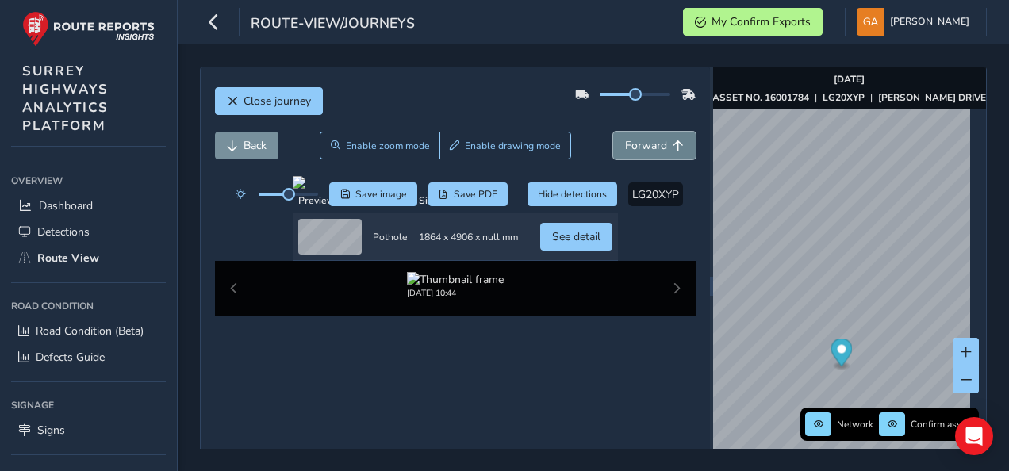
click at [639, 143] on span "Forward" at bounding box center [646, 145] width 42 height 15
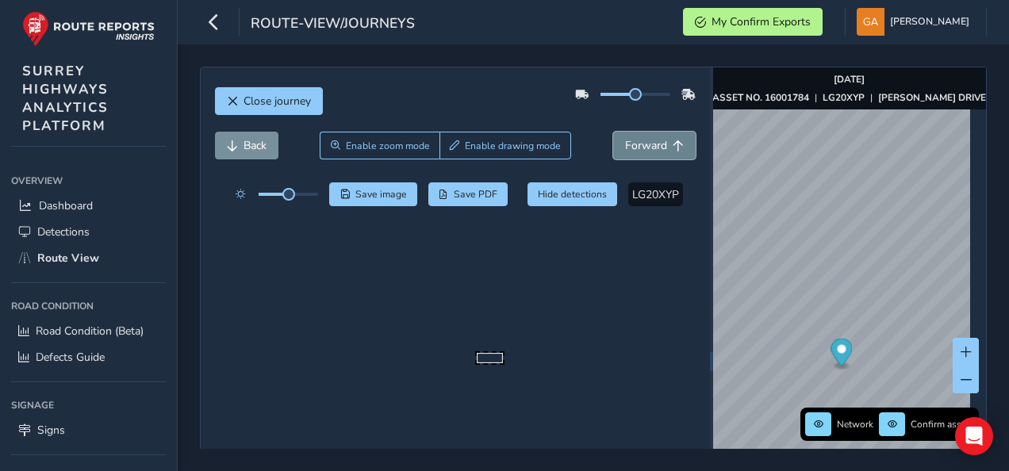
click at [639, 143] on span "Forward" at bounding box center [646, 145] width 42 height 15
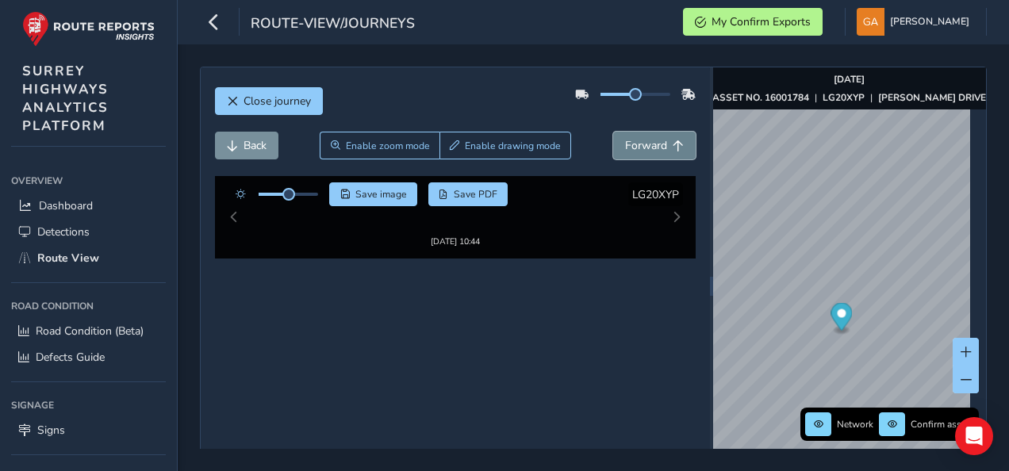
click at [639, 143] on span "Forward" at bounding box center [646, 145] width 42 height 15
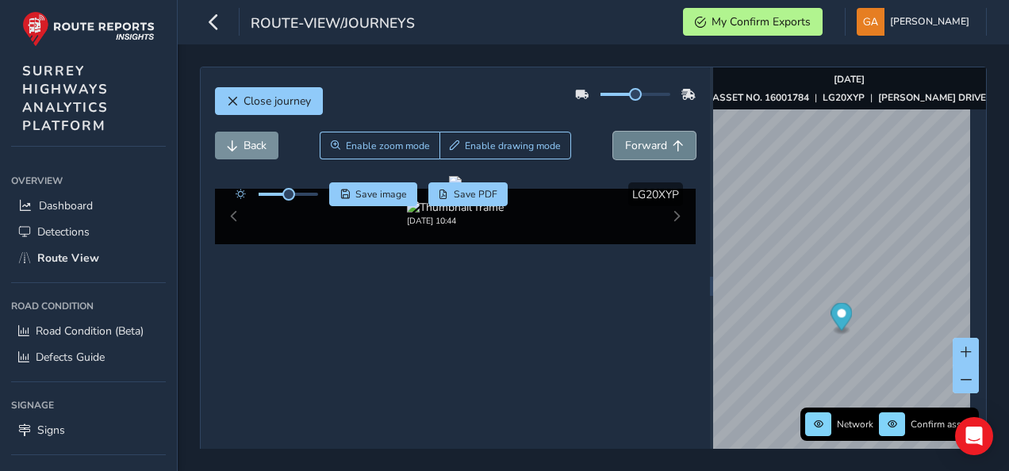
click at [639, 143] on span "Forward" at bounding box center [646, 145] width 42 height 15
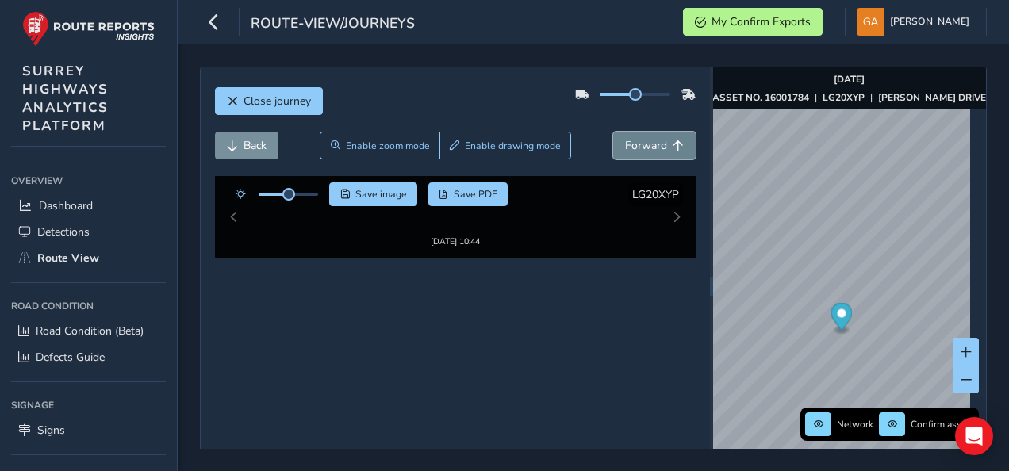
click at [639, 143] on span "Forward" at bounding box center [646, 145] width 42 height 15
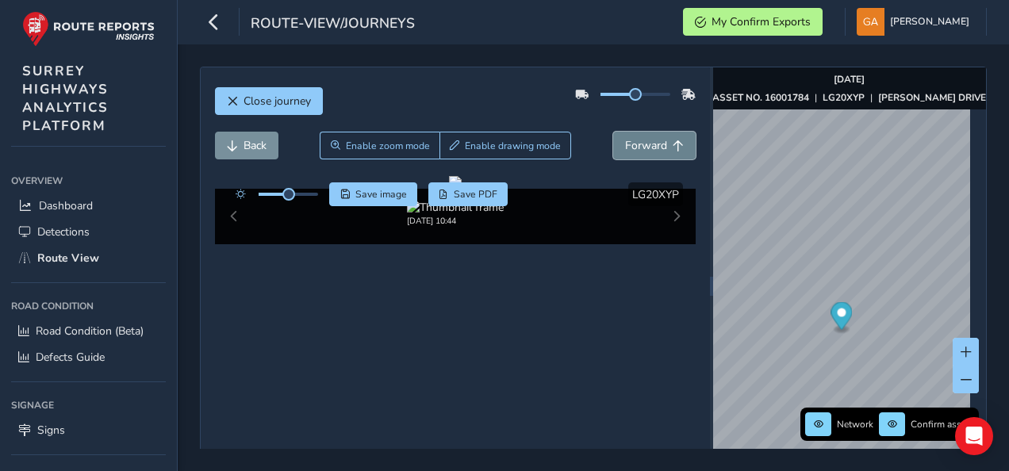
click at [639, 143] on span "Forward" at bounding box center [646, 145] width 42 height 15
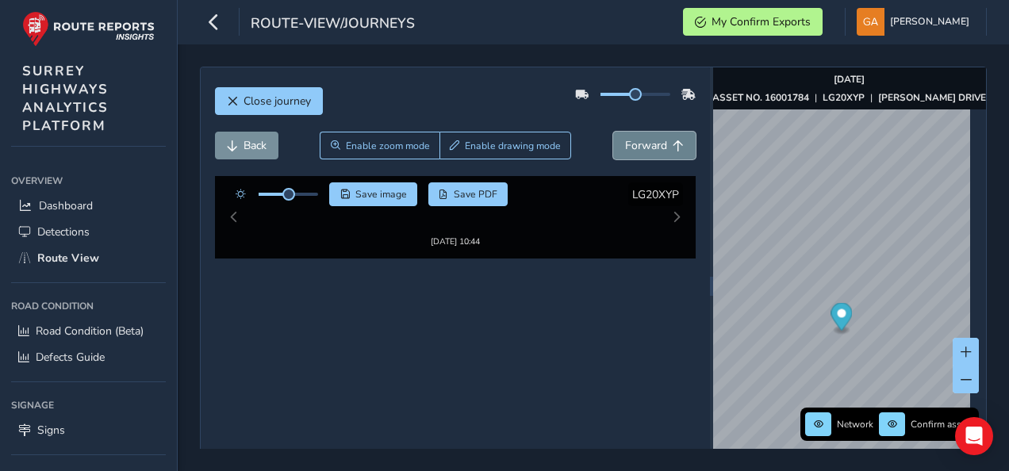
click at [639, 143] on span "Forward" at bounding box center [646, 145] width 42 height 15
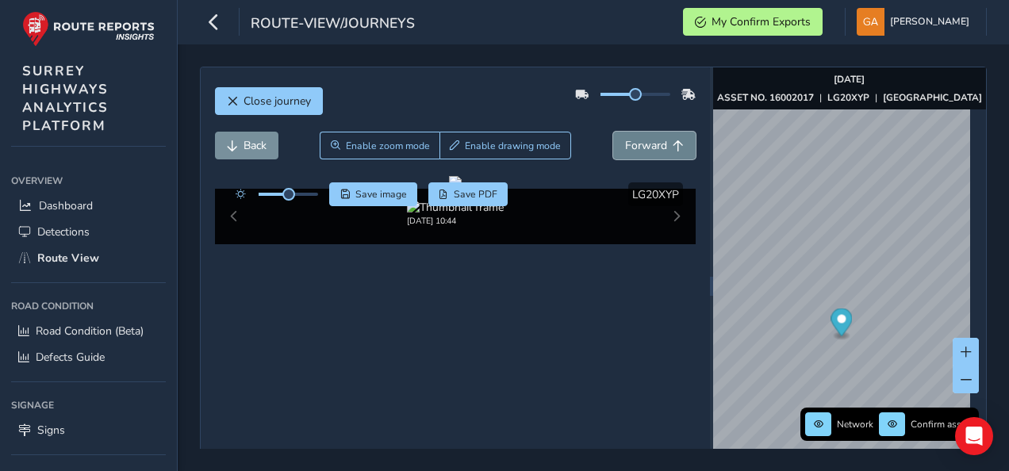
click at [639, 143] on span "Forward" at bounding box center [646, 145] width 42 height 15
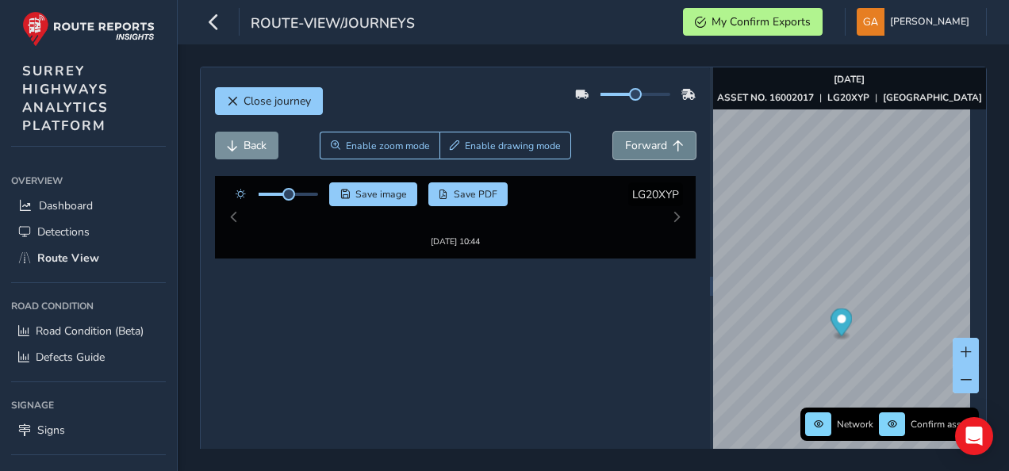
click at [639, 143] on span "Forward" at bounding box center [646, 145] width 42 height 15
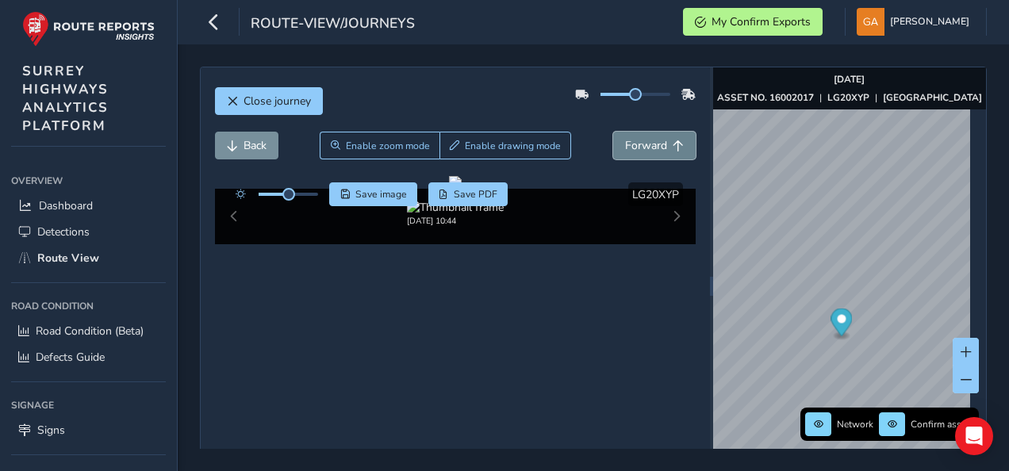
click at [639, 143] on span "Forward" at bounding box center [646, 145] width 42 height 15
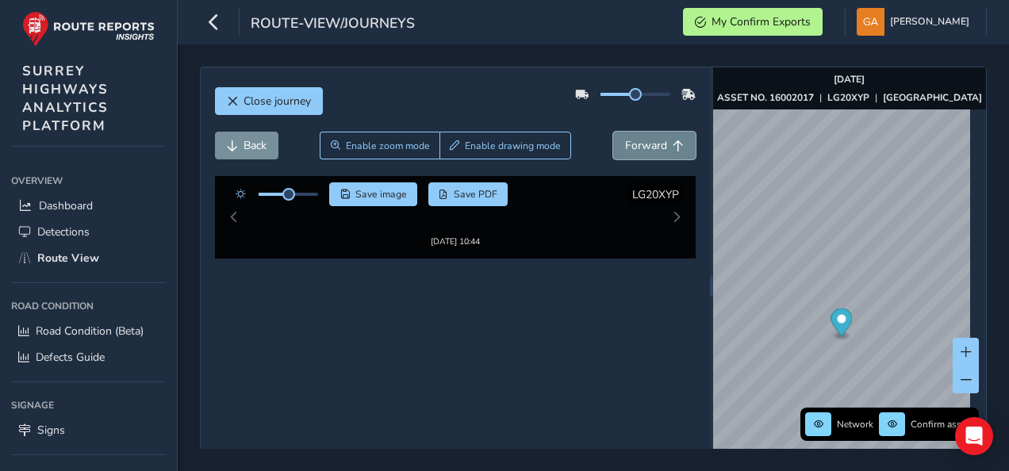
click at [639, 143] on span "Forward" at bounding box center [646, 145] width 42 height 15
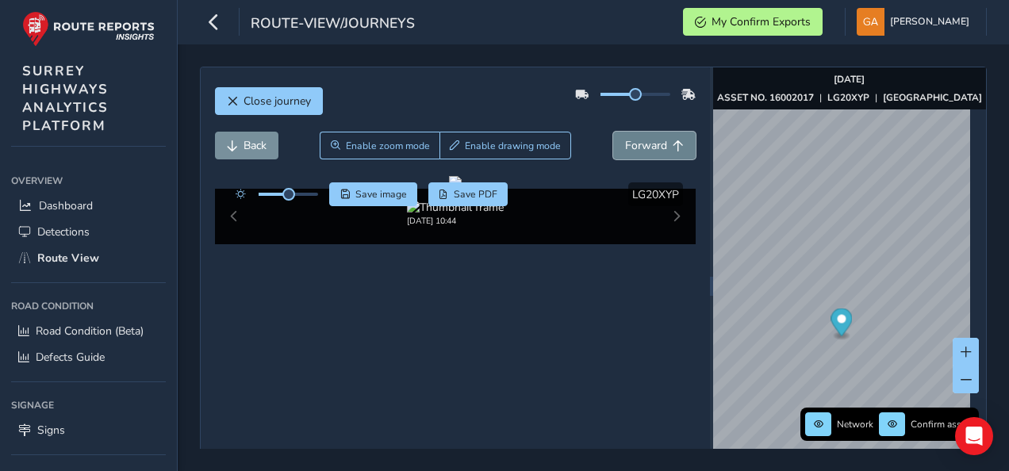
click at [639, 143] on span "Forward" at bounding box center [646, 145] width 42 height 15
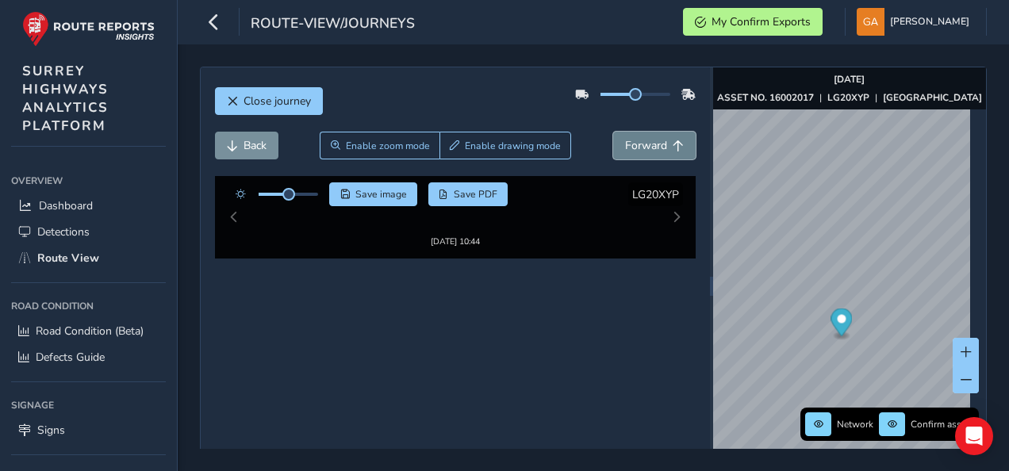
click at [639, 143] on span "Forward" at bounding box center [646, 145] width 42 height 15
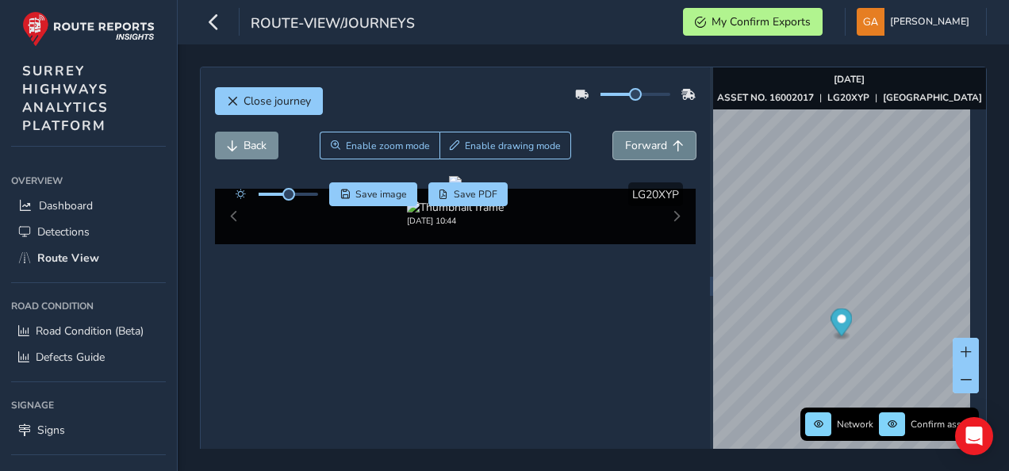
click at [639, 143] on span "Forward" at bounding box center [646, 145] width 42 height 15
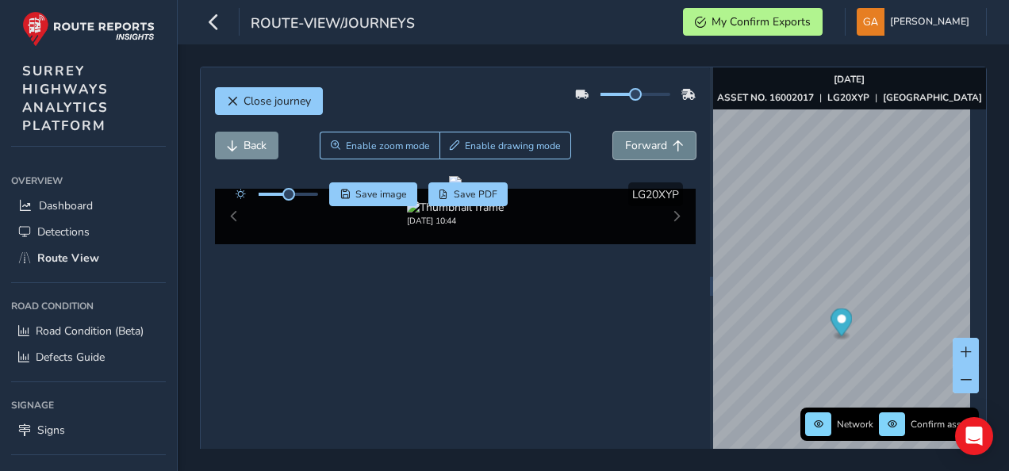
click at [639, 143] on span "Forward" at bounding box center [646, 145] width 42 height 15
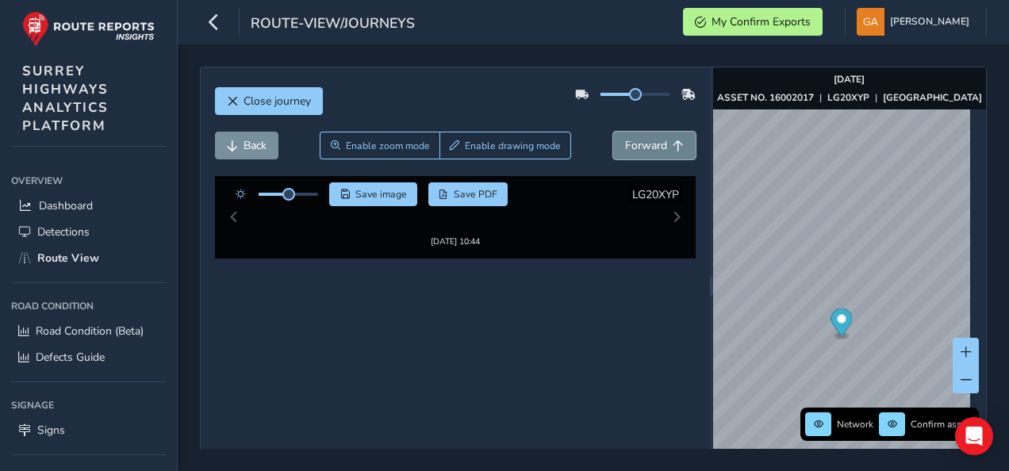
click at [639, 143] on span "Forward" at bounding box center [646, 145] width 42 height 15
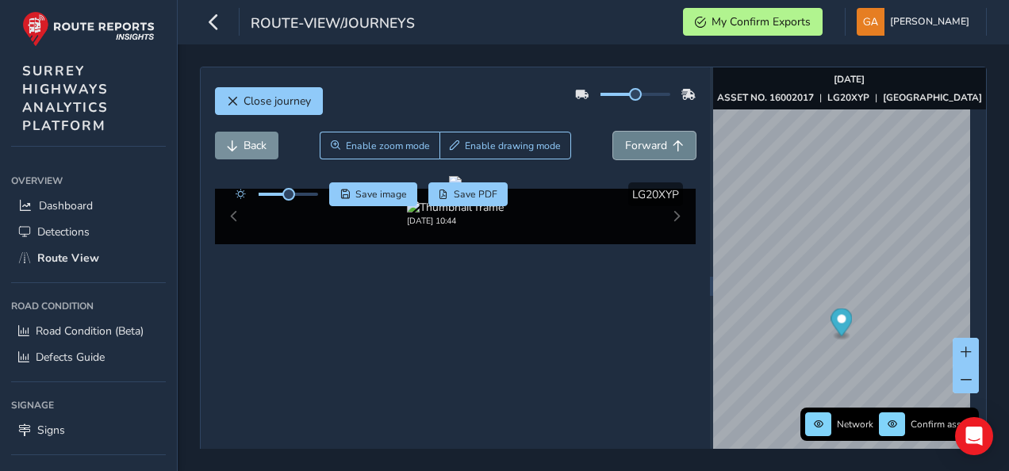
click at [639, 143] on span "Forward" at bounding box center [646, 145] width 42 height 15
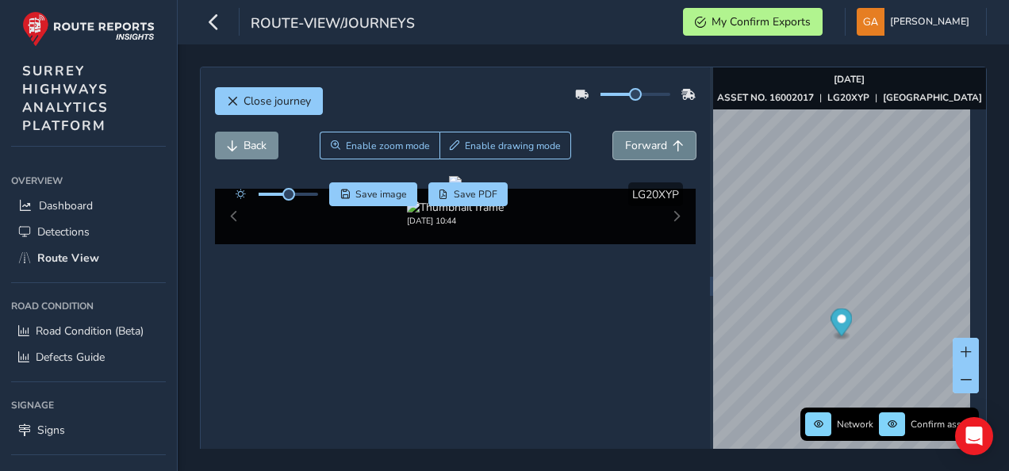
click at [639, 143] on span "Forward" at bounding box center [646, 145] width 42 height 15
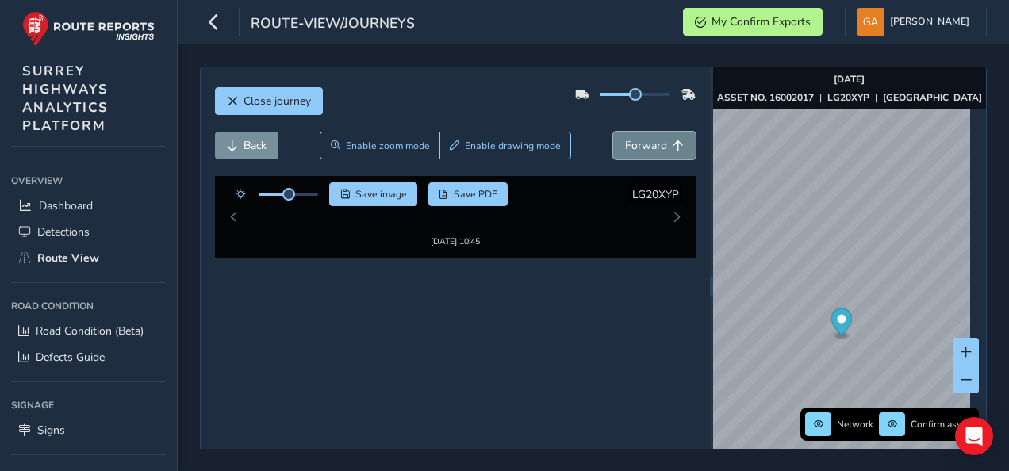
click at [639, 143] on span "Forward" at bounding box center [646, 145] width 42 height 15
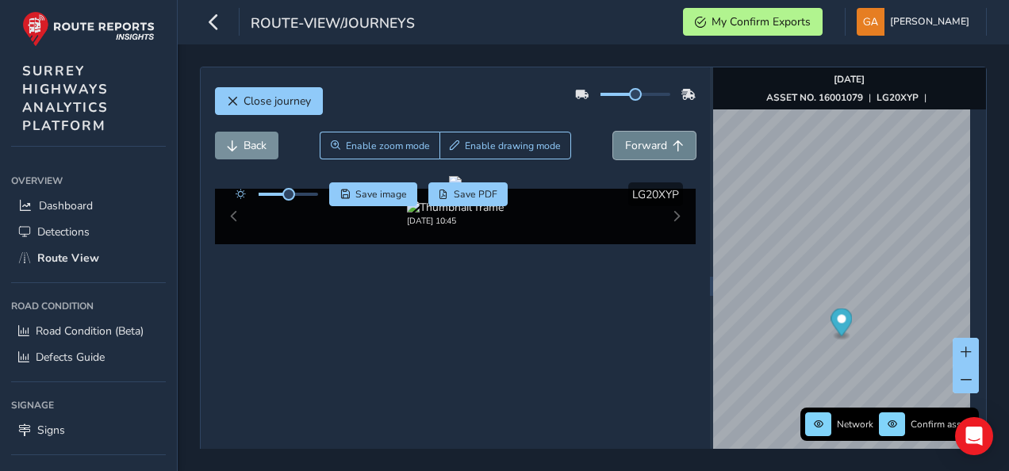
click at [639, 143] on span "Forward" at bounding box center [646, 145] width 42 height 15
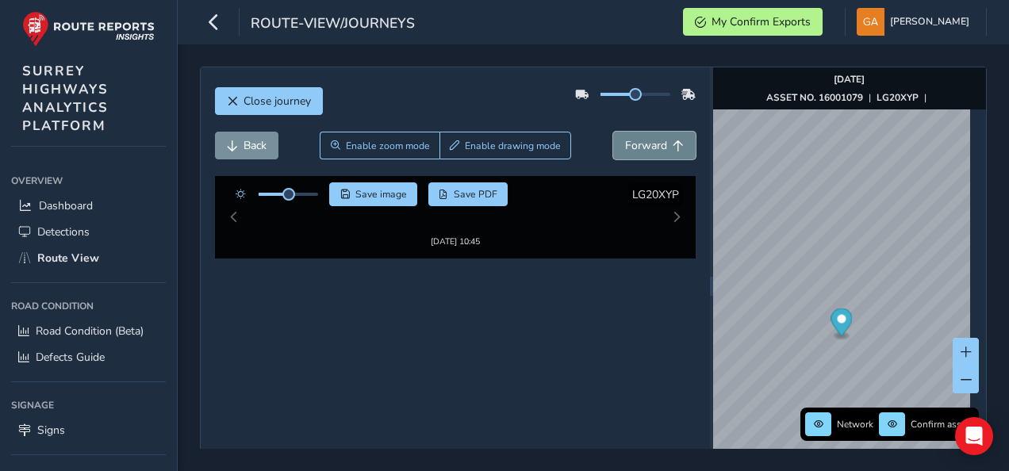
click at [639, 143] on span "Forward" at bounding box center [646, 145] width 42 height 15
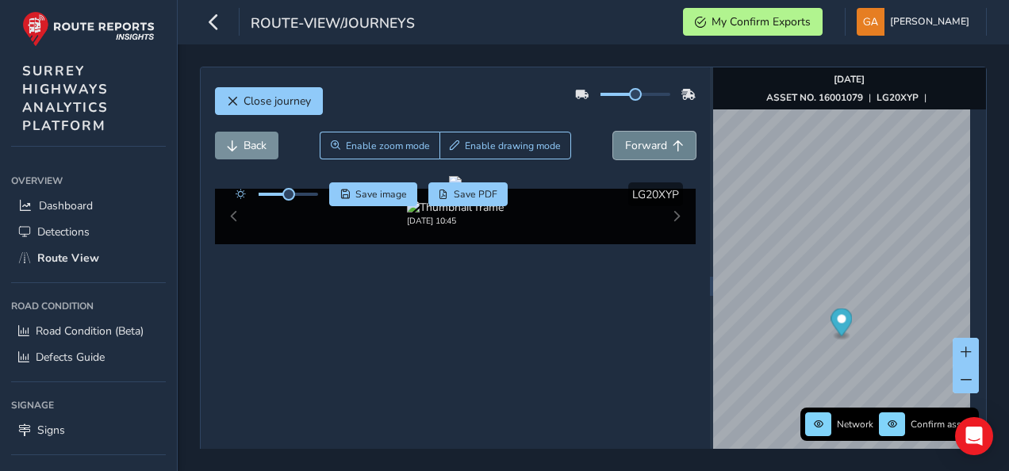
click at [639, 143] on span "Forward" at bounding box center [646, 145] width 42 height 15
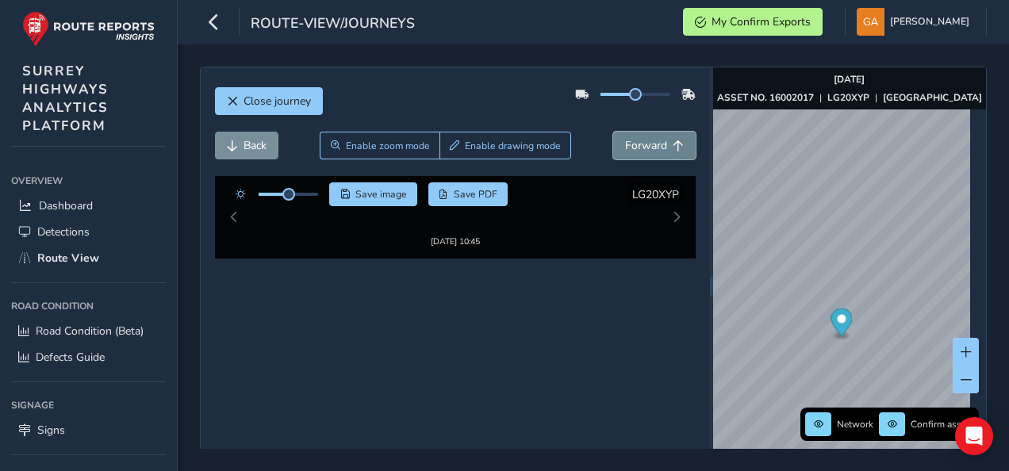
click at [639, 143] on span "Forward" at bounding box center [646, 145] width 42 height 15
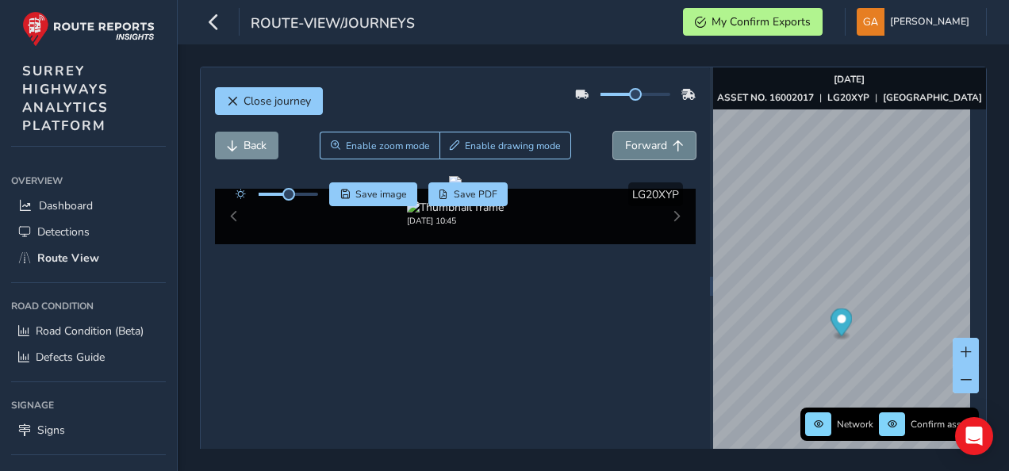
click at [639, 143] on span "Forward" at bounding box center [646, 145] width 42 height 15
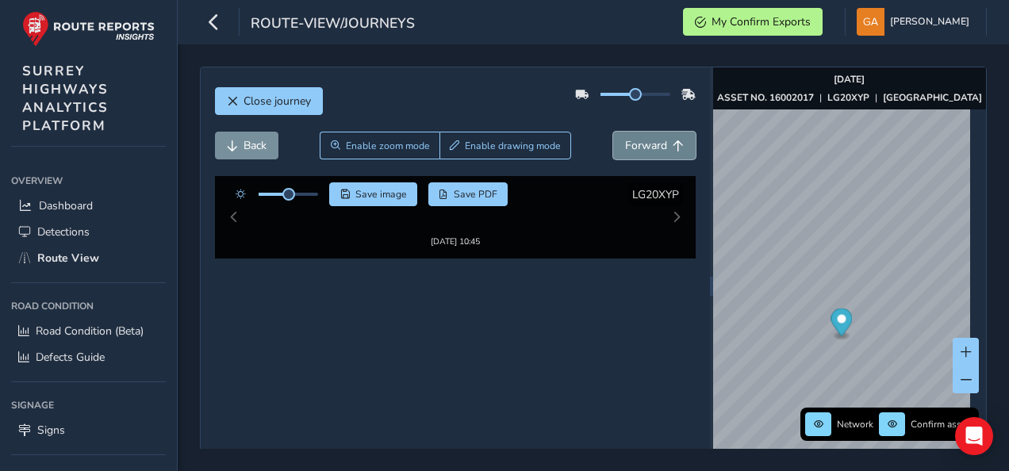
click at [639, 143] on span "Forward" at bounding box center [646, 145] width 42 height 15
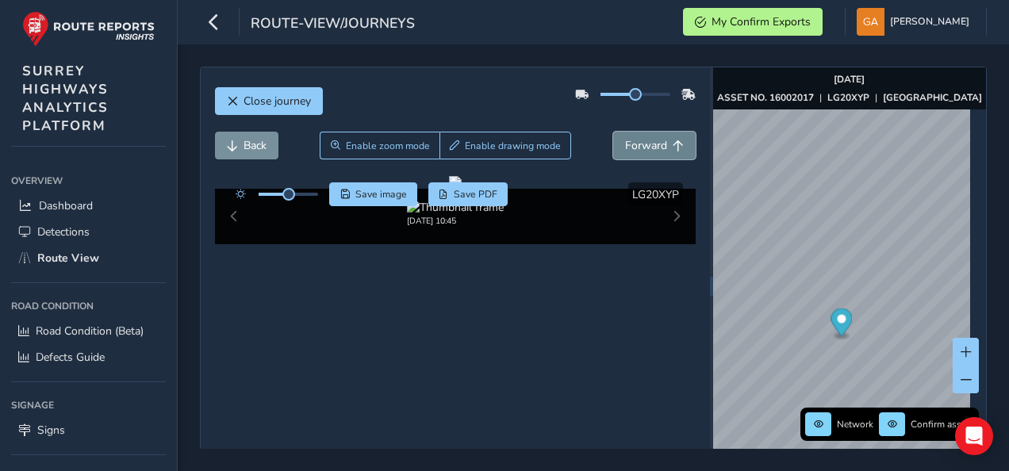
click at [639, 143] on span "Forward" at bounding box center [646, 145] width 42 height 15
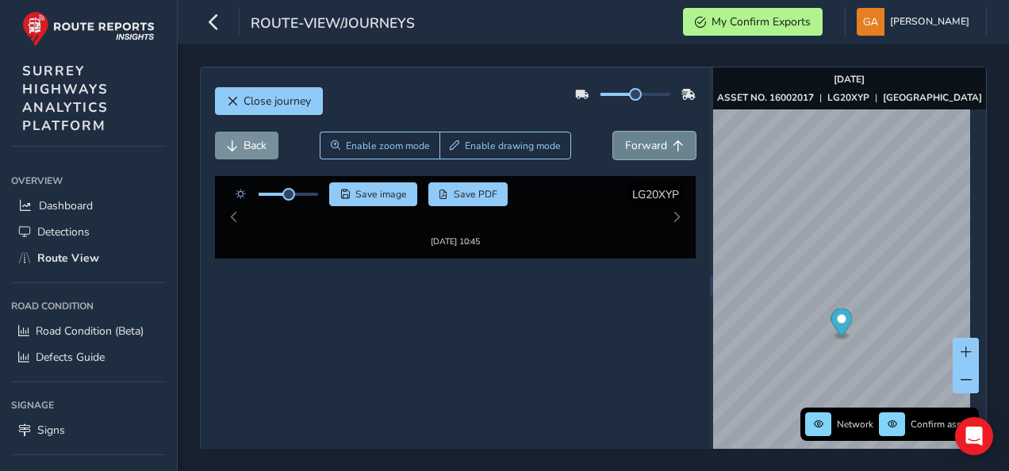
click at [639, 143] on span "Forward" at bounding box center [646, 145] width 42 height 15
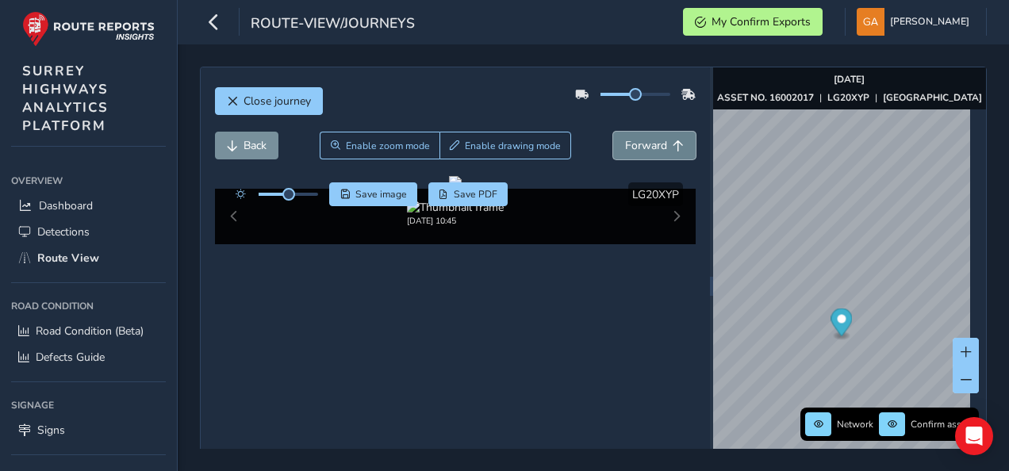
click at [639, 143] on span "Forward" at bounding box center [646, 145] width 42 height 15
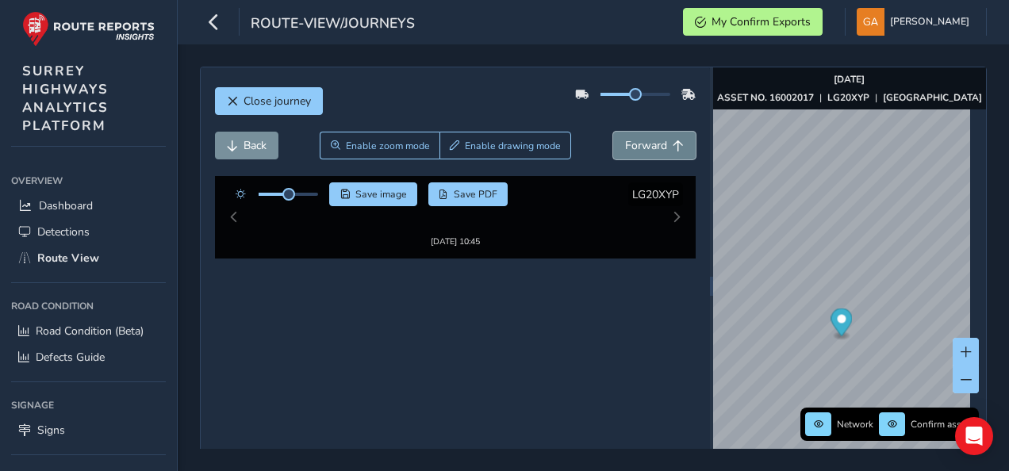
click at [639, 143] on span "Forward" at bounding box center [646, 145] width 42 height 15
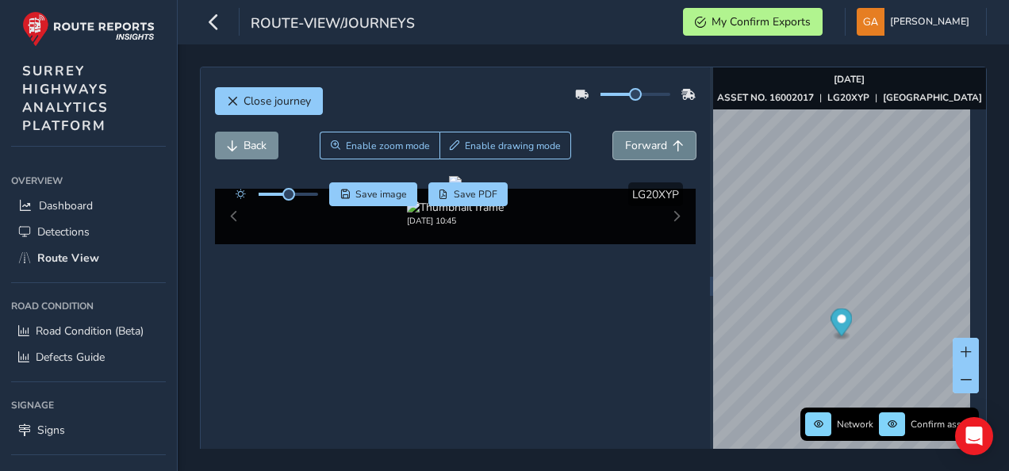
click at [639, 143] on span "Forward" at bounding box center [646, 145] width 42 height 15
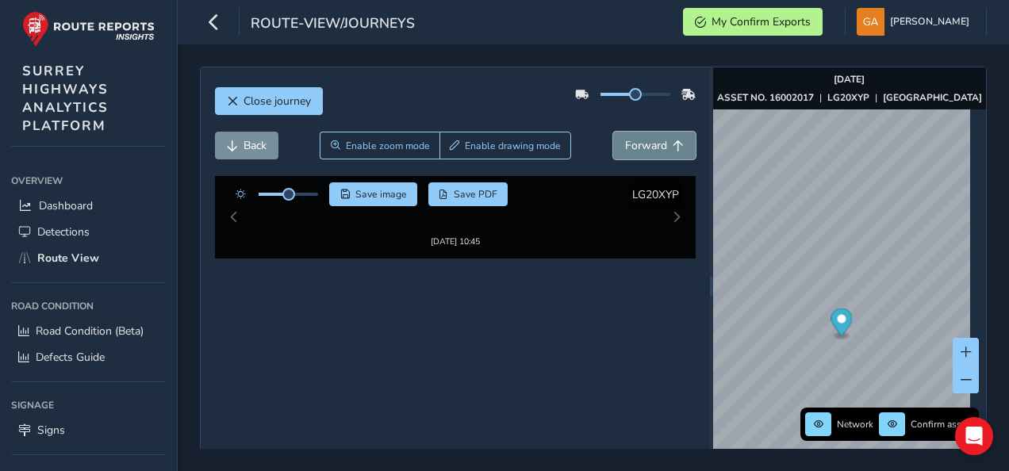
click at [639, 143] on span "Forward" at bounding box center [646, 145] width 42 height 15
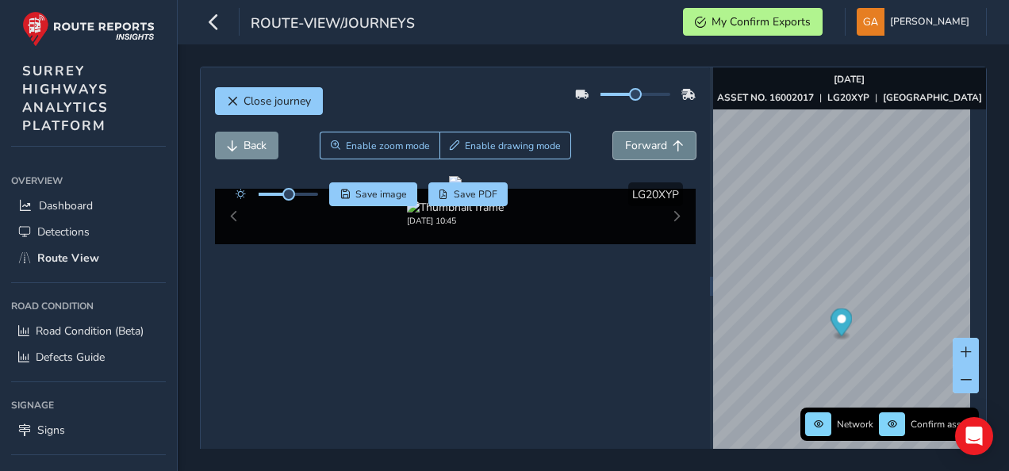
click at [639, 143] on span "Forward" at bounding box center [646, 145] width 42 height 15
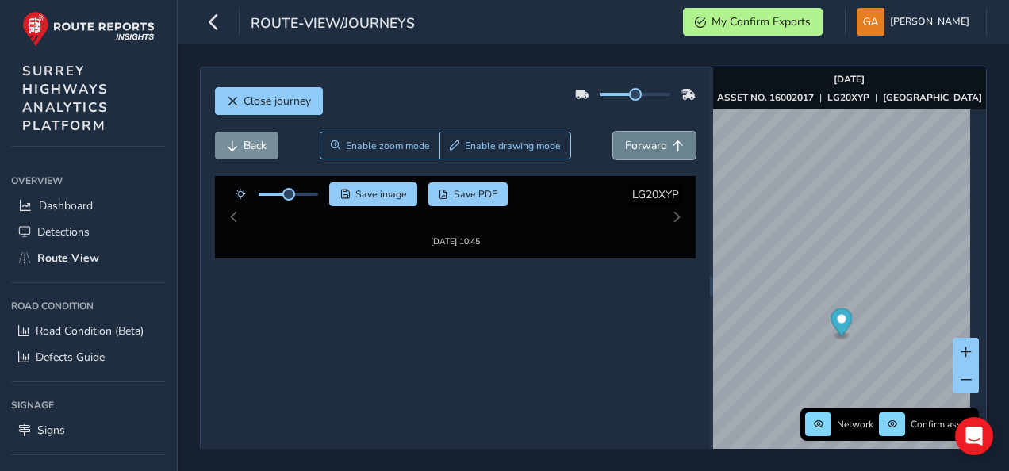
click at [639, 143] on span "Forward" at bounding box center [646, 145] width 42 height 15
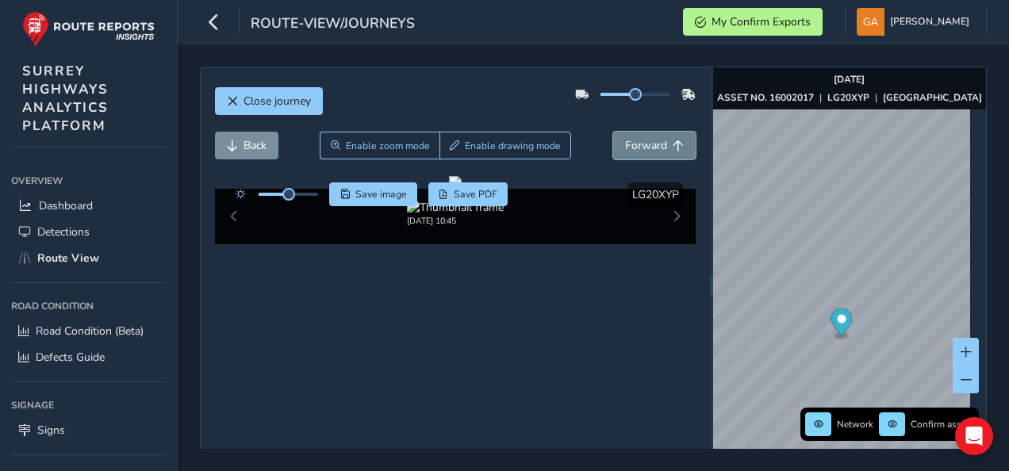
click at [639, 143] on span "Forward" at bounding box center [646, 145] width 42 height 15
click at [657, 141] on span "Forward" at bounding box center [646, 145] width 42 height 15
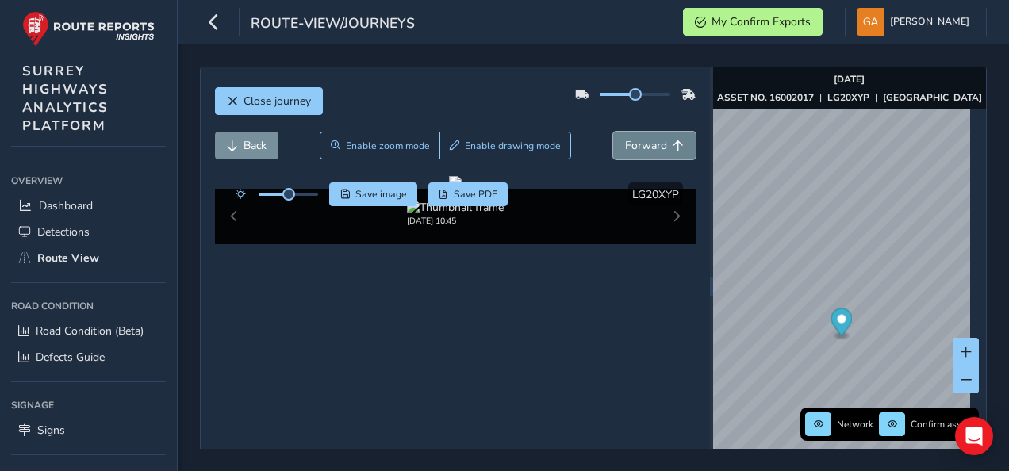
click at [657, 141] on span "Forward" at bounding box center [646, 145] width 42 height 15
click at [657, 144] on span "Forward" at bounding box center [646, 145] width 42 height 15
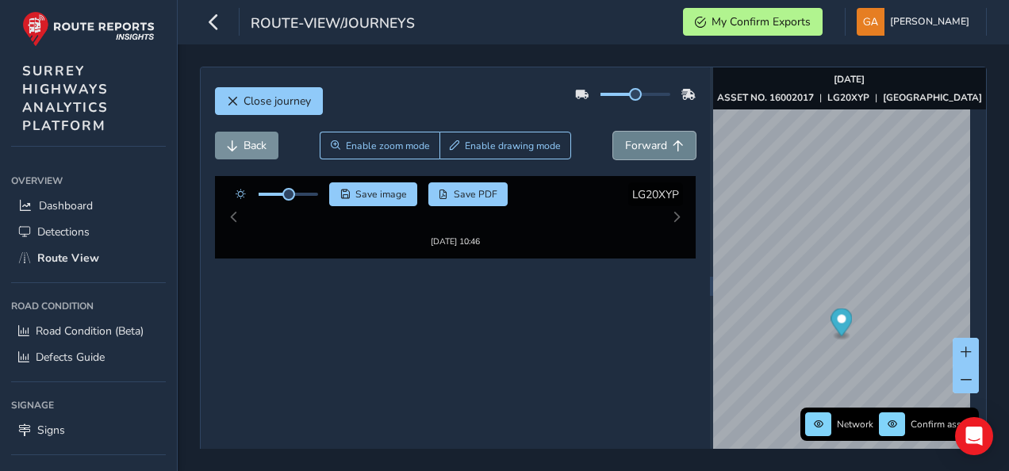
click at [657, 144] on span "Forward" at bounding box center [646, 145] width 42 height 15
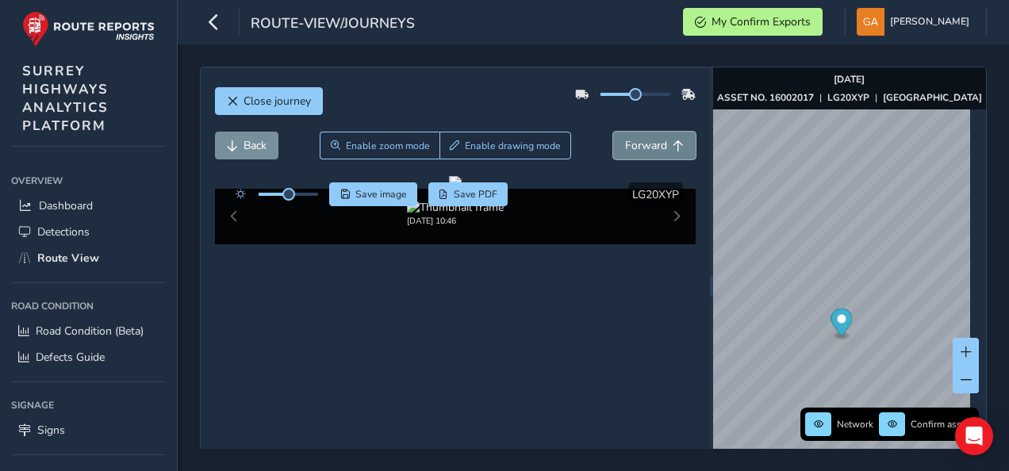
click at [657, 144] on span "Forward" at bounding box center [646, 145] width 42 height 15
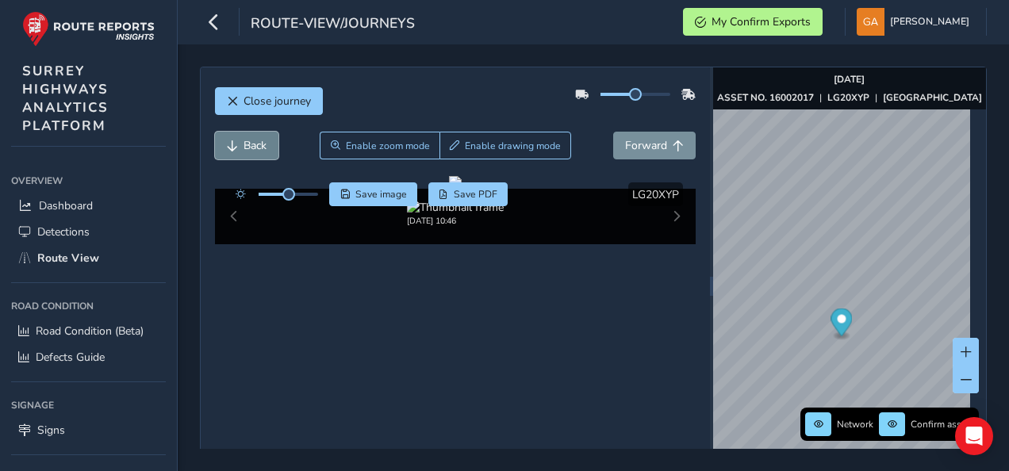
click at [245, 149] on span "Back" at bounding box center [255, 145] width 23 height 15
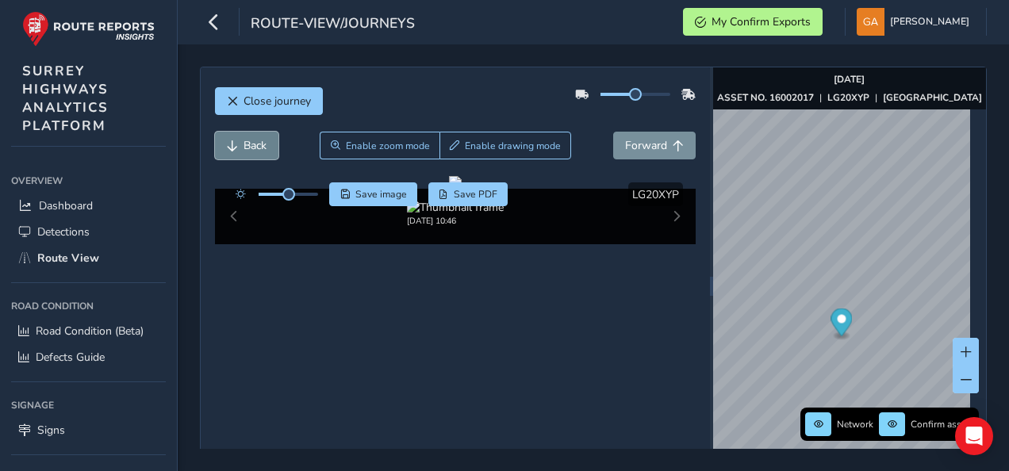
click at [245, 149] on span "Back" at bounding box center [255, 145] width 23 height 15
click at [625, 148] on span "Forward" at bounding box center [646, 145] width 42 height 15
click at [636, 148] on span "Forward" at bounding box center [646, 145] width 42 height 15
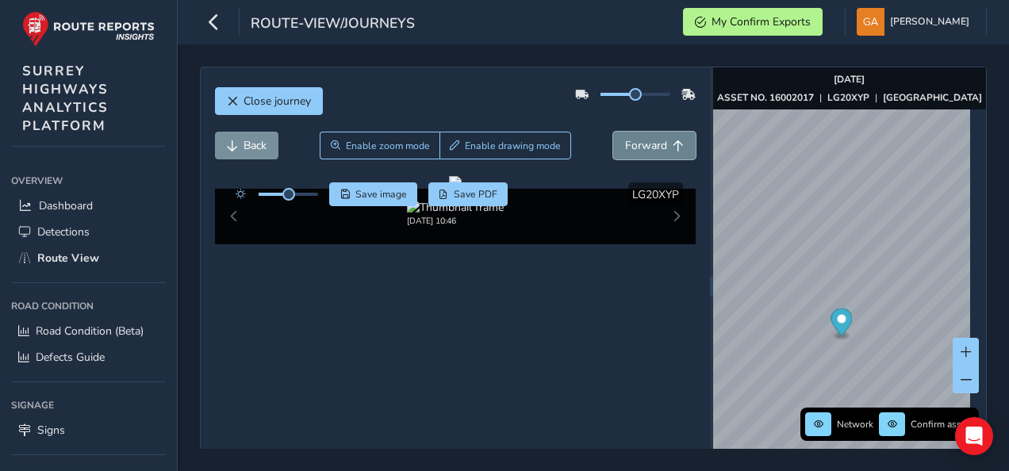
click at [636, 148] on span "Forward" at bounding box center [646, 145] width 42 height 15
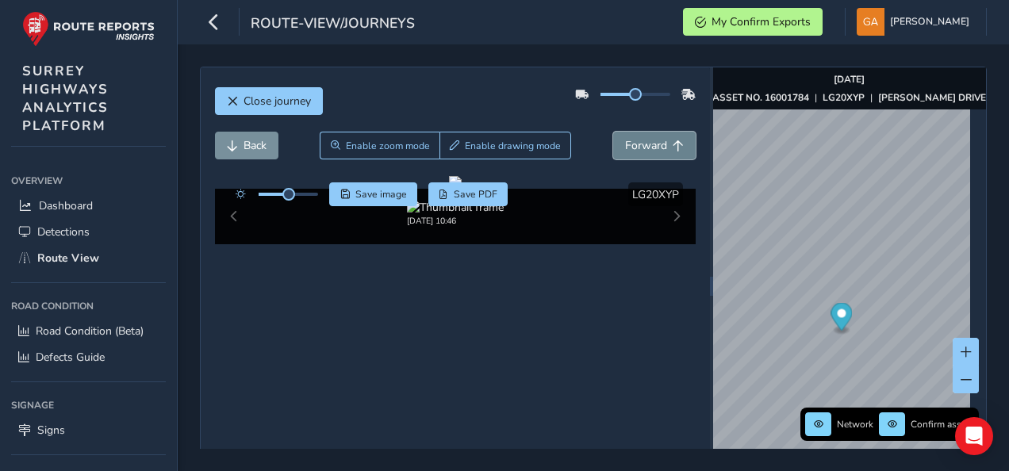
click at [636, 148] on span "Forward" at bounding box center [646, 145] width 42 height 15
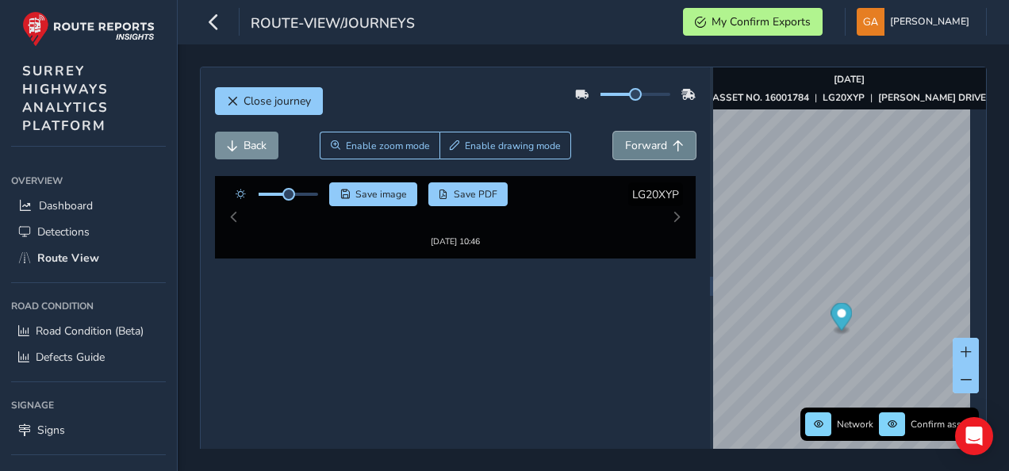
click at [636, 148] on span "Forward" at bounding box center [646, 145] width 42 height 15
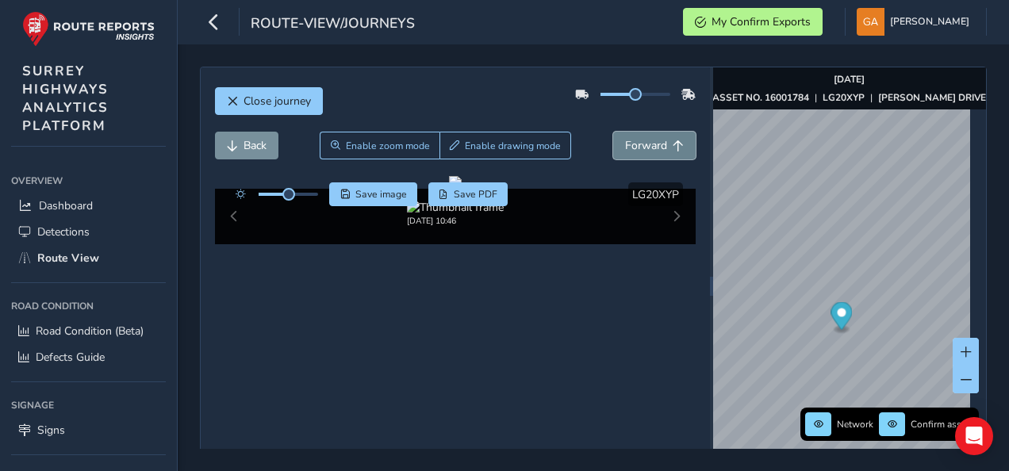
click at [636, 148] on span "Forward" at bounding box center [646, 145] width 42 height 15
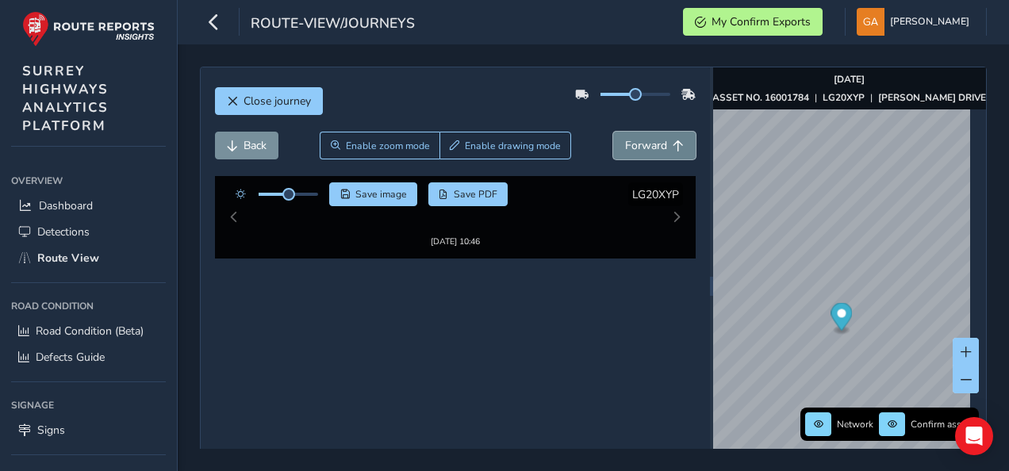
click at [636, 148] on span "Forward" at bounding box center [646, 145] width 42 height 15
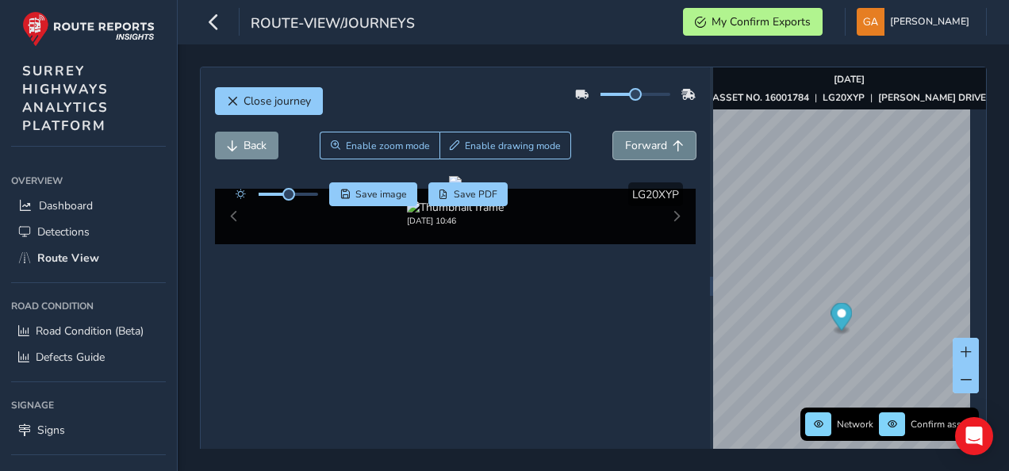
click at [636, 148] on span "Forward" at bounding box center [646, 145] width 42 height 15
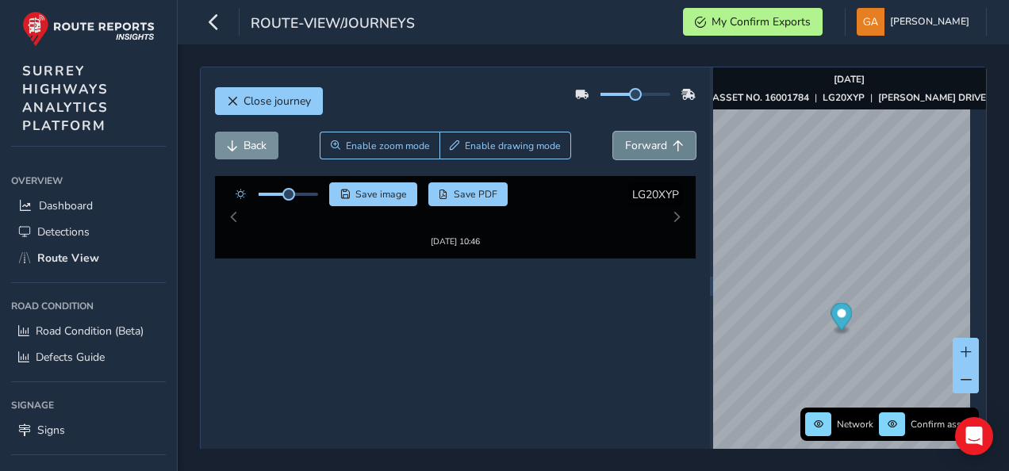
click at [636, 148] on span "Forward" at bounding box center [646, 145] width 42 height 15
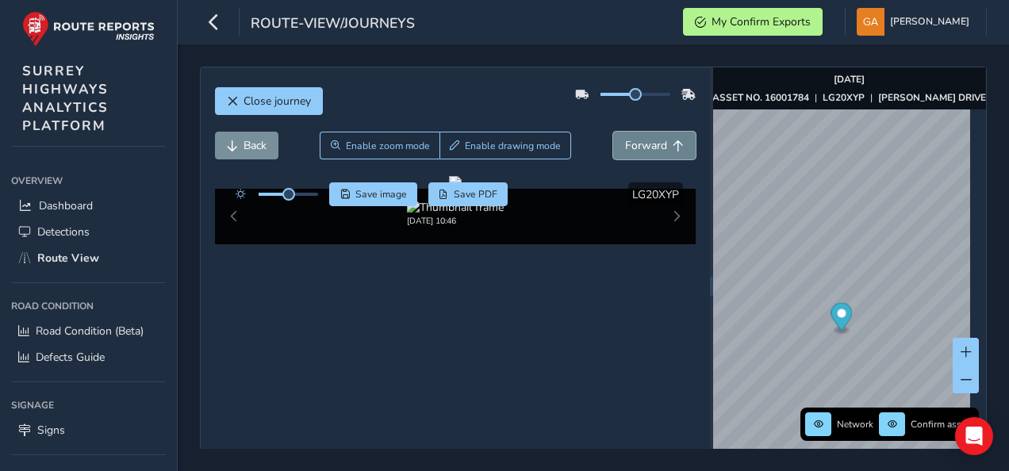
click at [636, 148] on span "Forward" at bounding box center [646, 145] width 42 height 15
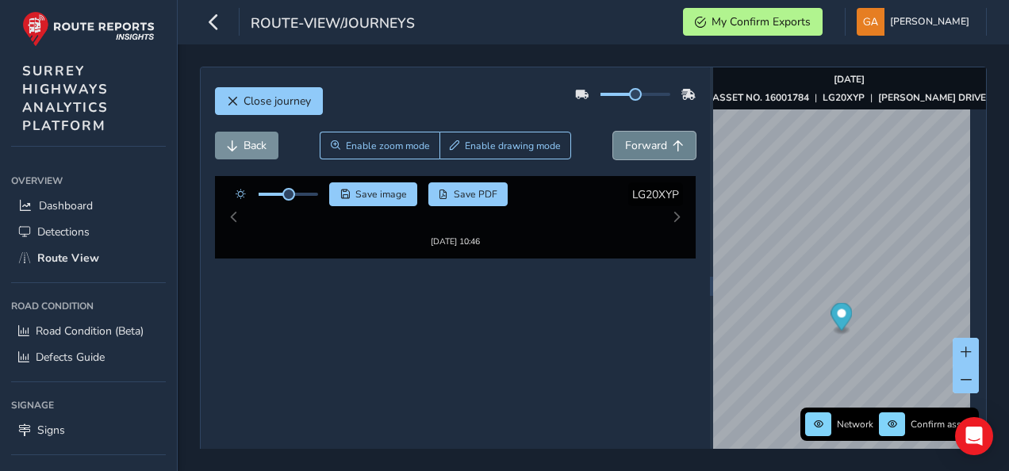
click at [636, 148] on span "Forward" at bounding box center [646, 145] width 42 height 15
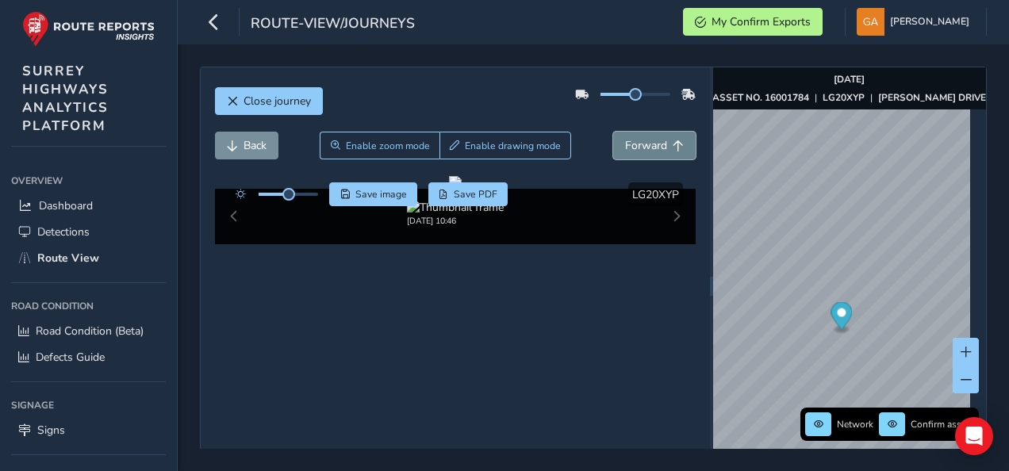
click at [636, 148] on span "Forward" at bounding box center [646, 145] width 42 height 15
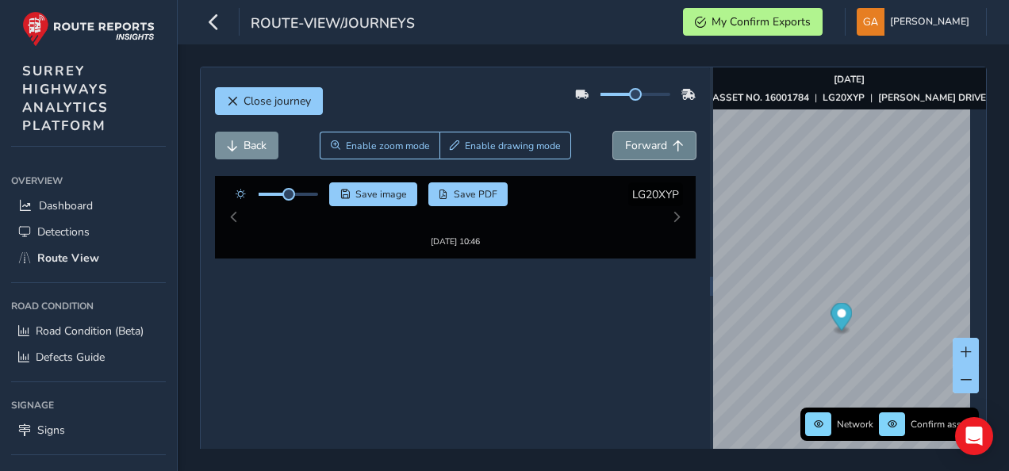
click at [636, 148] on span "Forward" at bounding box center [646, 145] width 42 height 15
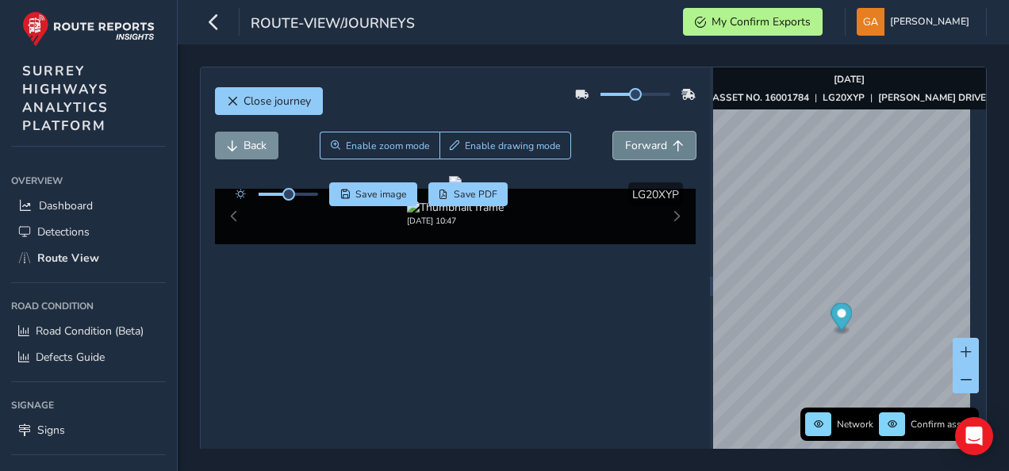
click at [636, 148] on span "Forward" at bounding box center [646, 145] width 42 height 15
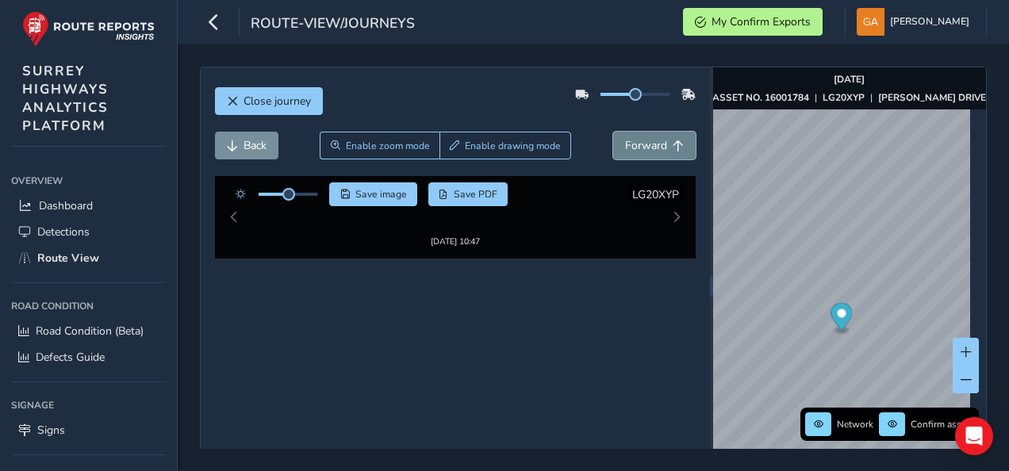
click at [636, 148] on span "Forward" at bounding box center [646, 145] width 42 height 15
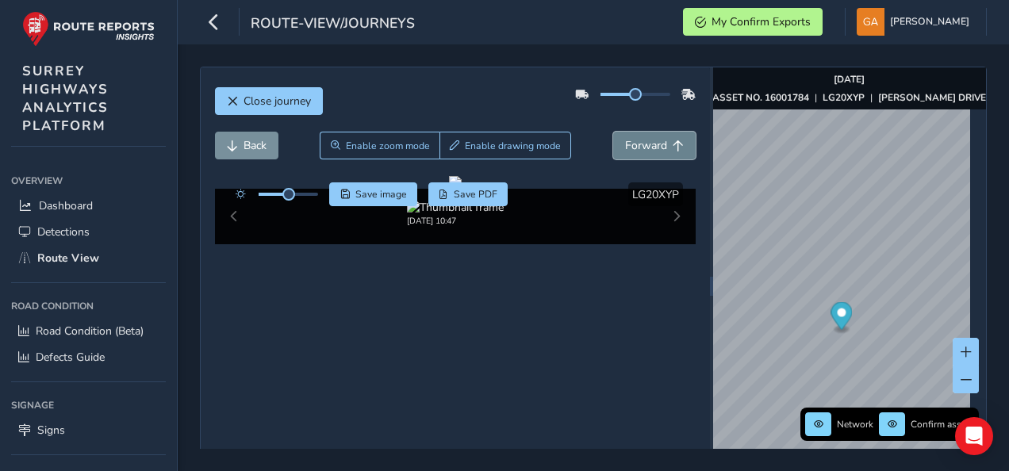
click at [641, 146] on span "Forward" at bounding box center [646, 145] width 42 height 15
click at [259, 148] on span "Back" at bounding box center [255, 145] width 23 height 15
click at [643, 148] on span "Forward" at bounding box center [646, 145] width 42 height 15
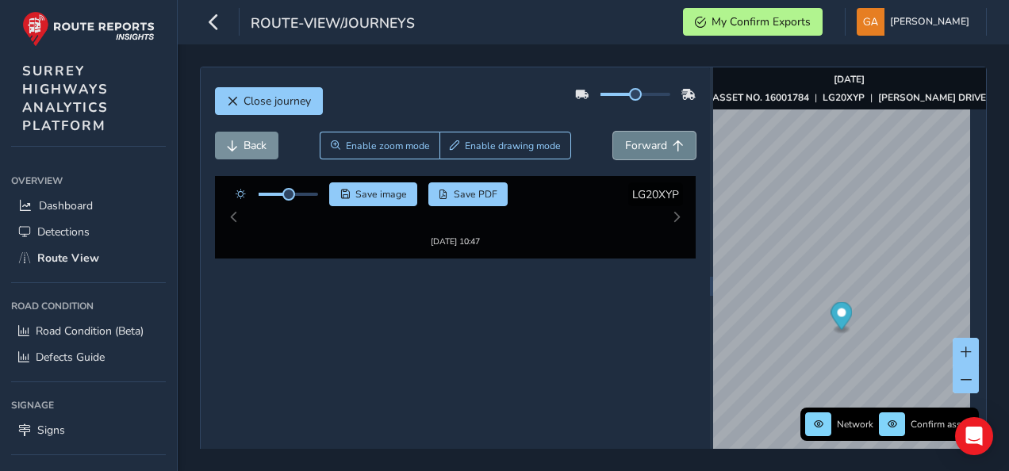
click at [643, 148] on span "Forward" at bounding box center [646, 145] width 42 height 15
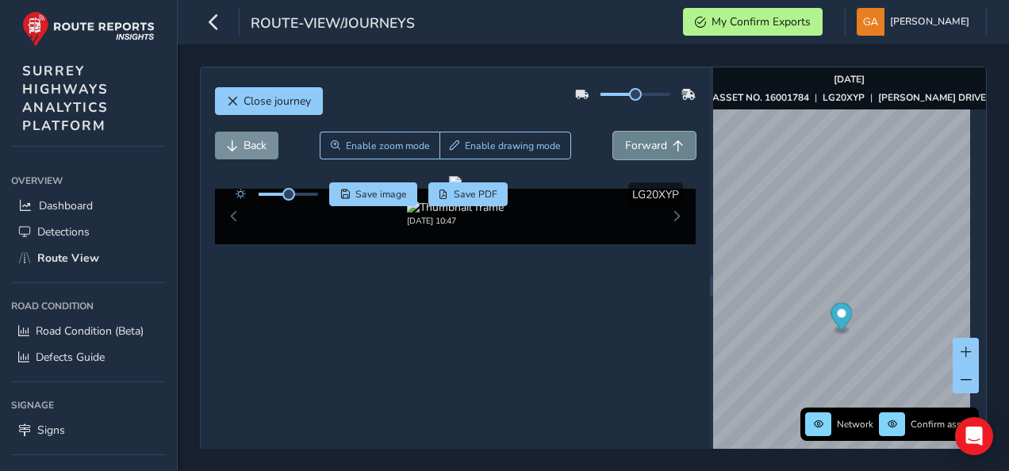
click at [643, 148] on span "Forward" at bounding box center [646, 145] width 42 height 15
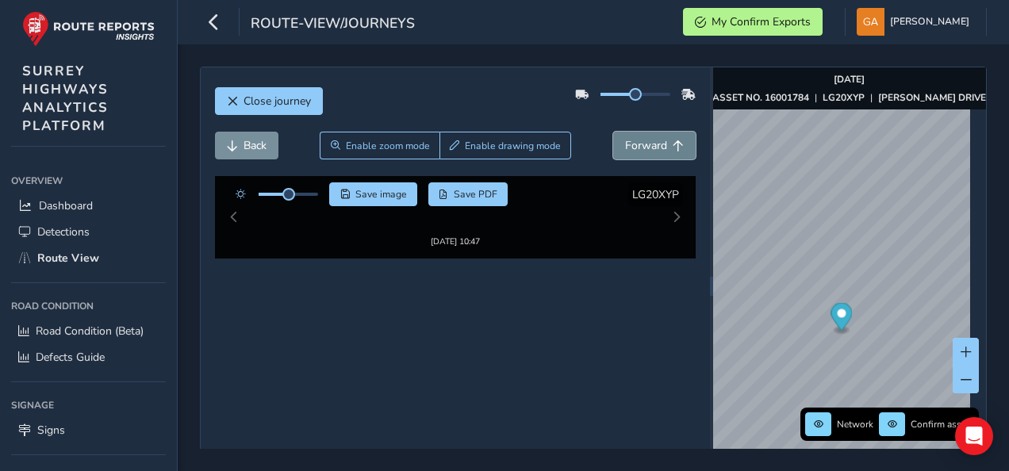
click at [643, 148] on span "Forward" at bounding box center [646, 145] width 42 height 15
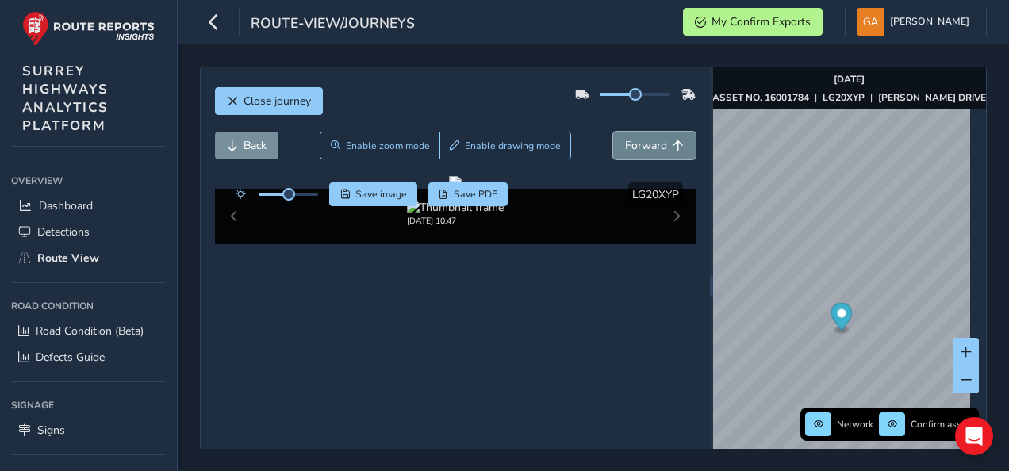
click at [643, 148] on span "Forward" at bounding box center [646, 145] width 42 height 15
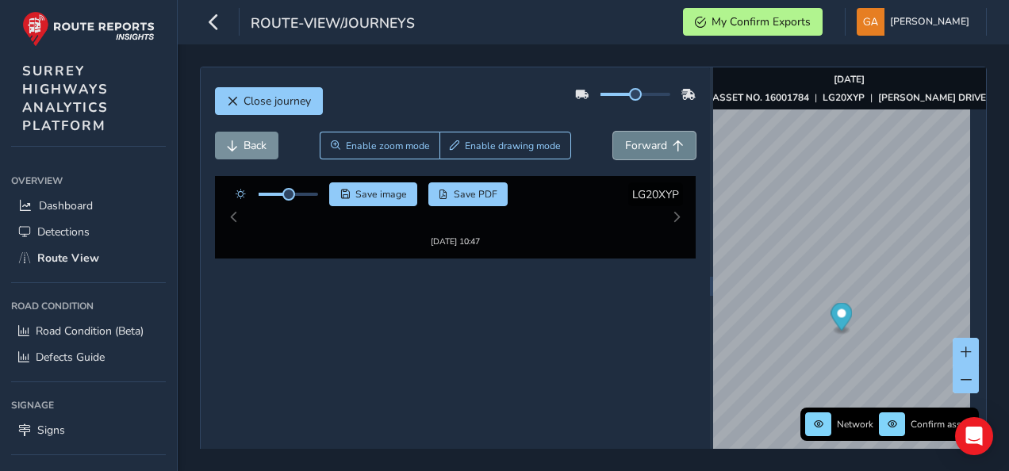
click at [643, 148] on span "Forward" at bounding box center [646, 145] width 42 height 15
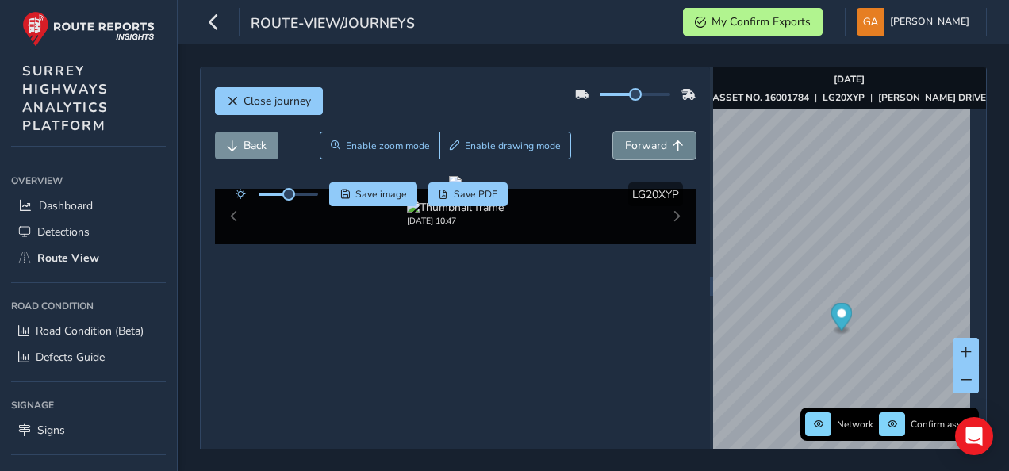
click at [643, 148] on span "Forward" at bounding box center [646, 145] width 42 height 15
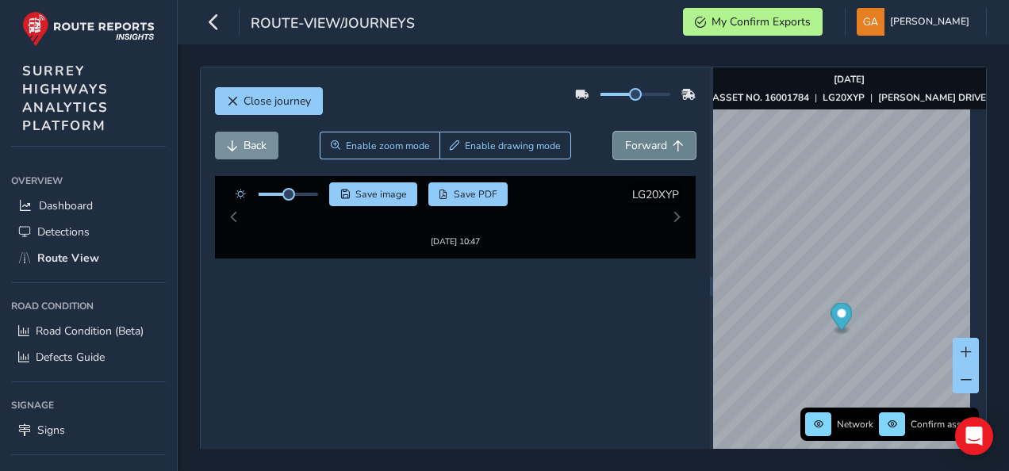
click at [643, 148] on span "Forward" at bounding box center [646, 145] width 42 height 15
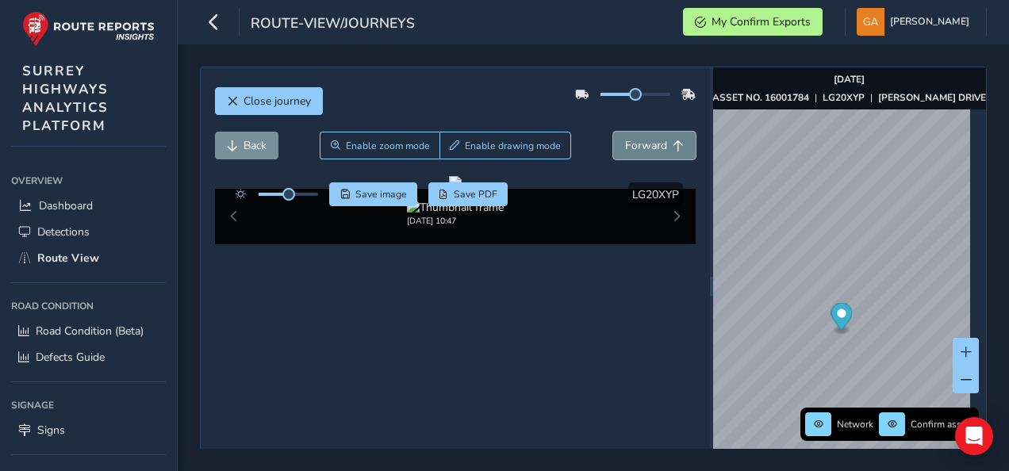
click at [643, 148] on span "Forward" at bounding box center [646, 145] width 42 height 15
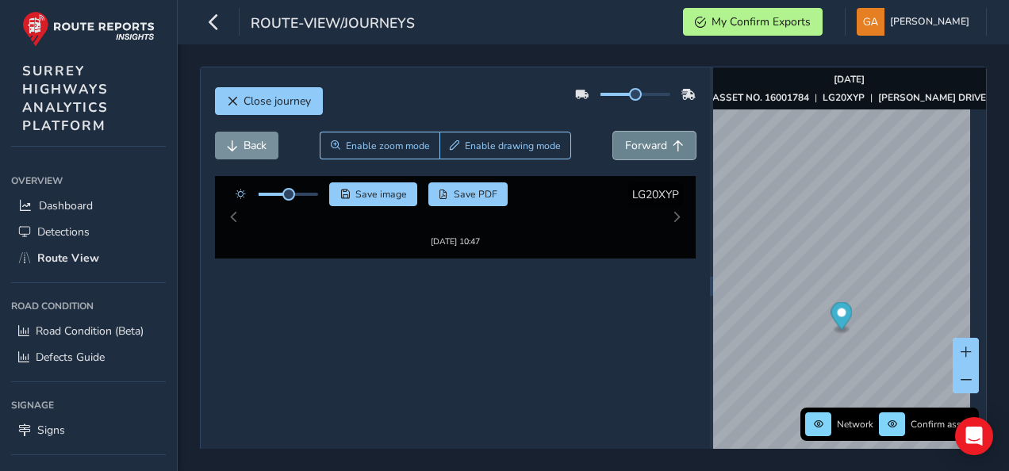
click at [643, 148] on span "Forward" at bounding box center [646, 145] width 42 height 15
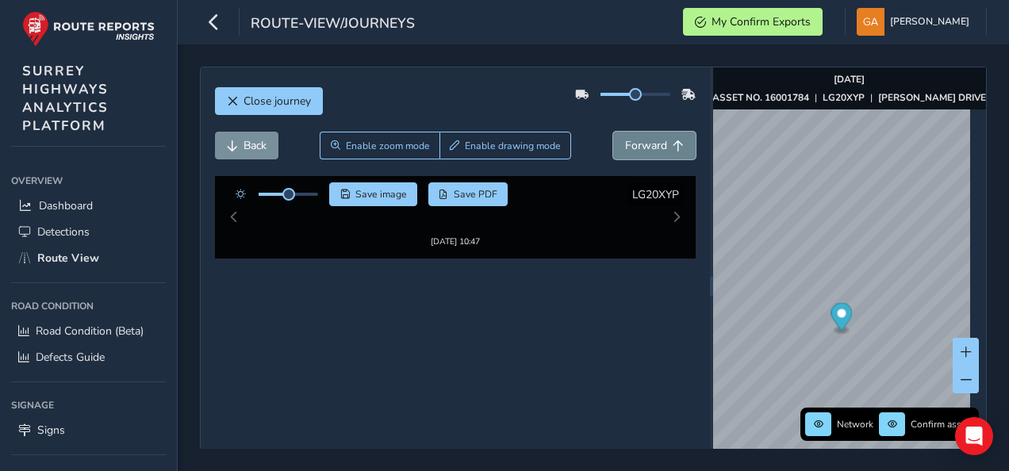
click at [643, 148] on span "Forward" at bounding box center [646, 145] width 42 height 15
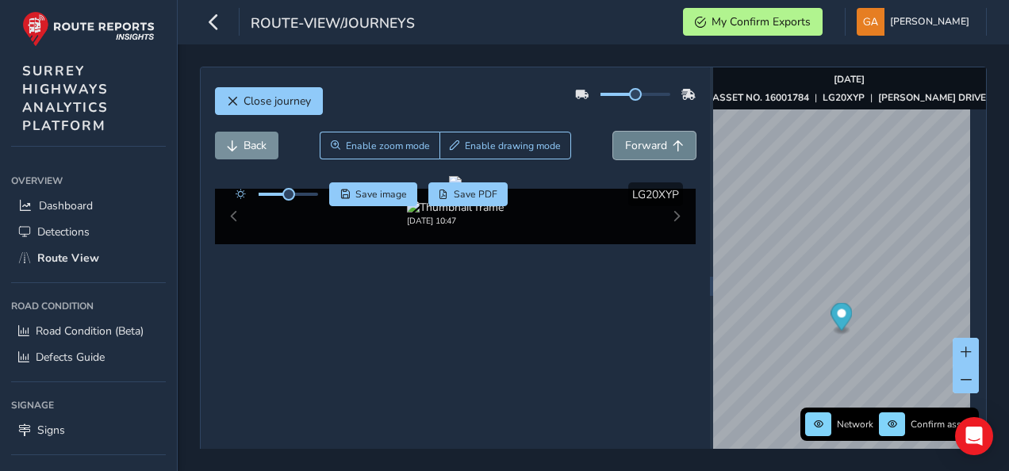
click at [643, 148] on span "Forward" at bounding box center [646, 145] width 42 height 15
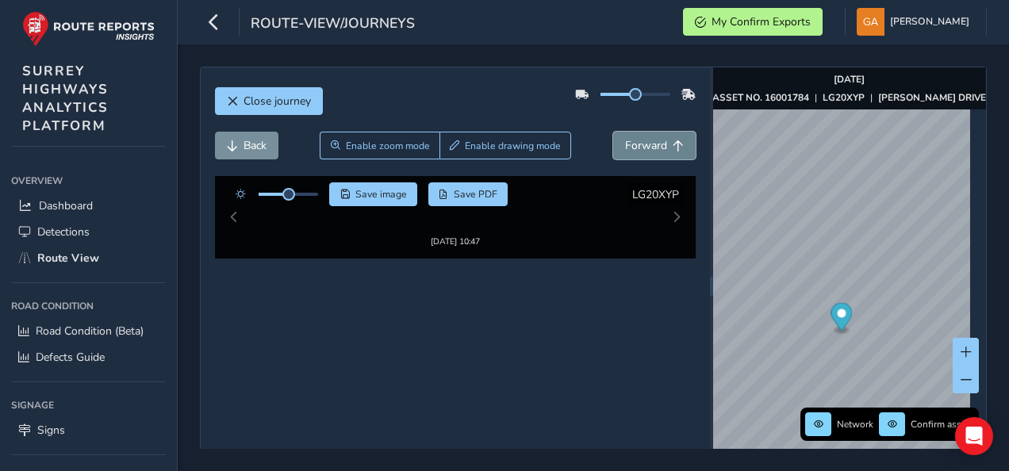
click at [643, 148] on span "Forward" at bounding box center [646, 145] width 42 height 15
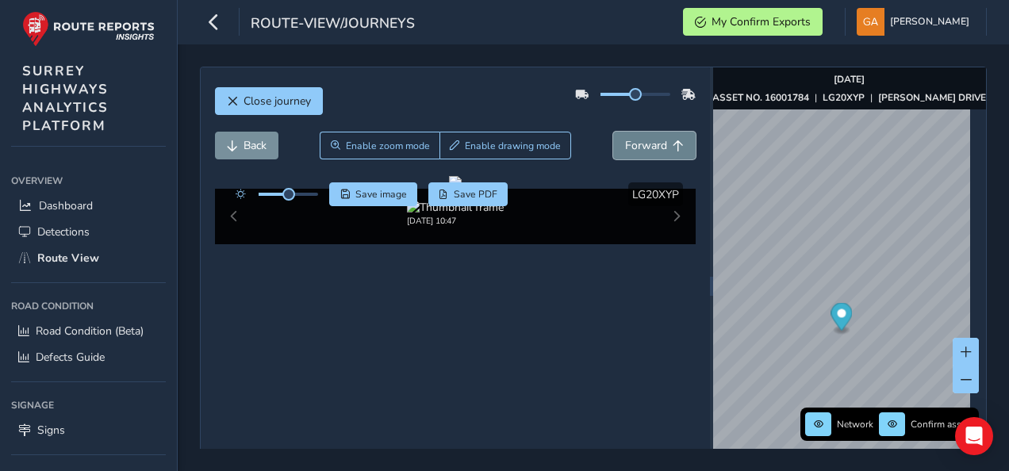
click at [643, 148] on span "Forward" at bounding box center [646, 145] width 42 height 15
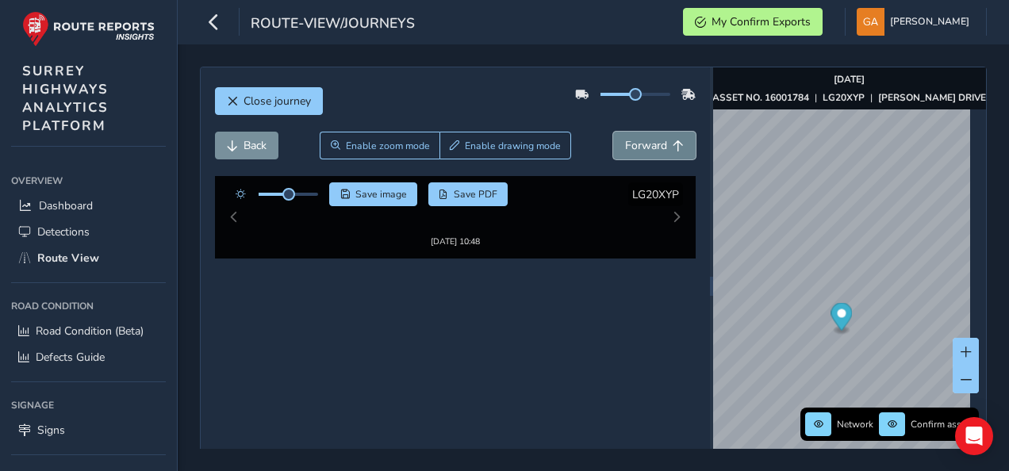
click at [643, 148] on span "Forward" at bounding box center [646, 145] width 42 height 15
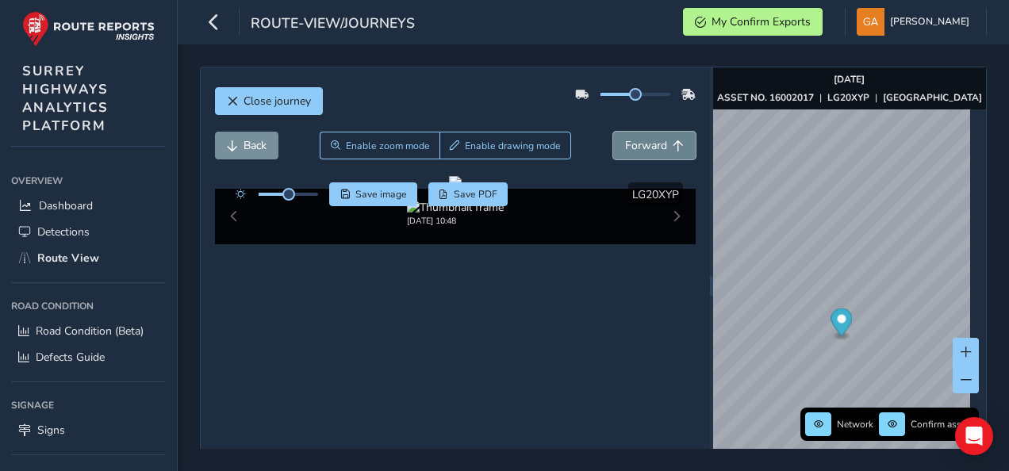
click at [643, 148] on span "Forward" at bounding box center [646, 145] width 42 height 15
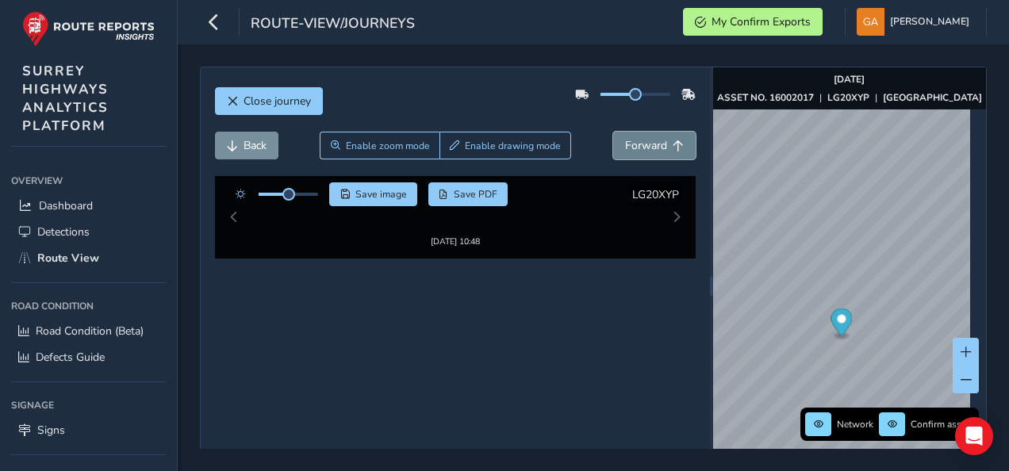
click at [643, 148] on span "Forward" at bounding box center [646, 145] width 42 height 15
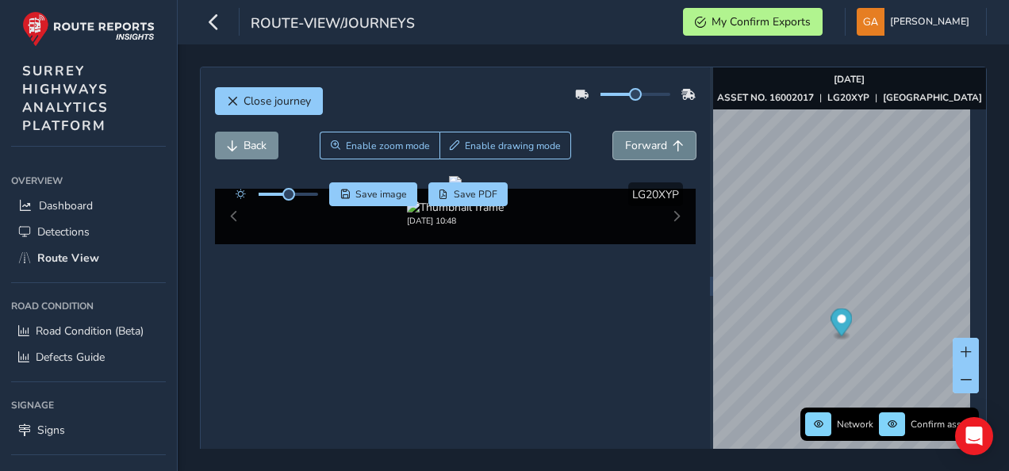
click at [643, 148] on span "Forward" at bounding box center [646, 145] width 42 height 15
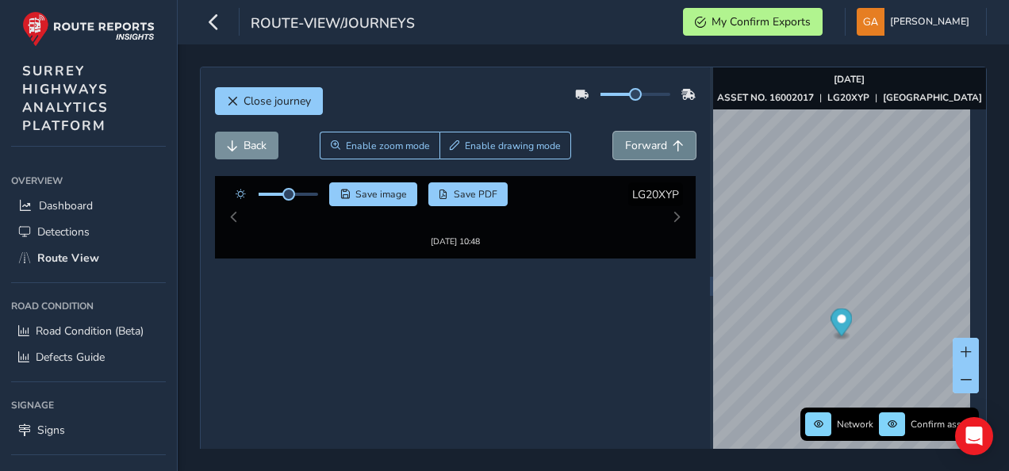
click at [643, 148] on span "Forward" at bounding box center [646, 145] width 42 height 15
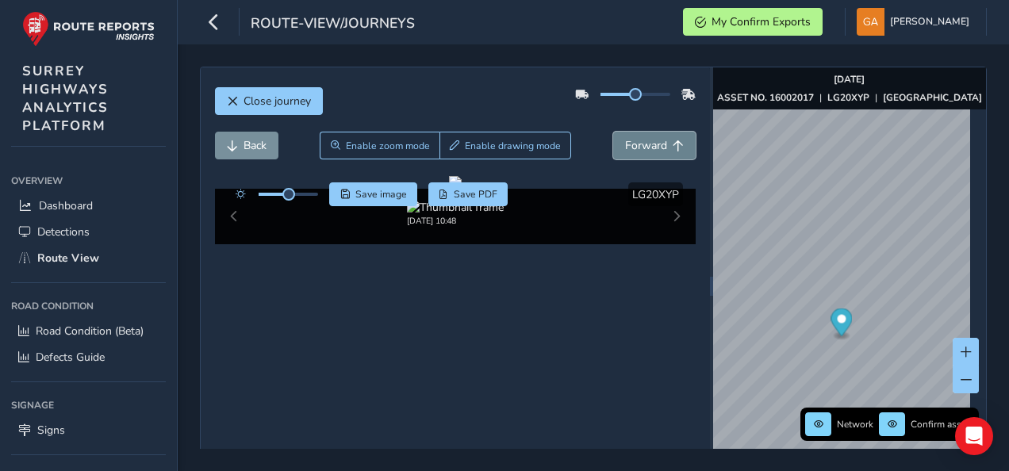
click at [643, 148] on span "Forward" at bounding box center [646, 145] width 42 height 15
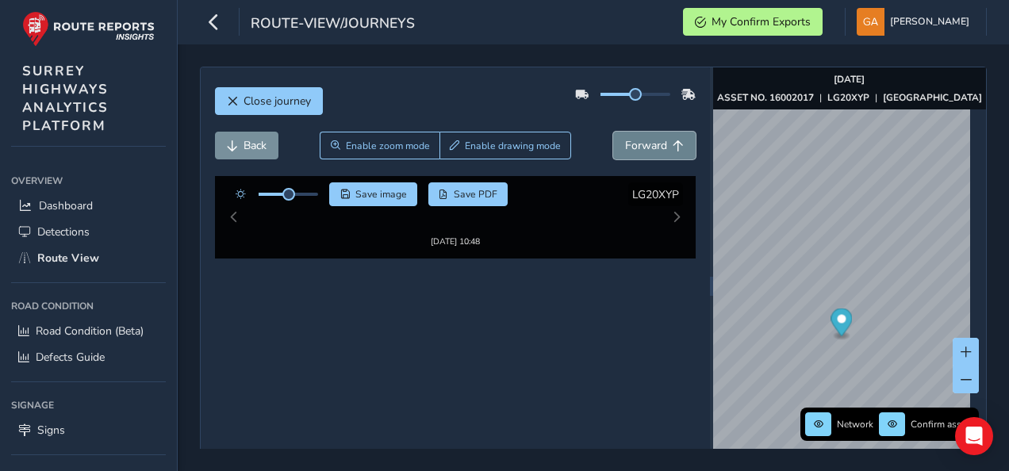
click at [643, 148] on span "Forward" at bounding box center [646, 145] width 42 height 15
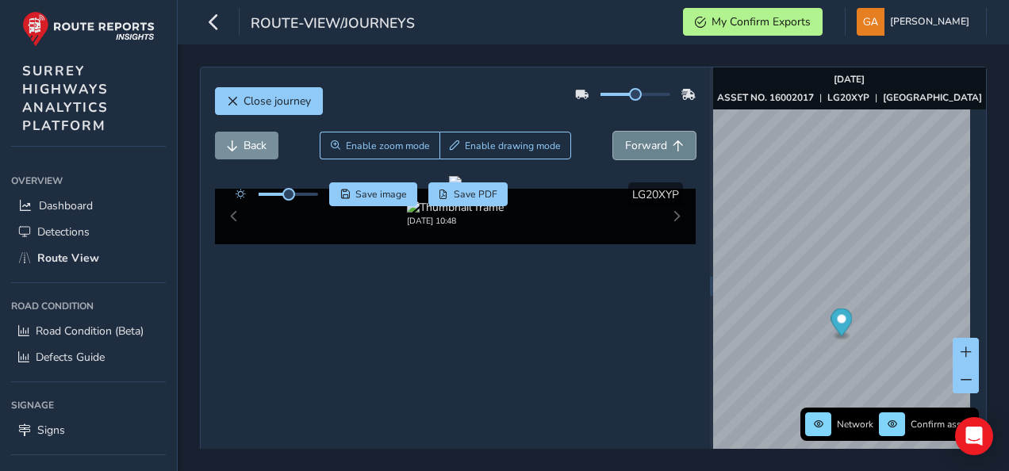
click at [643, 148] on span "Forward" at bounding box center [646, 145] width 42 height 15
click at [230, 96] on span "Close journey" at bounding box center [232, 101] width 11 height 11
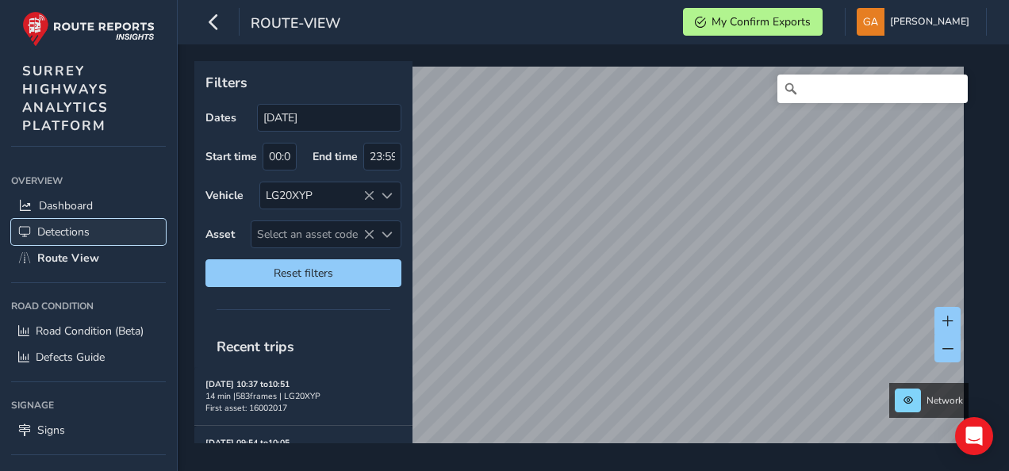
click at [81, 232] on span "Detections" at bounding box center [63, 232] width 52 height 15
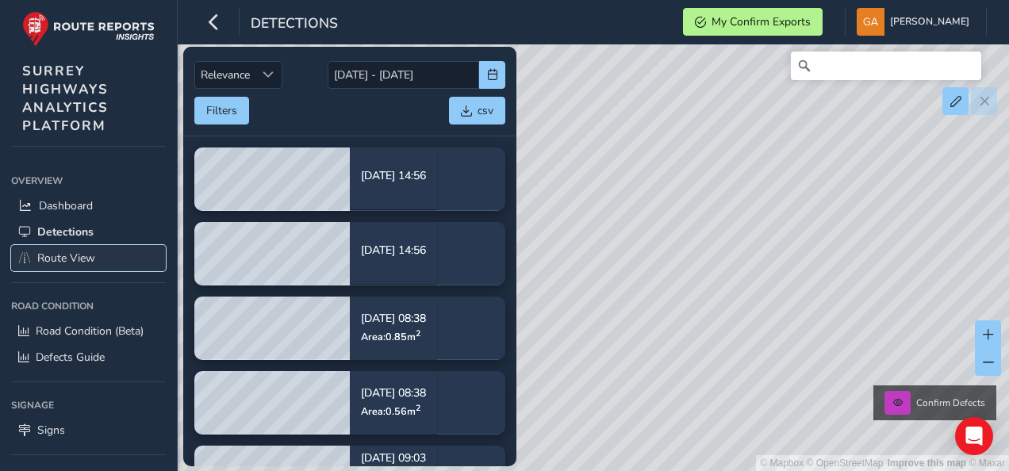
click at [71, 253] on span "Route View" at bounding box center [66, 258] width 58 height 15
